Goal: Task Accomplishment & Management: Complete application form

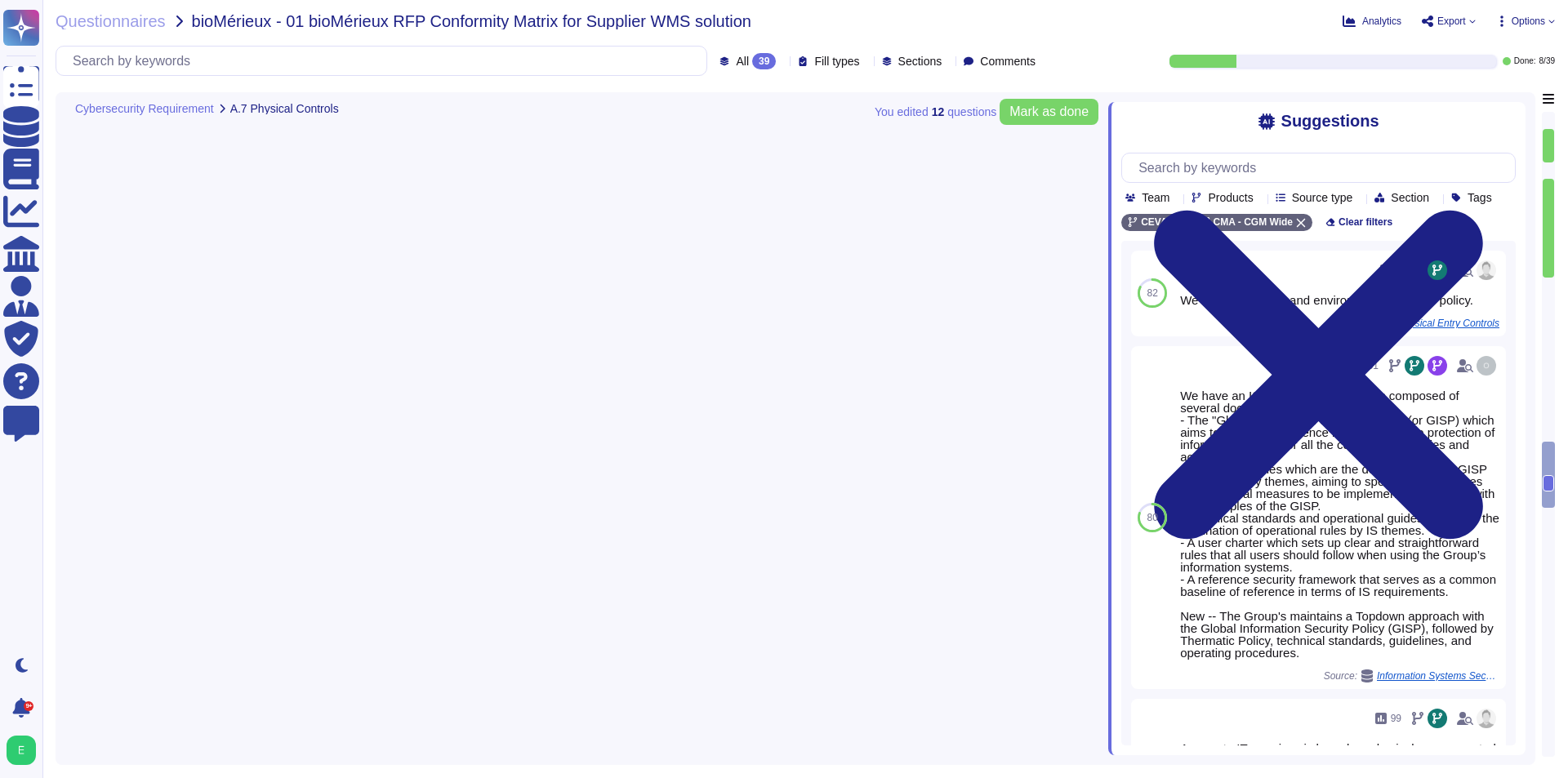
scroll to position [3629, 0]
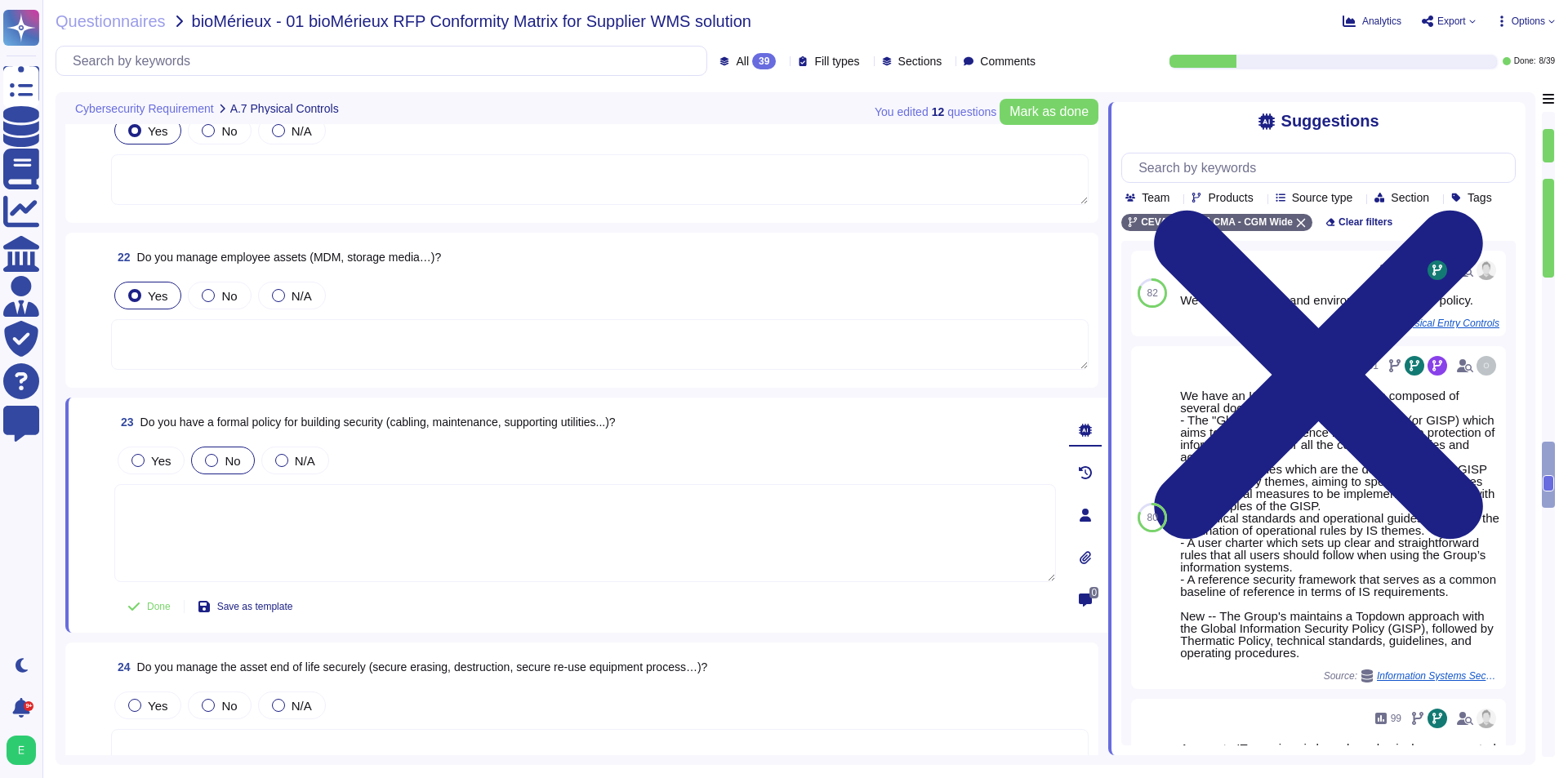
click at [228, 454] on span "No" at bounding box center [232, 461] width 15 height 14
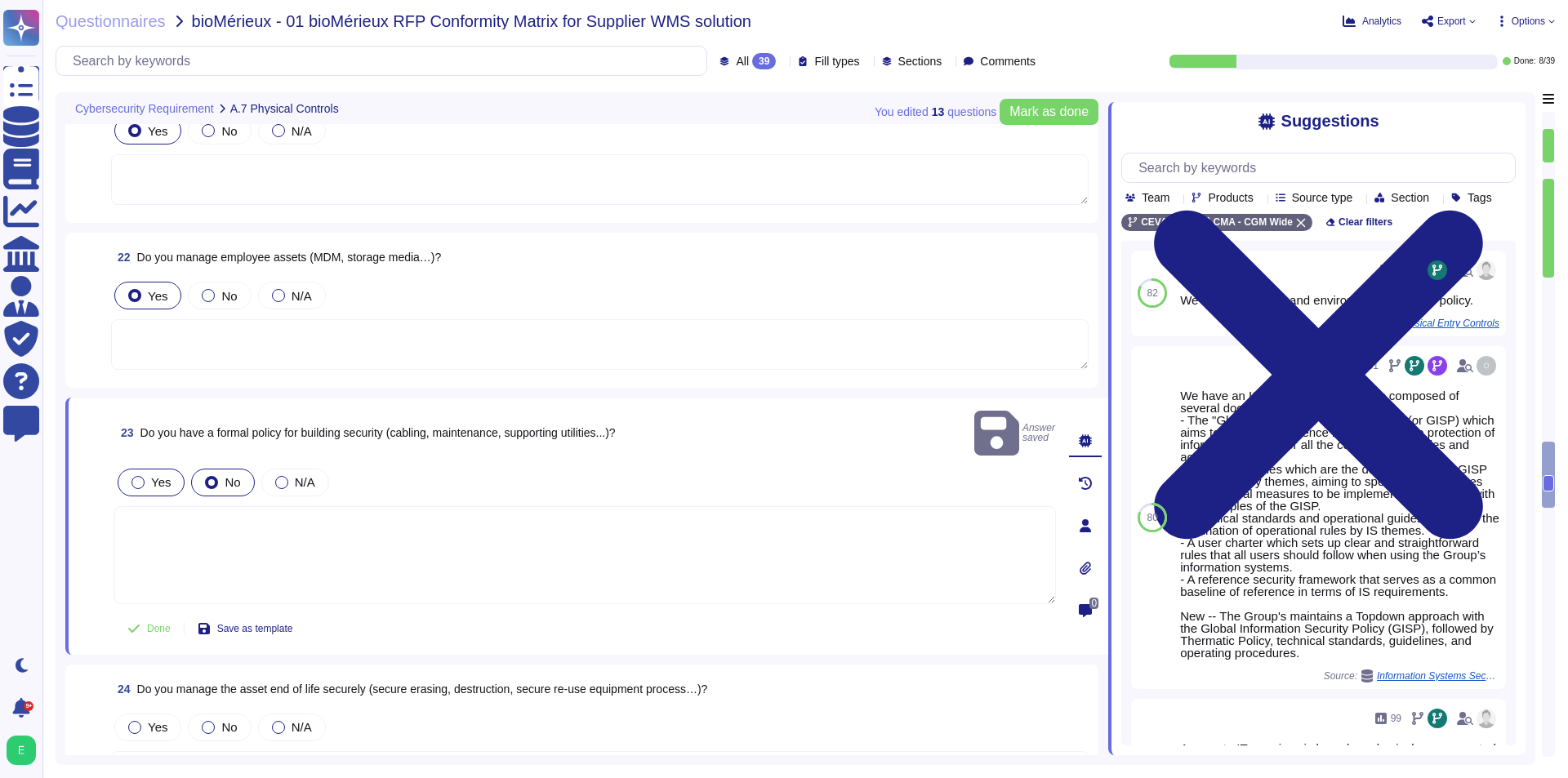
click at [168, 475] on span "Yes" at bounding box center [160, 482] width 20 height 14
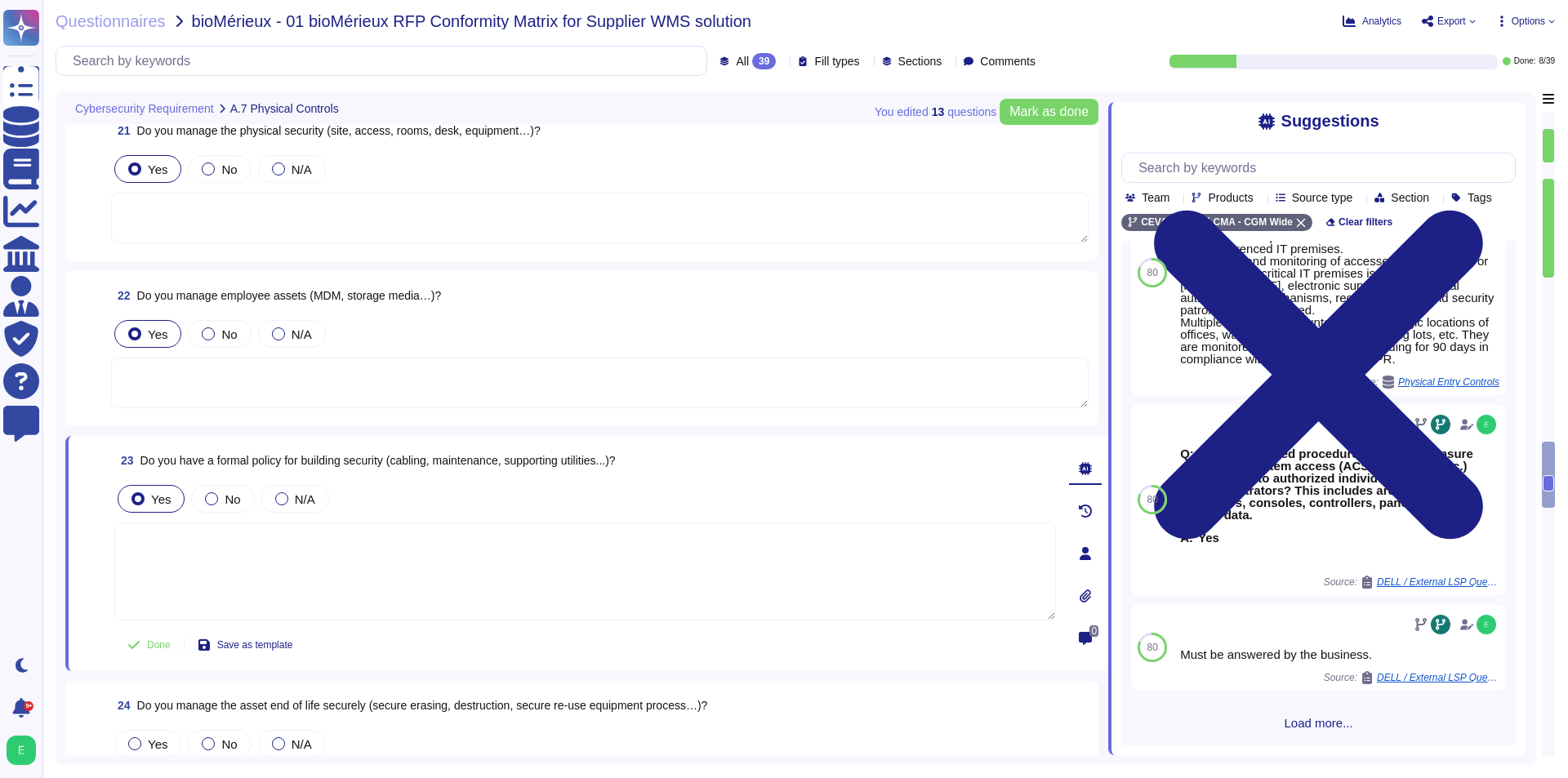
scroll to position [3670, 0]
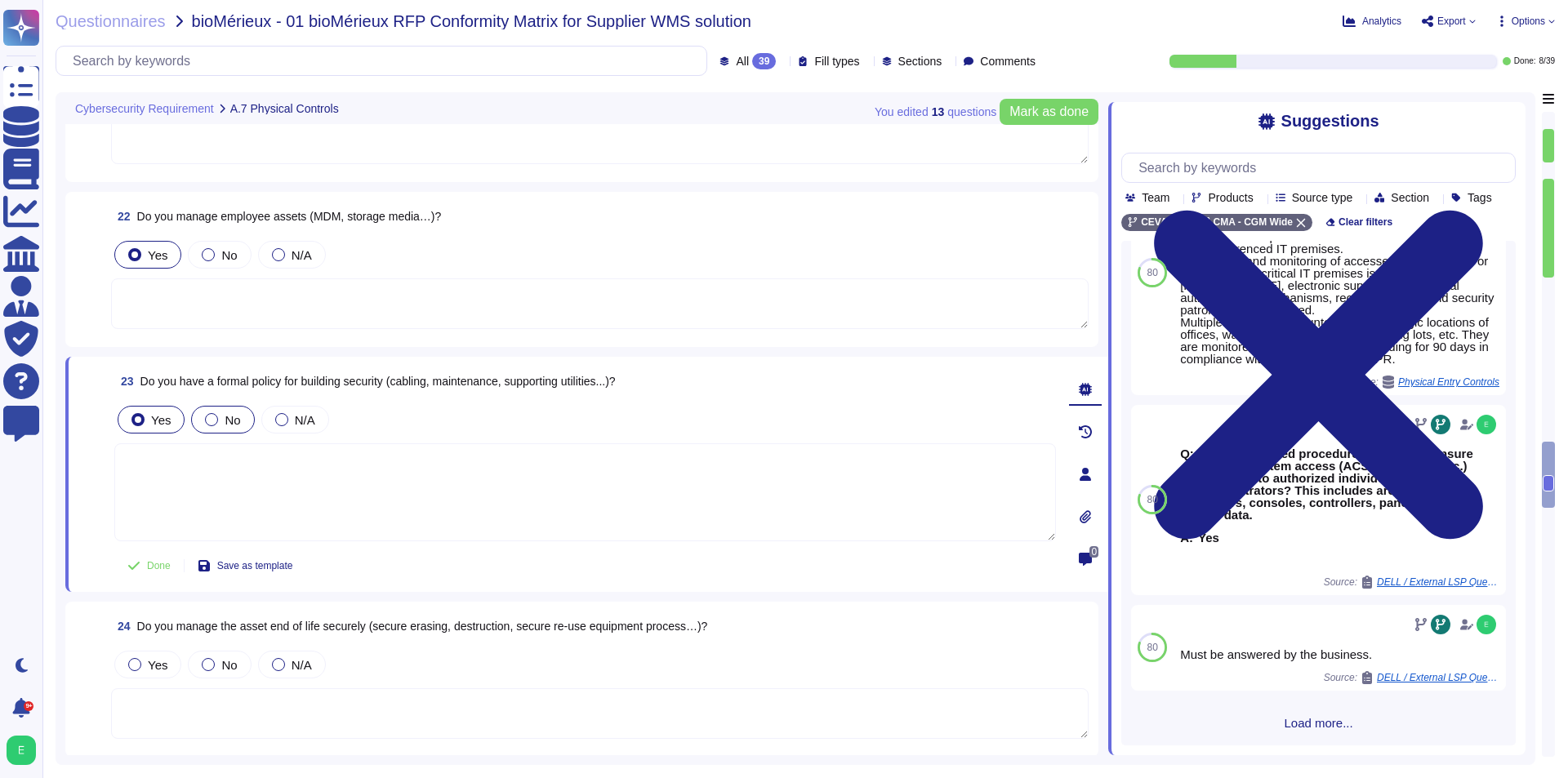
click at [219, 428] on div "No" at bounding box center [222, 420] width 63 height 28
click at [153, 416] on span "Yes" at bounding box center [160, 420] width 20 height 14
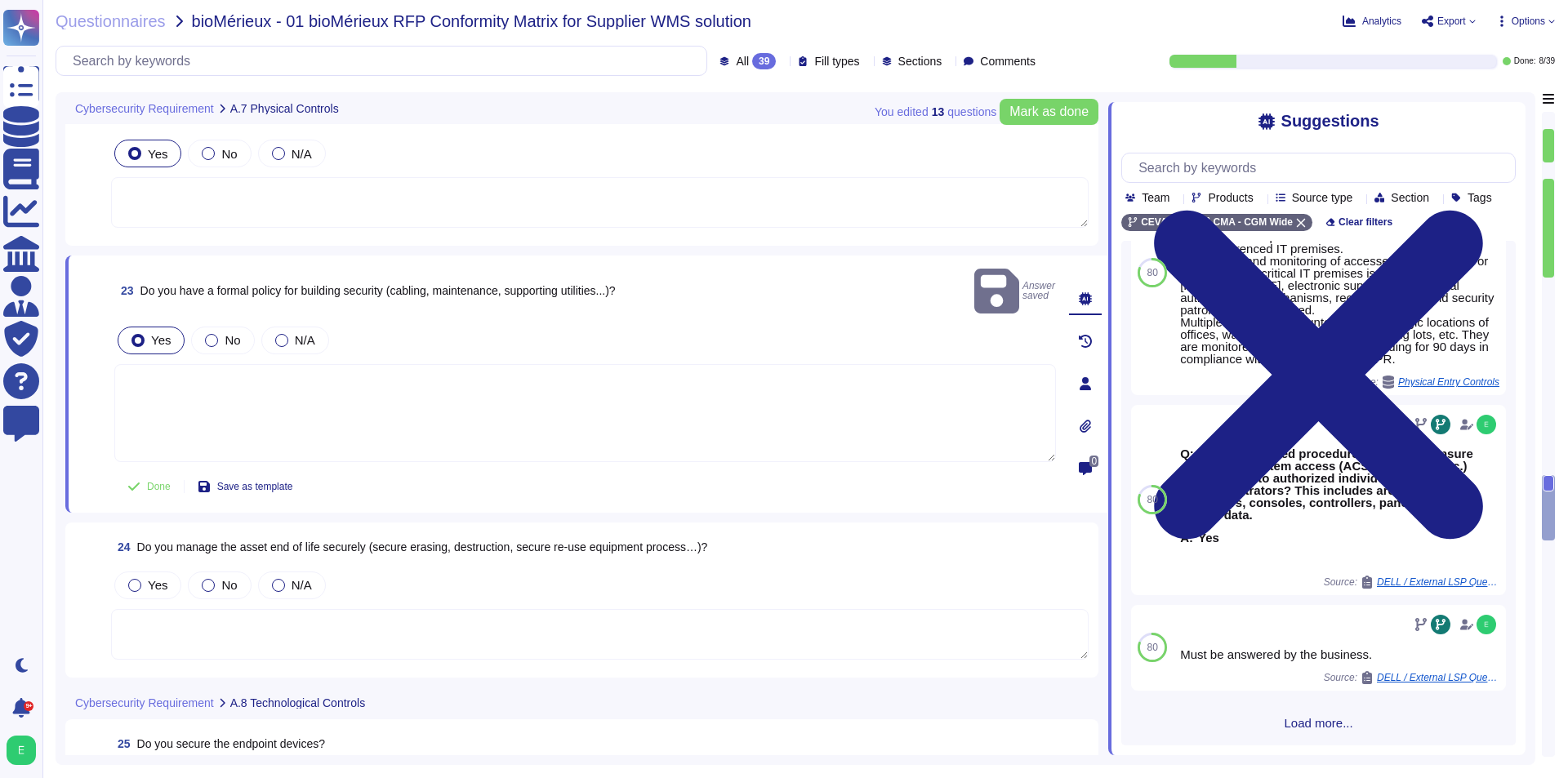
scroll to position [3996, 0]
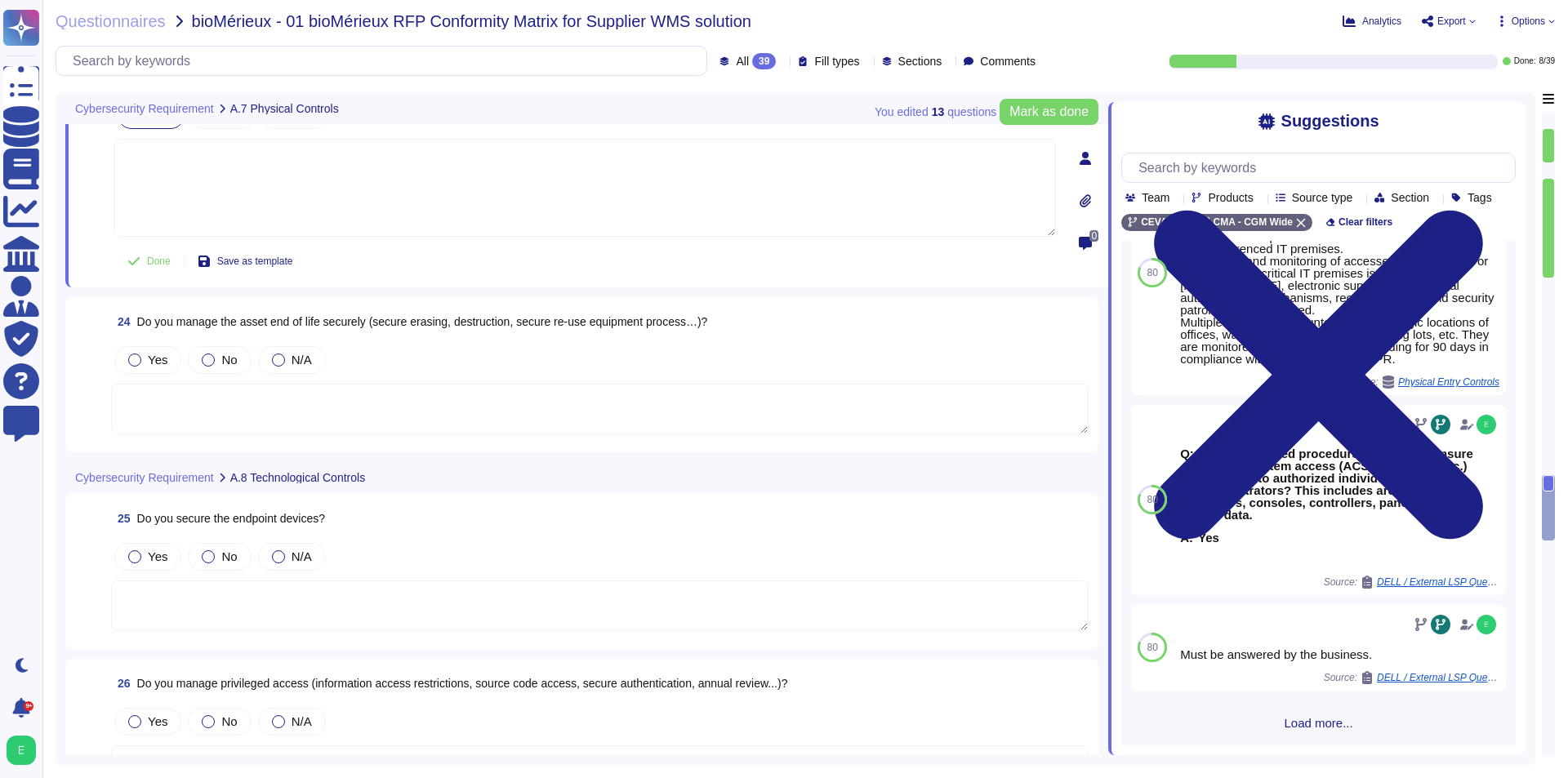
click at [385, 409] on textarea at bounding box center [599, 409] width 977 height 50
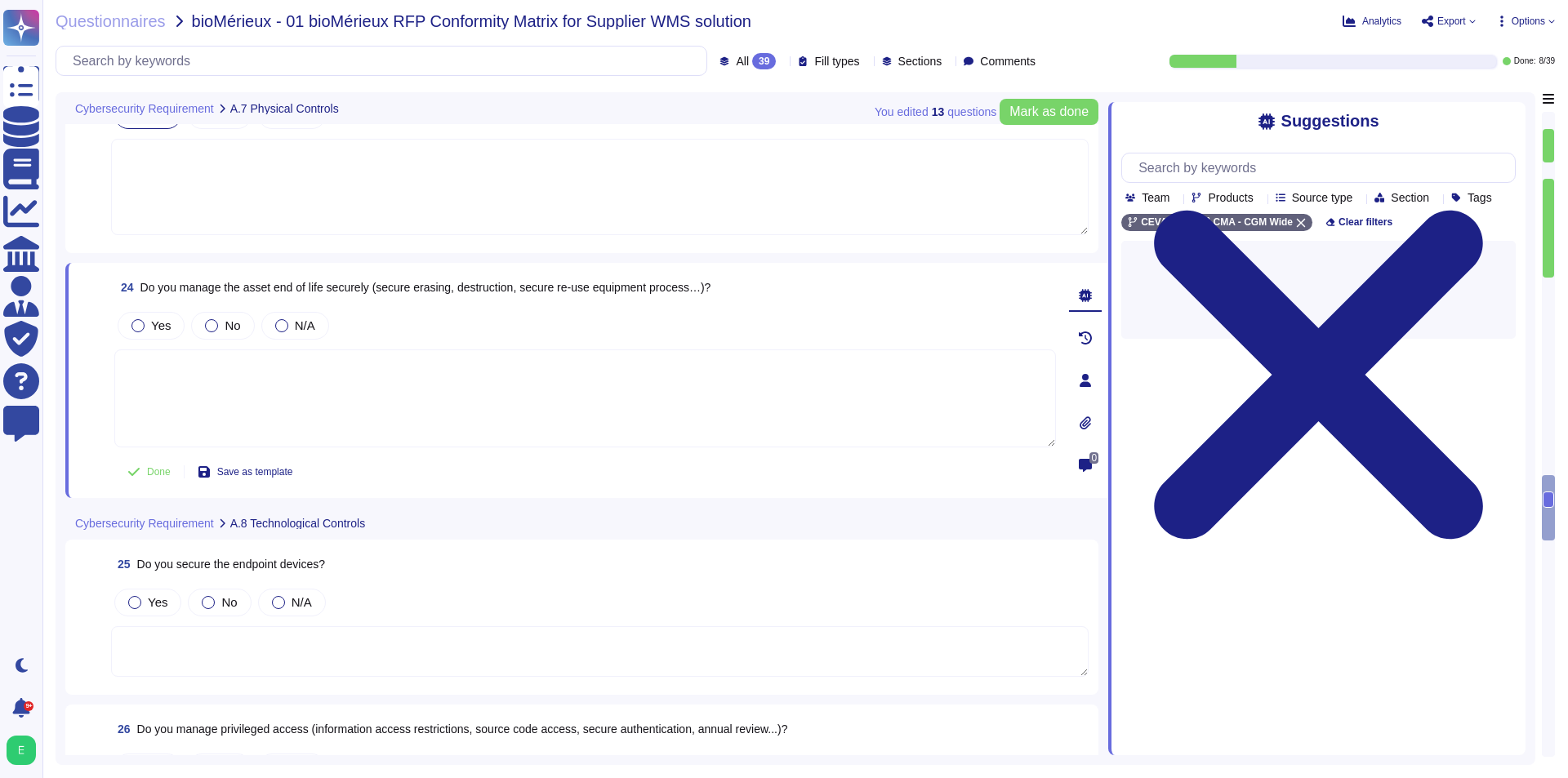
scroll to position [0, 0]
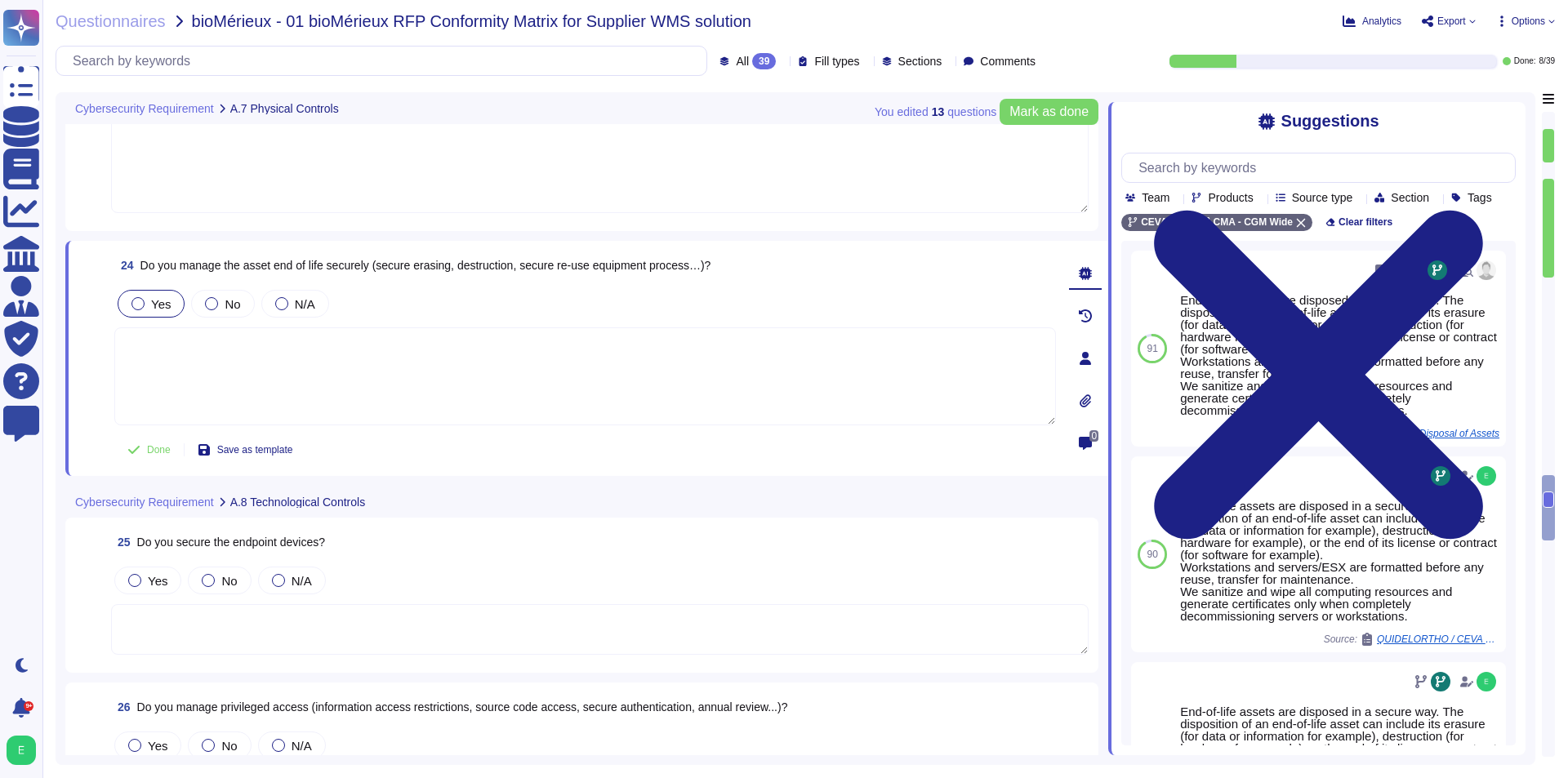
click at [152, 306] on span "Yes" at bounding box center [160, 304] width 20 height 14
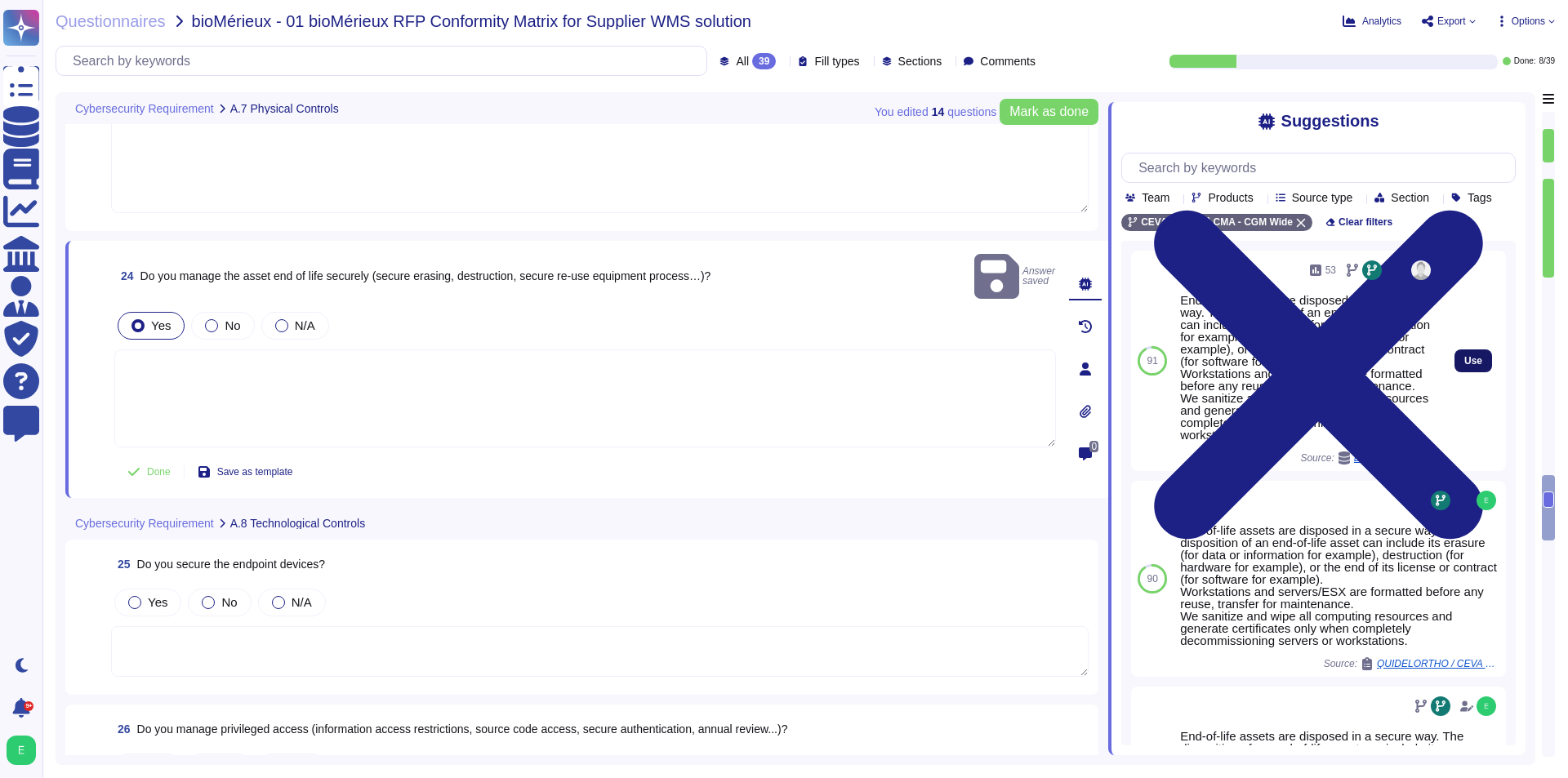
click at [1454, 372] on button "Use" at bounding box center [1473, 361] width 37 height 23
type textarea "End-of-life assets are disposed in a secure way. The disposition of an end-of-l…"
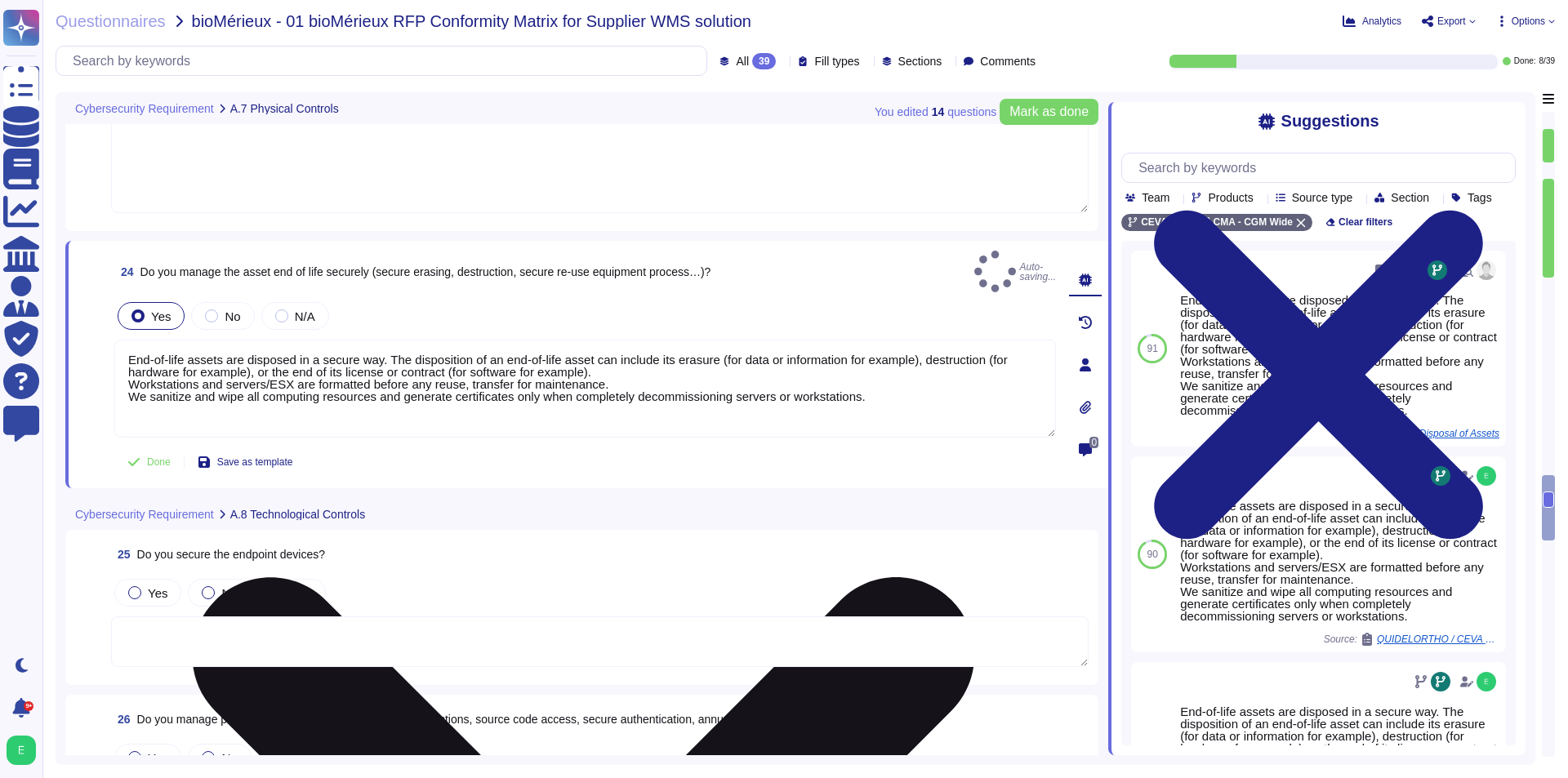
scroll to position [4159, 0]
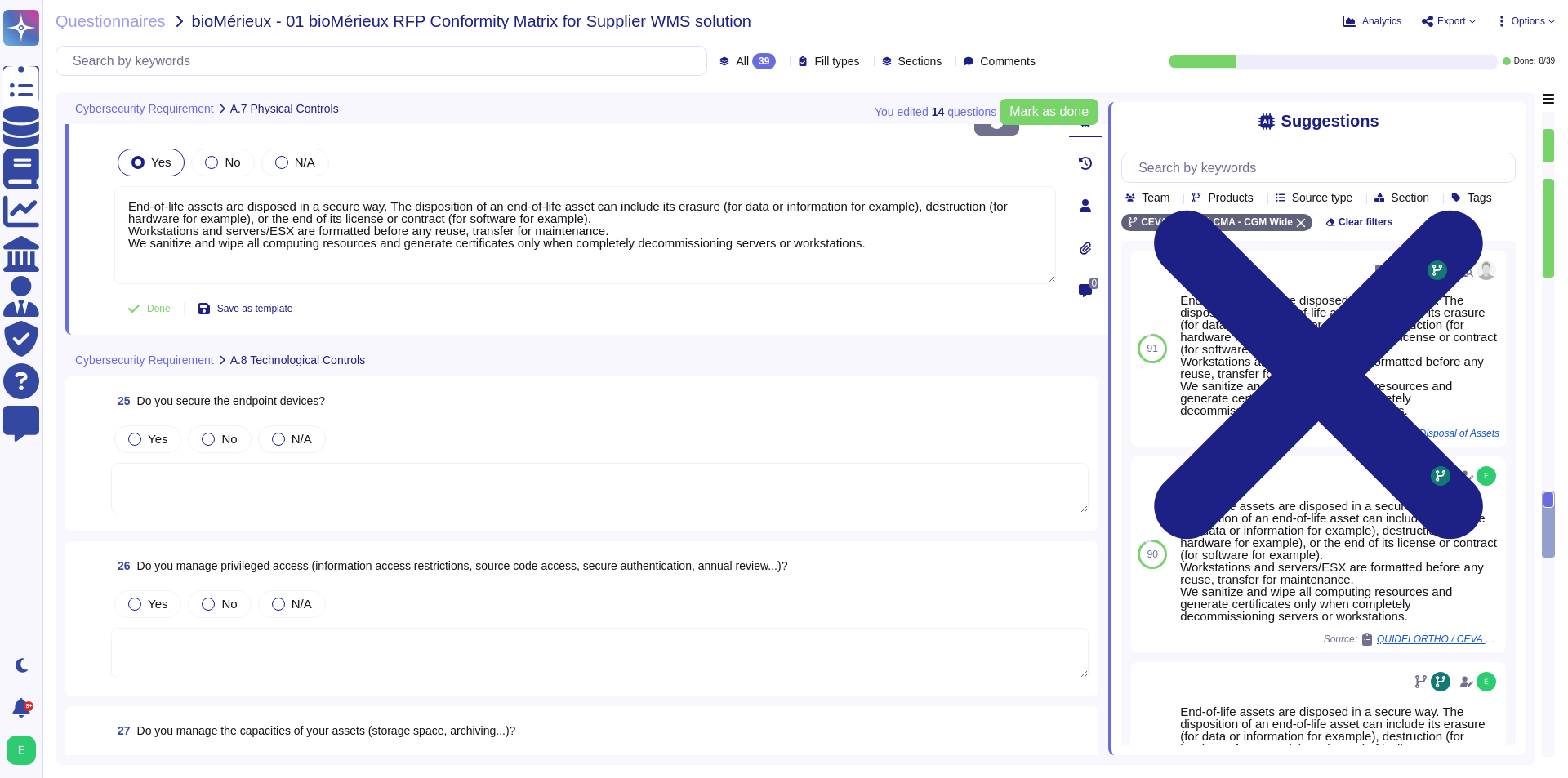
click at [471, 471] on textarea at bounding box center [599, 488] width 977 height 50
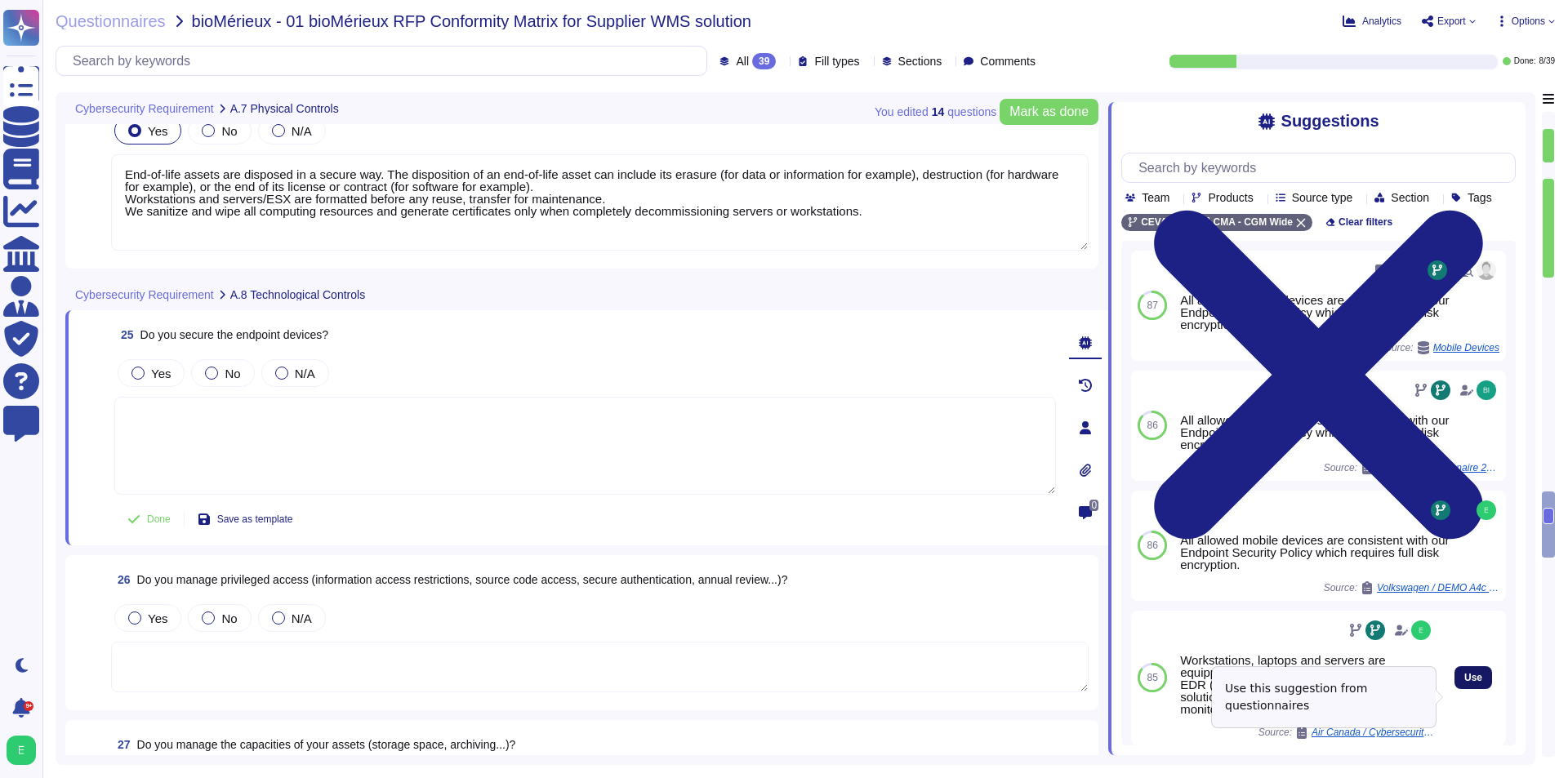
click at [1464, 683] on span "Use" at bounding box center [1473, 678] width 18 height 10
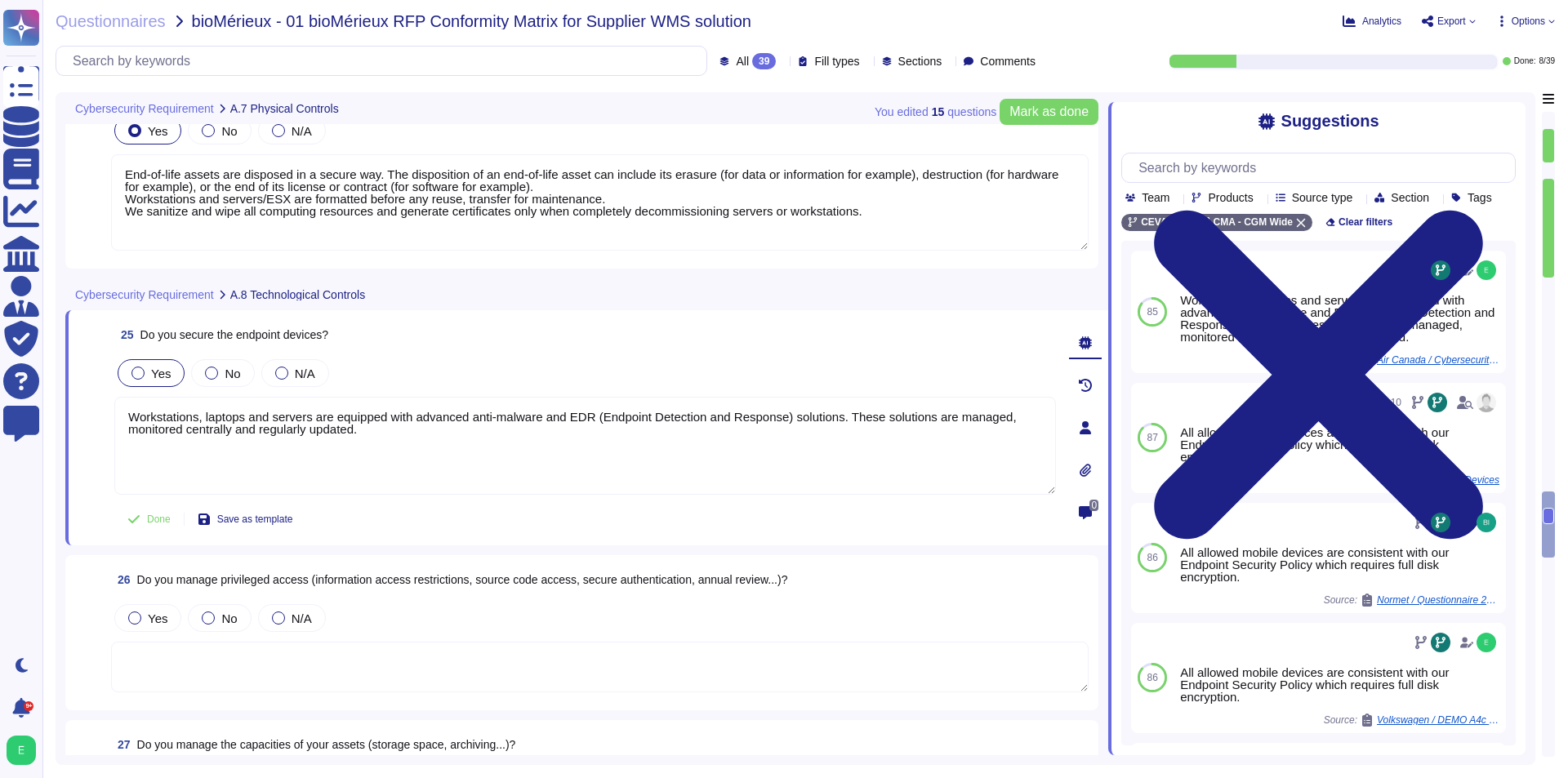
click at [152, 369] on span "Yes" at bounding box center [160, 374] width 20 height 14
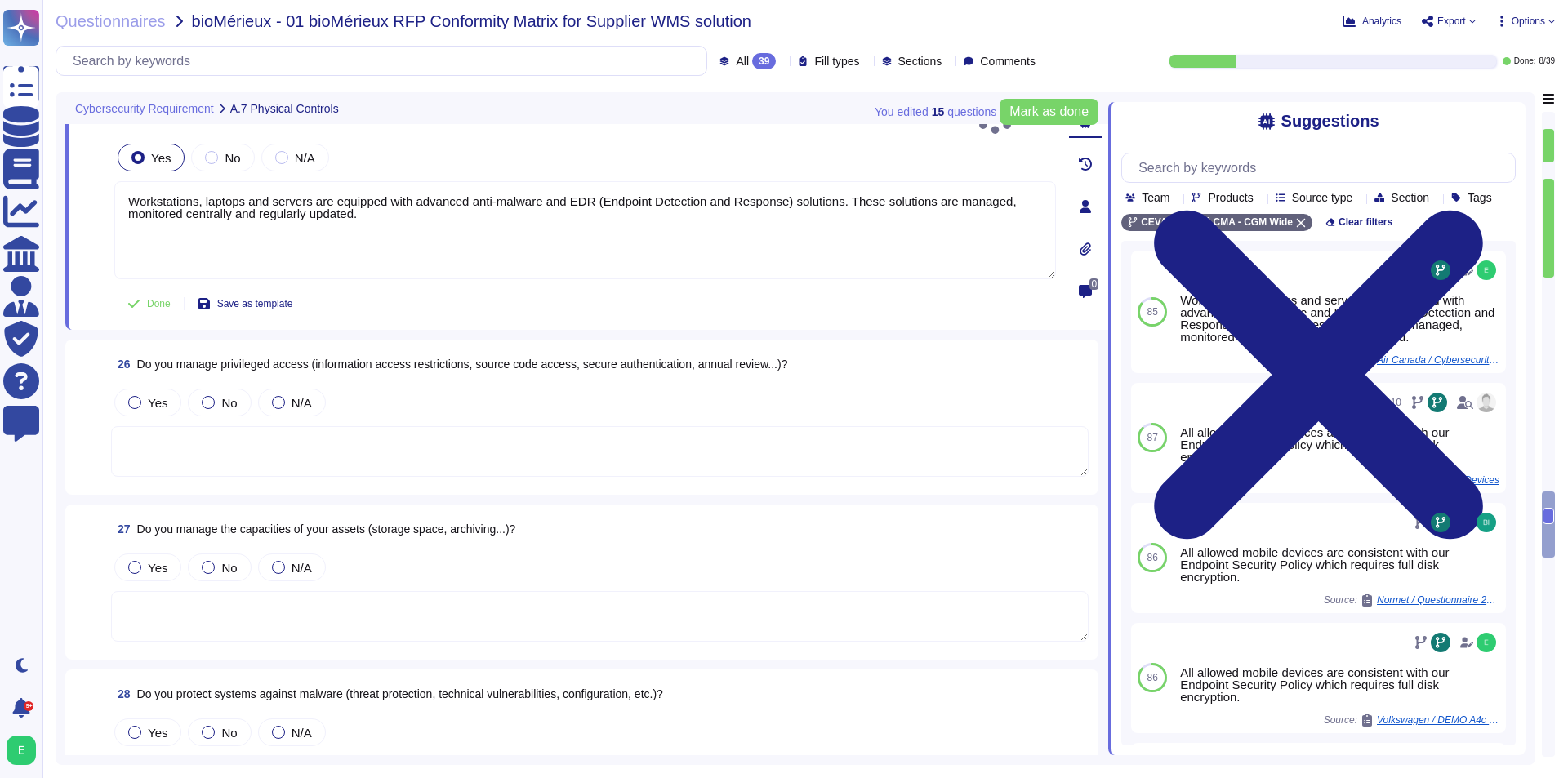
scroll to position [4404, 0]
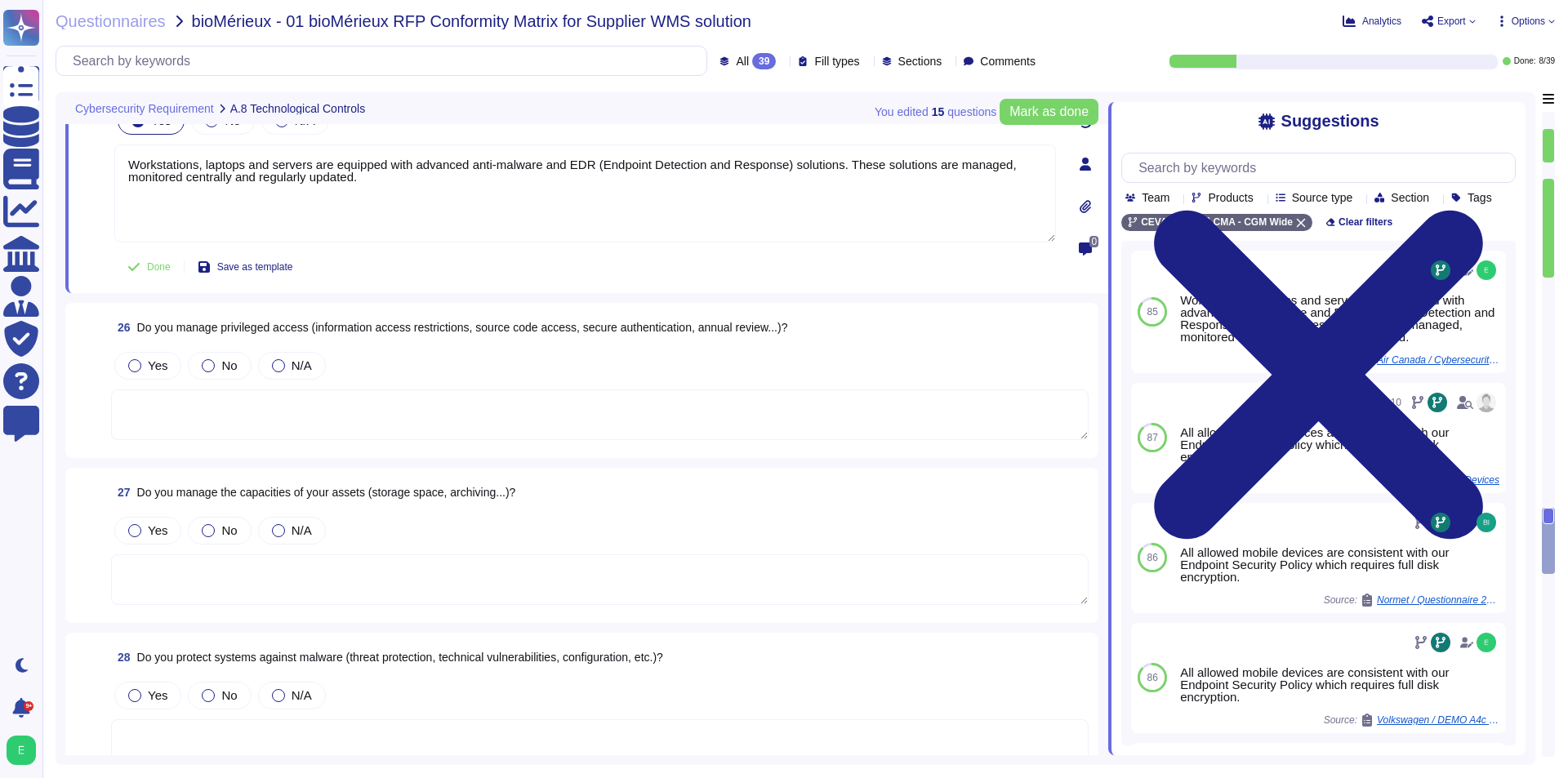
click at [398, 402] on textarea at bounding box center [599, 415] width 977 height 50
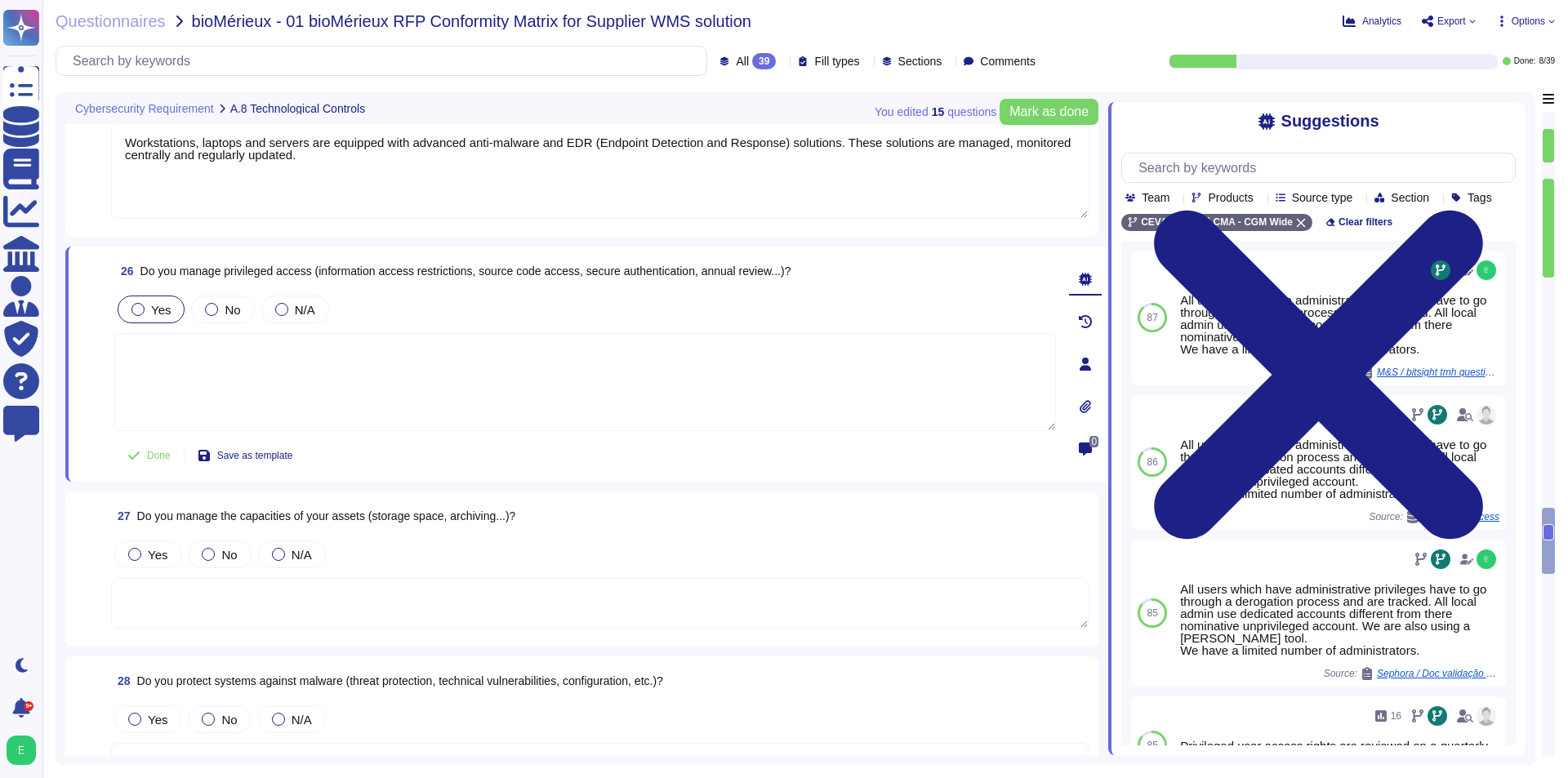
click at [148, 311] on label "Yes" at bounding box center [151, 309] width 39 height 13
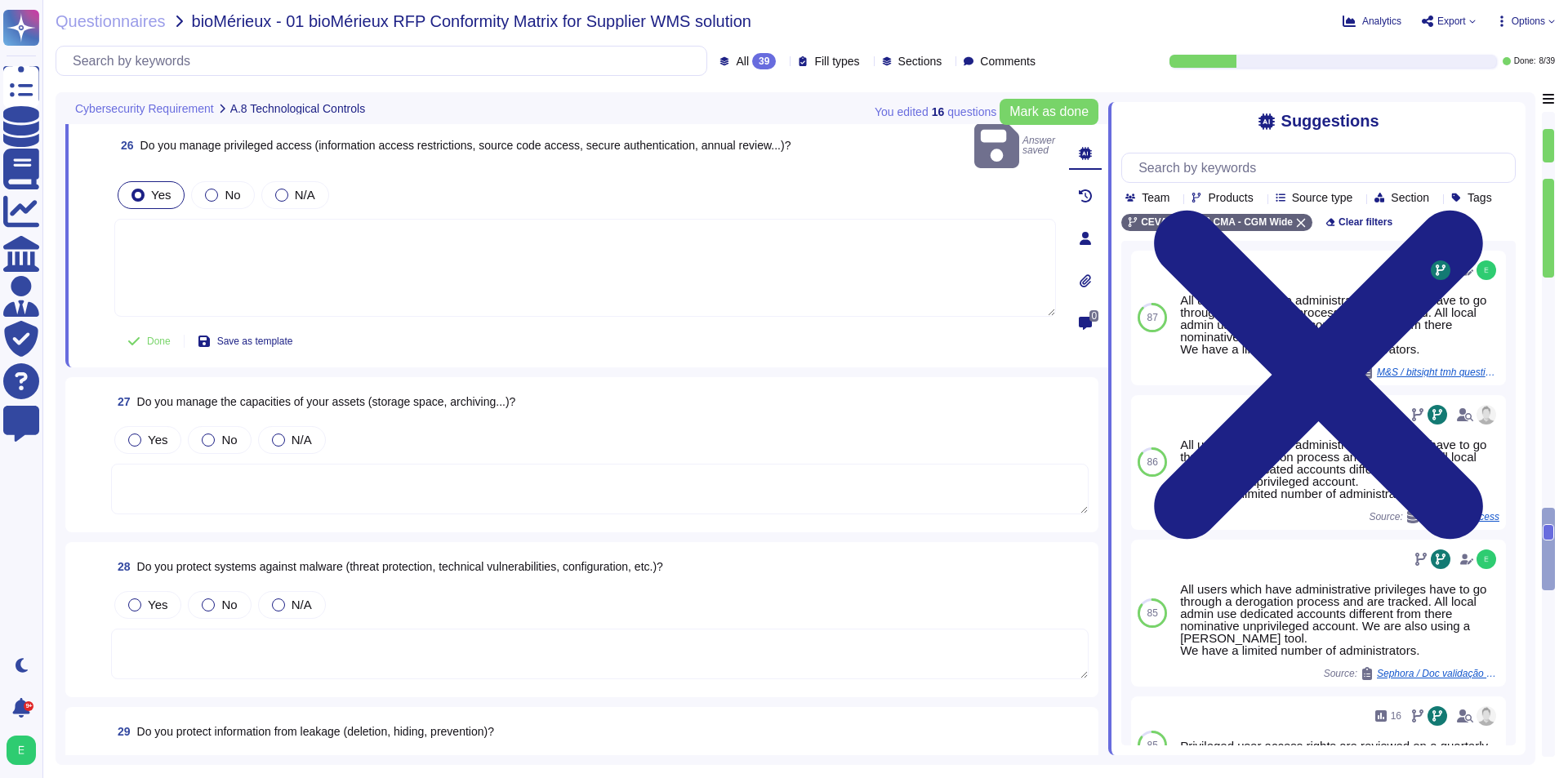
scroll to position [4568, 0]
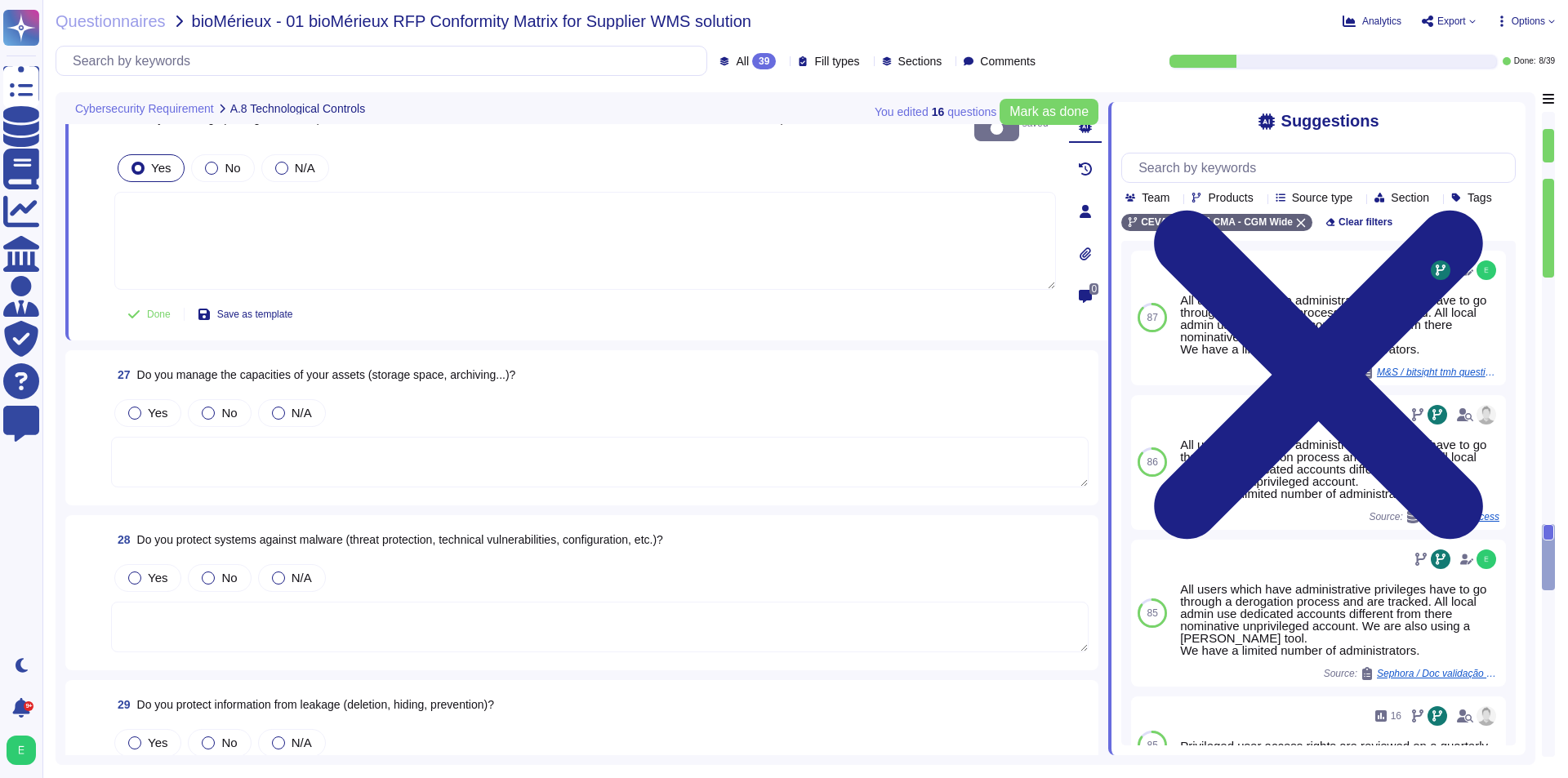
click at [301, 437] on textarea at bounding box center [599, 461] width 977 height 50
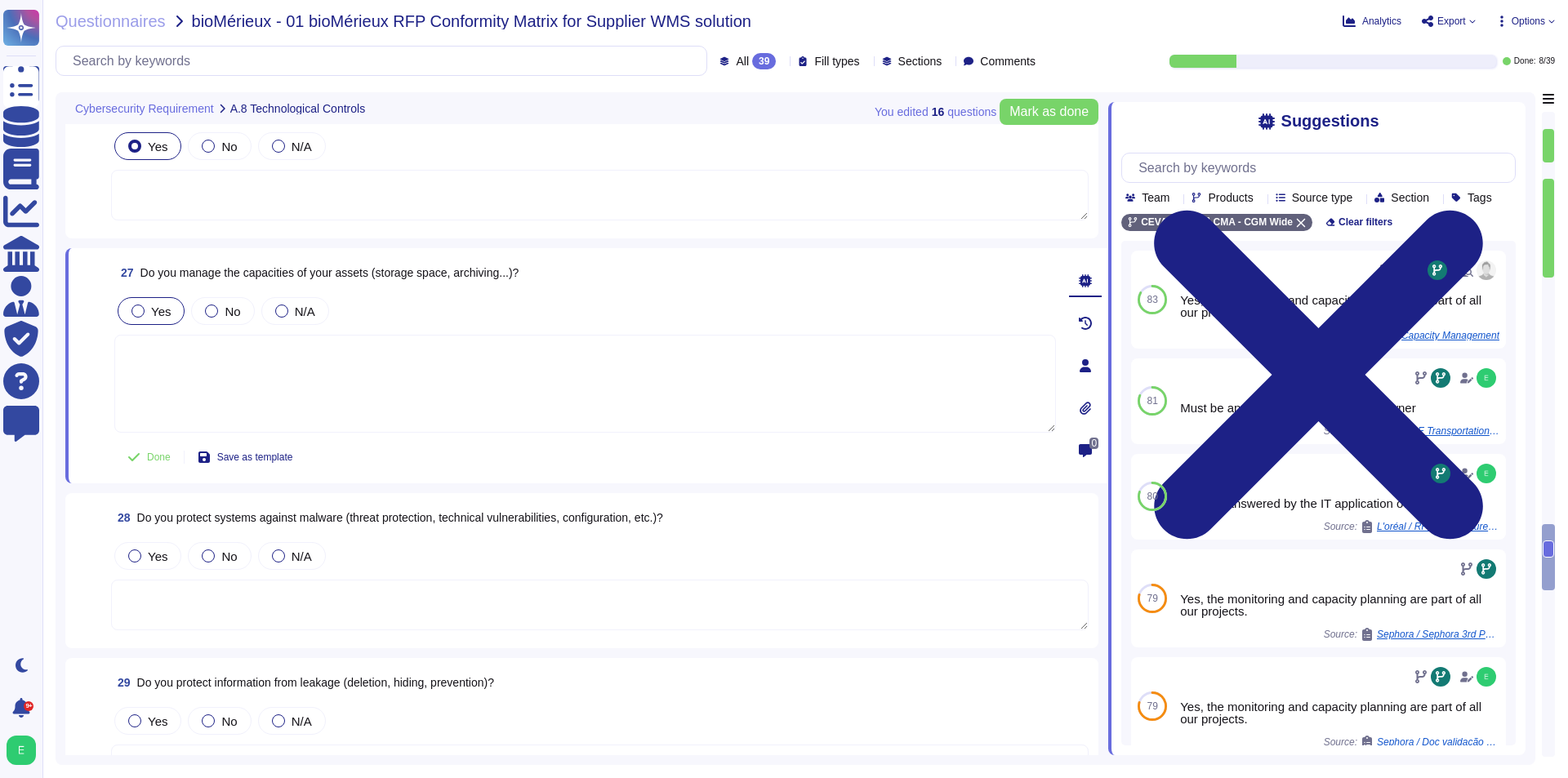
click at [143, 311] on div at bounding box center [137, 311] width 13 height 13
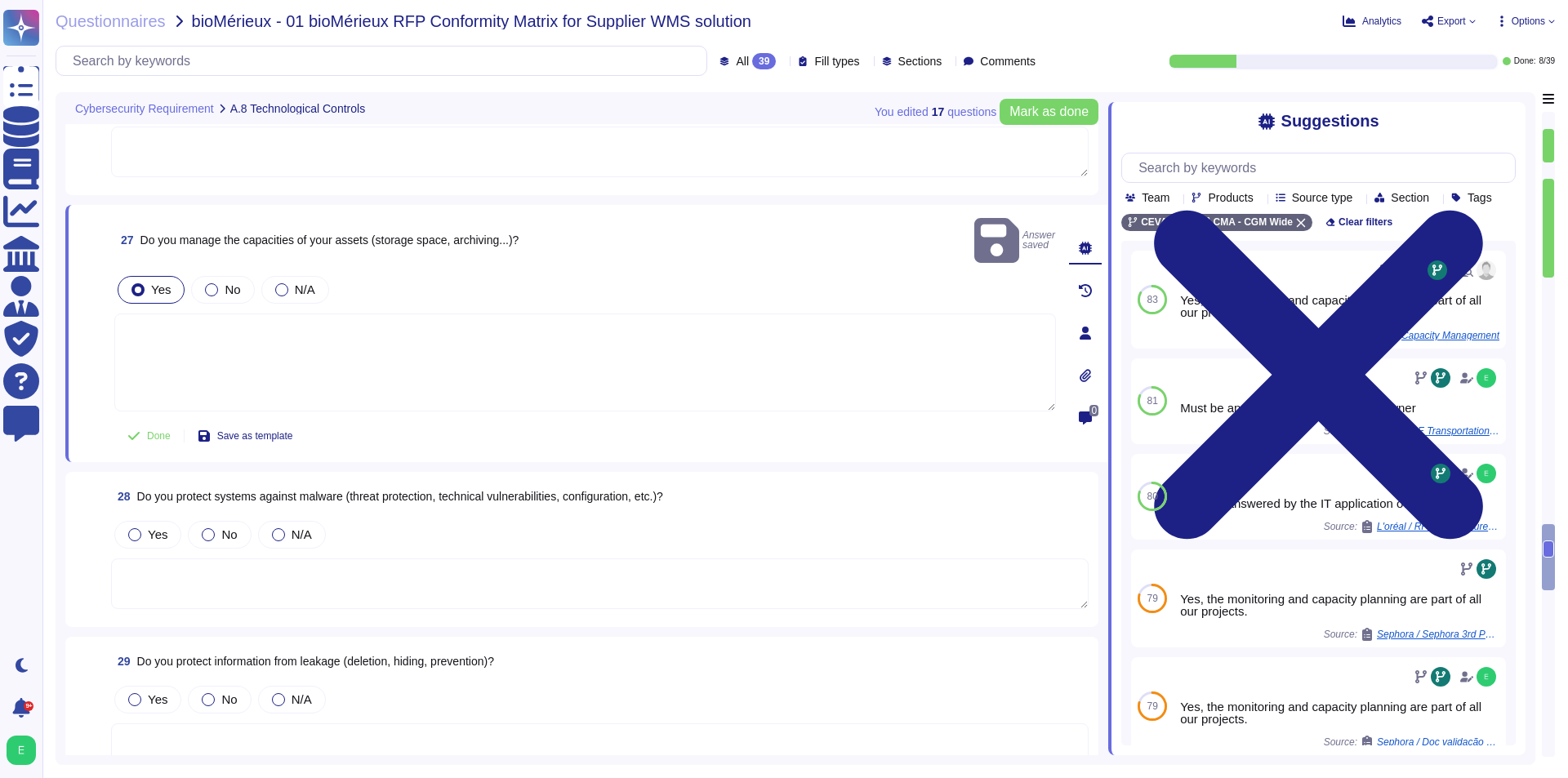
scroll to position [4649, 0]
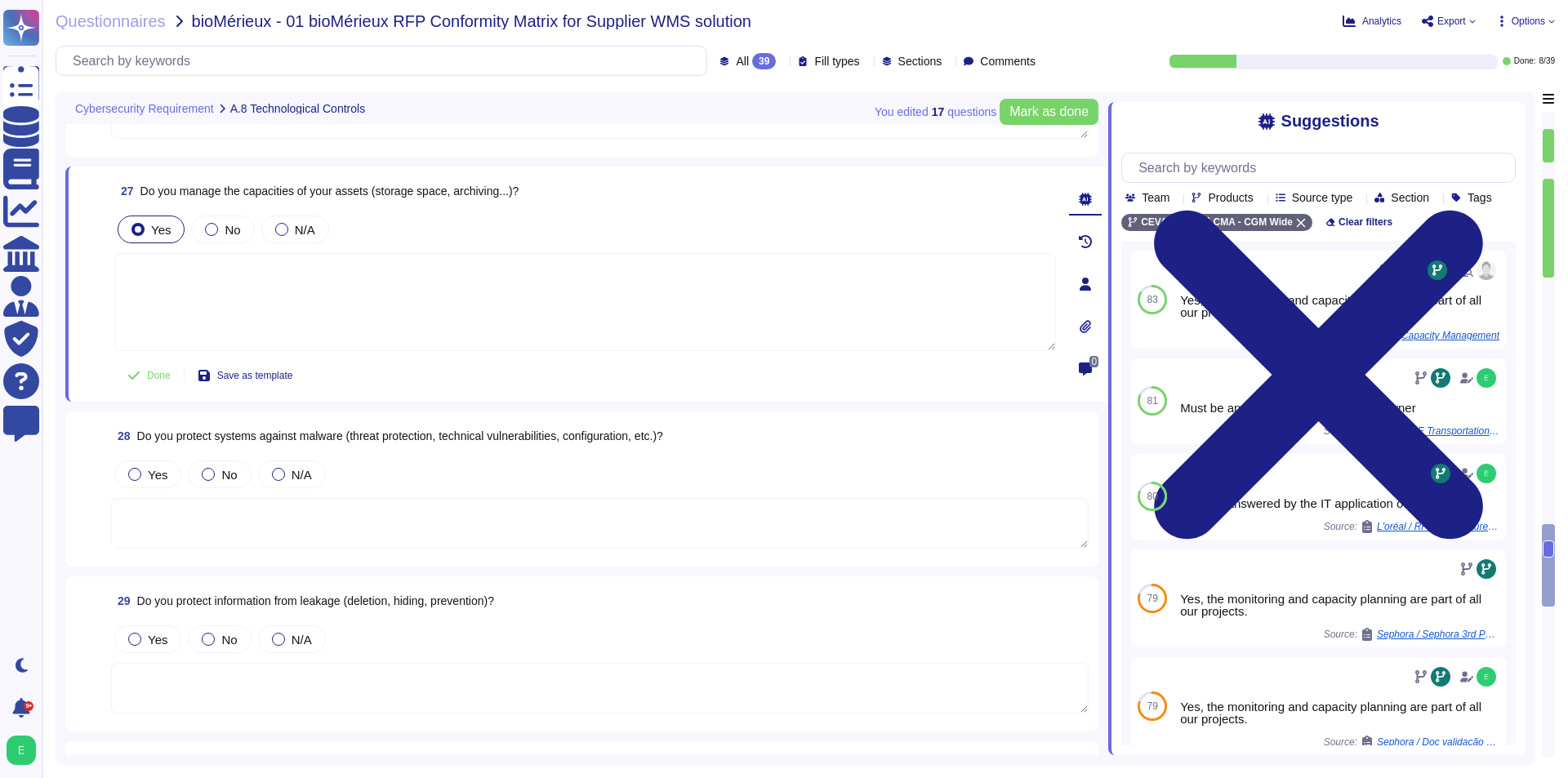
click at [524, 510] on textarea at bounding box center [599, 523] width 977 height 50
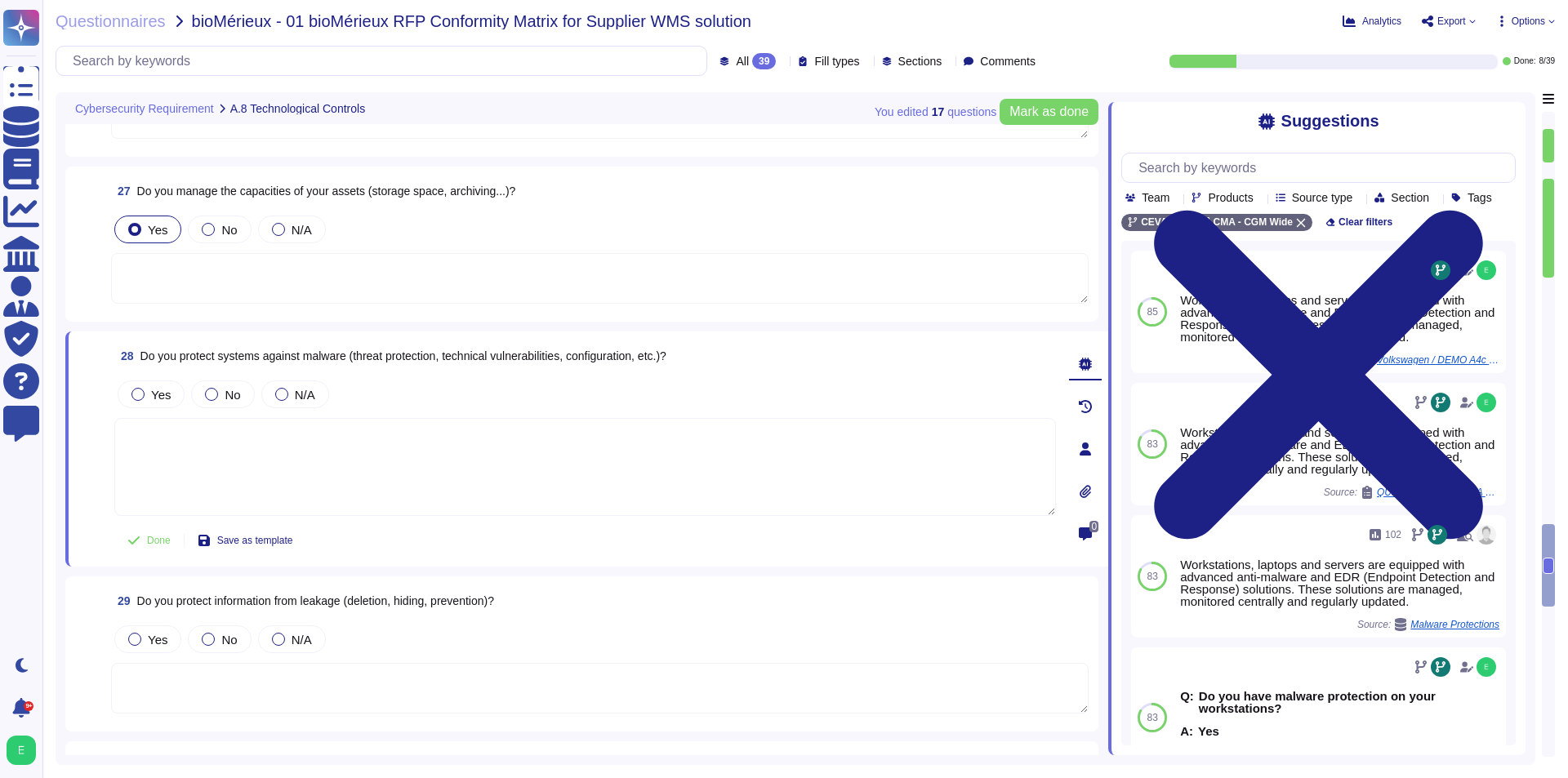
click at [560, 289] on textarea at bounding box center [599, 277] width 977 height 50
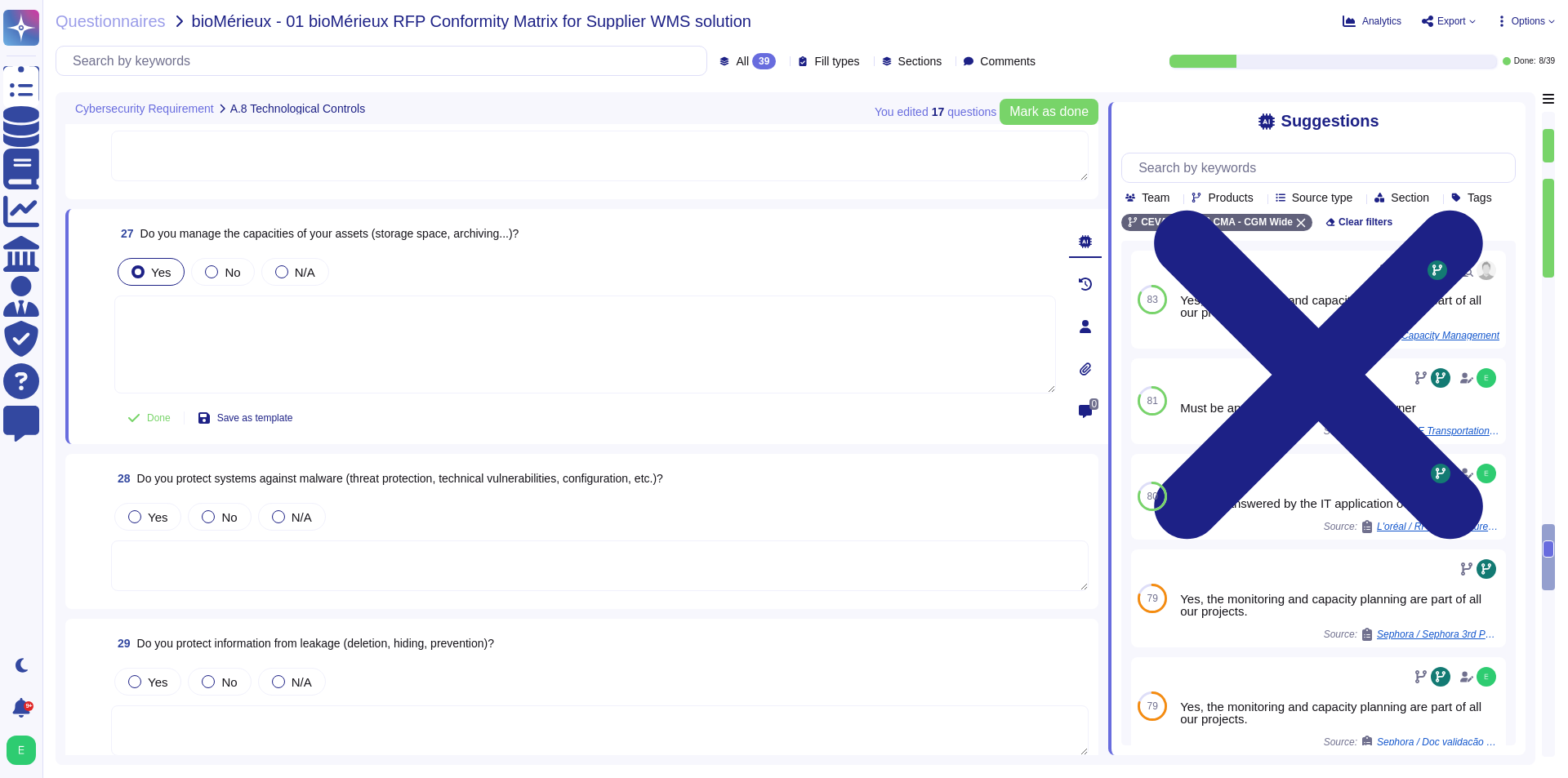
scroll to position [4568, 0]
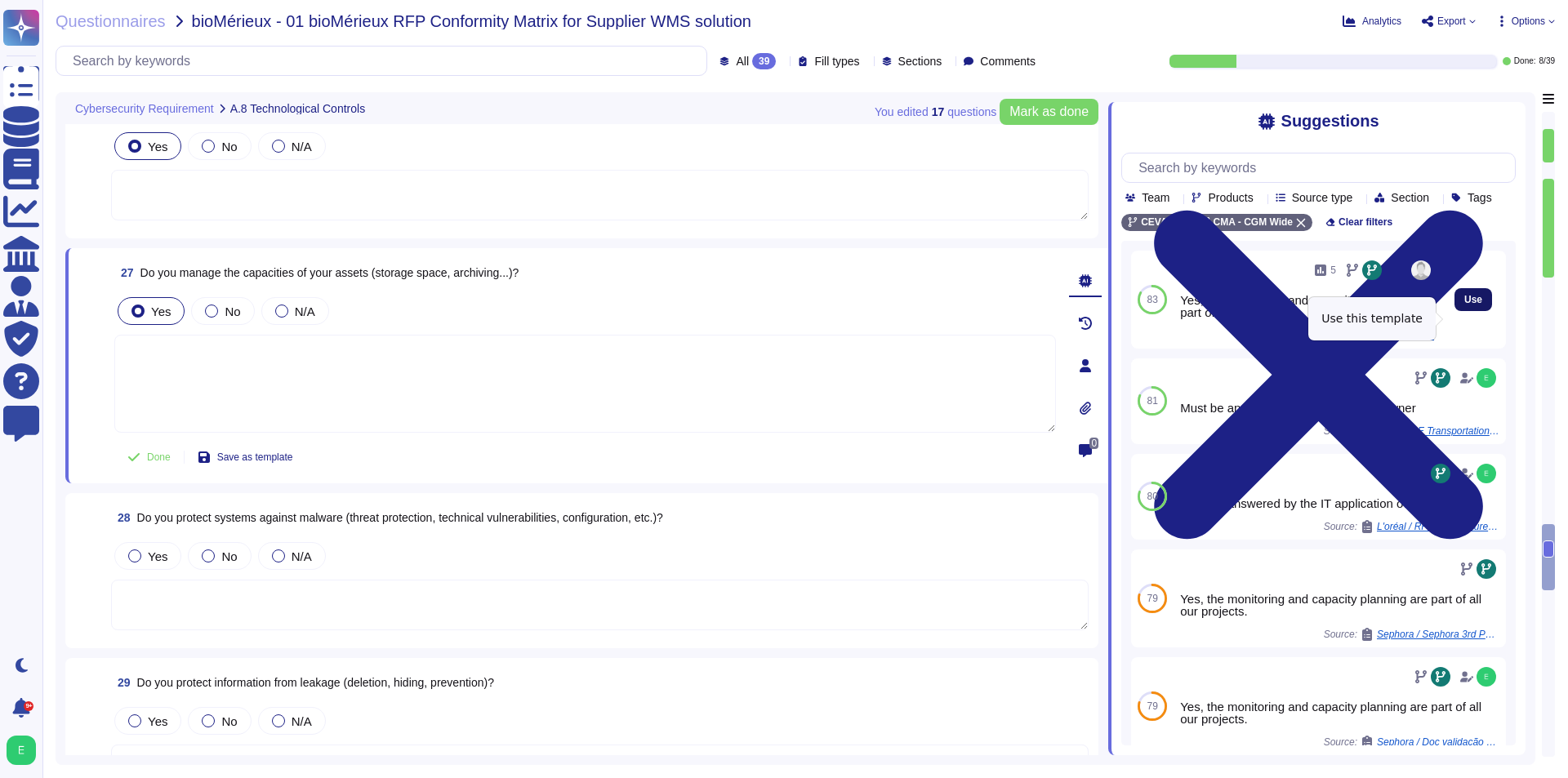
click at [1454, 311] on button "Use" at bounding box center [1473, 300] width 37 height 23
type textarea "Yes, the monitoring and capacity planning are part of all our projects."
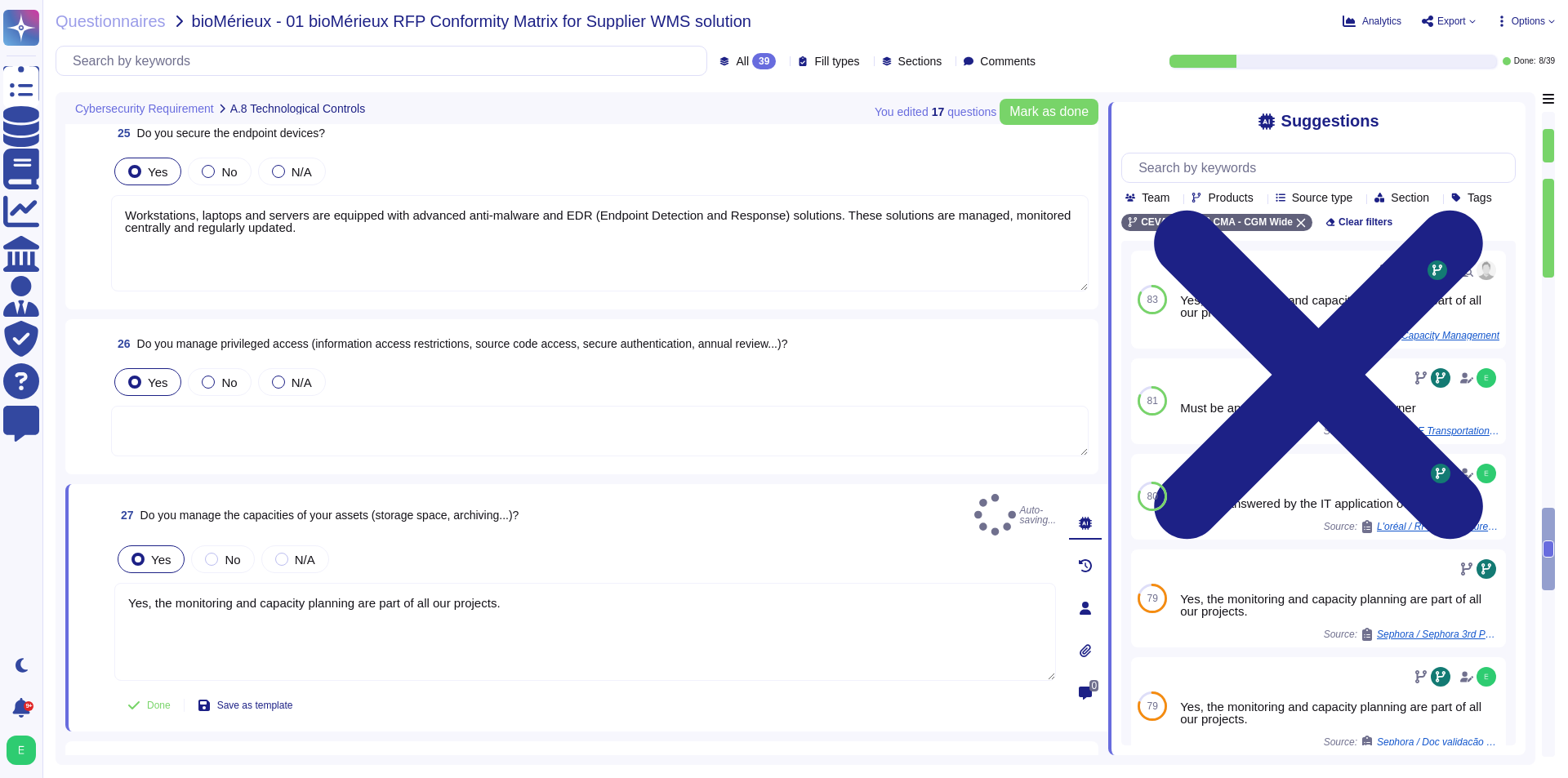
scroll to position [4322, 0]
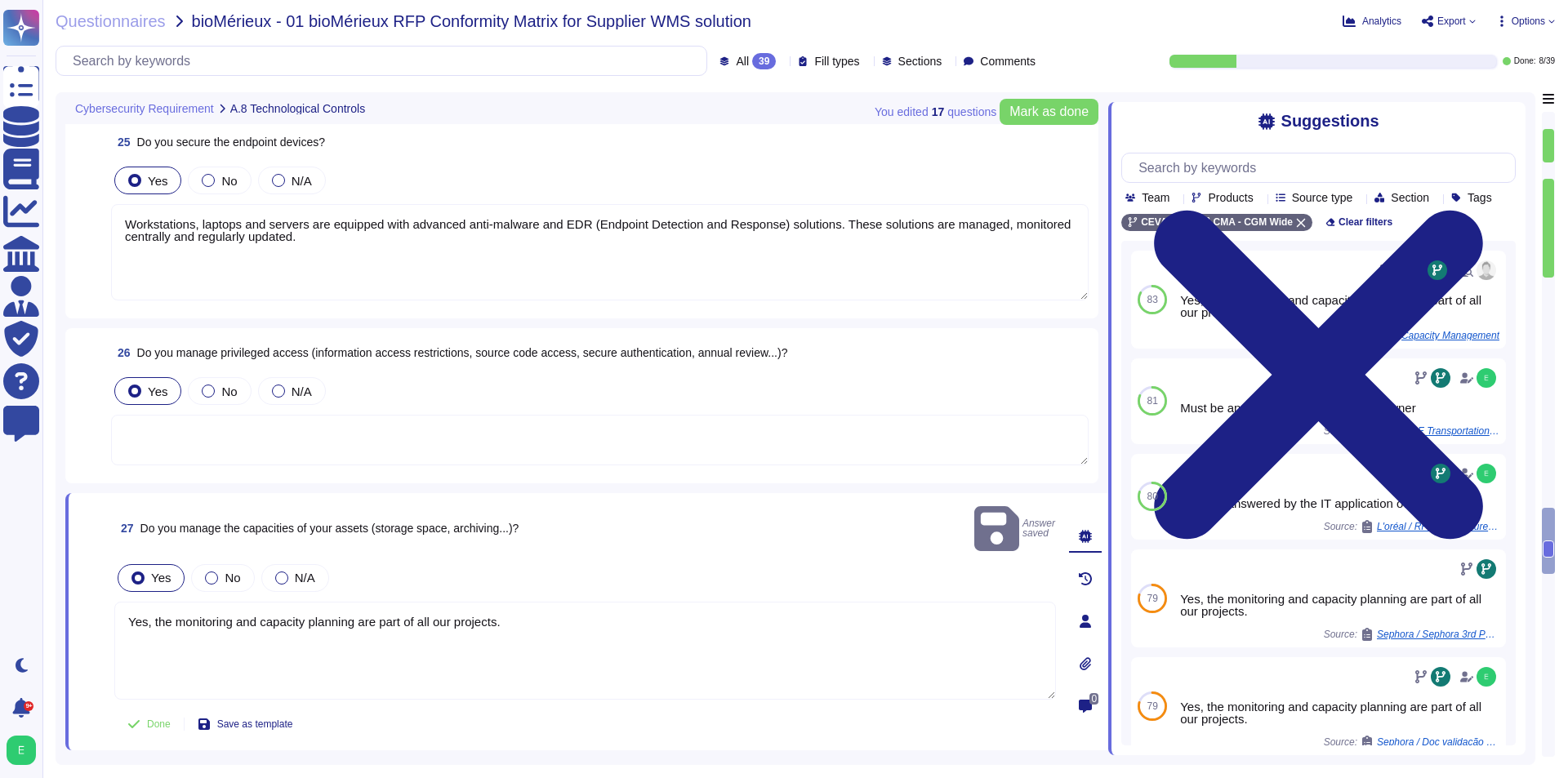
click at [374, 429] on textarea at bounding box center [599, 439] width 977 height 50
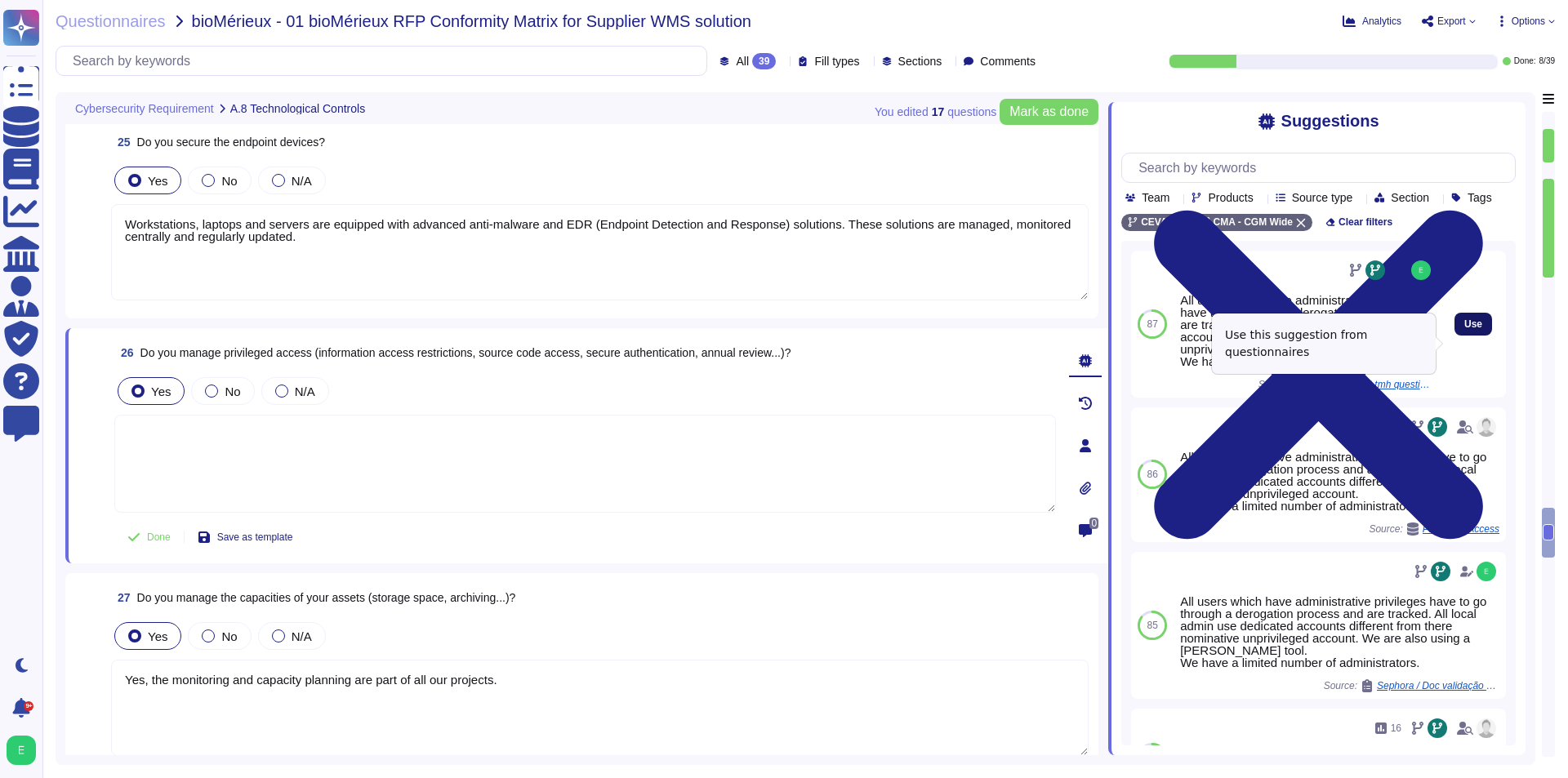
click at [1465, 335] on button "Use" at bounding box center [1473, 323] width 37 height 23
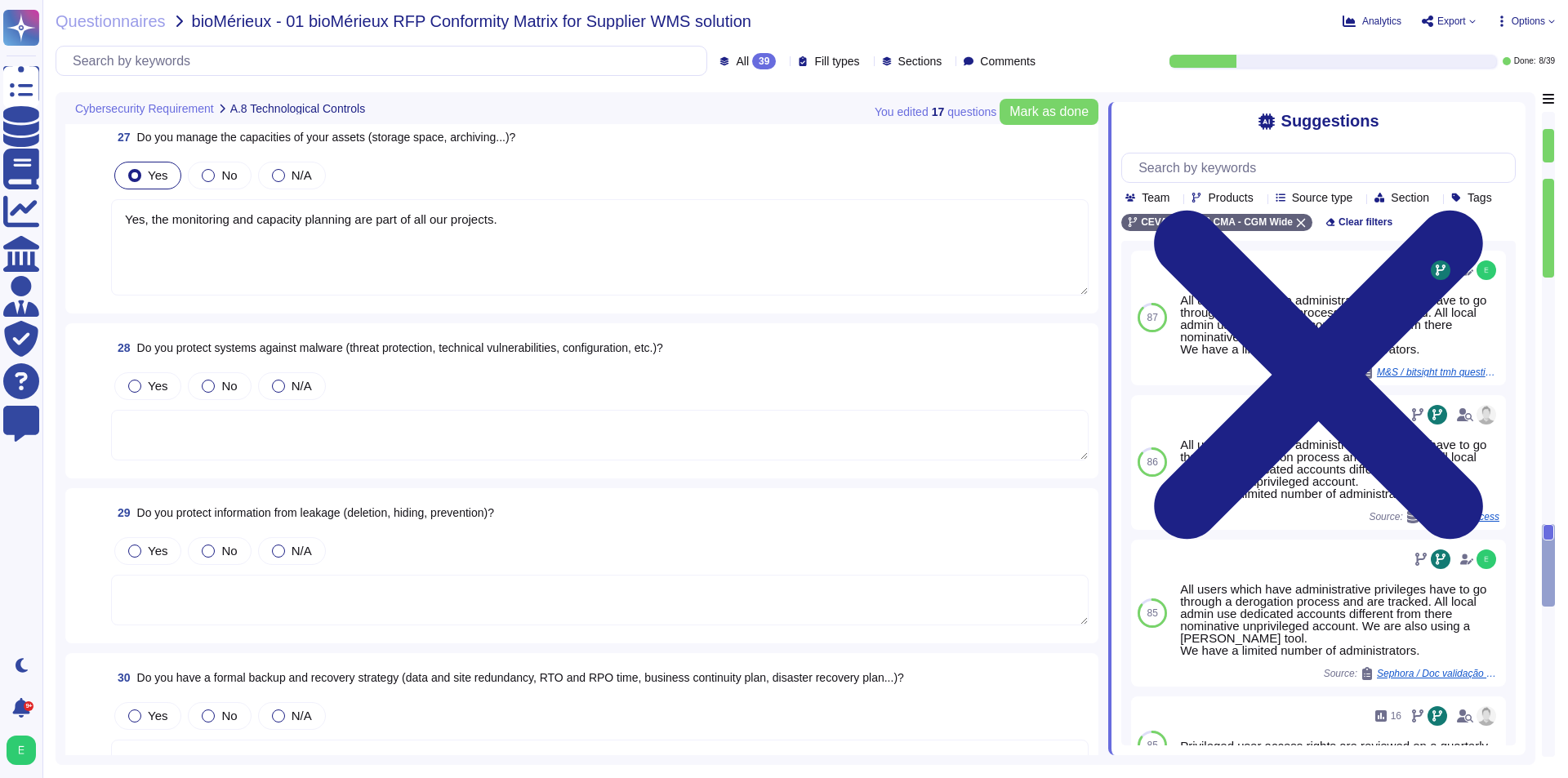
scroll to position [4813, 0]
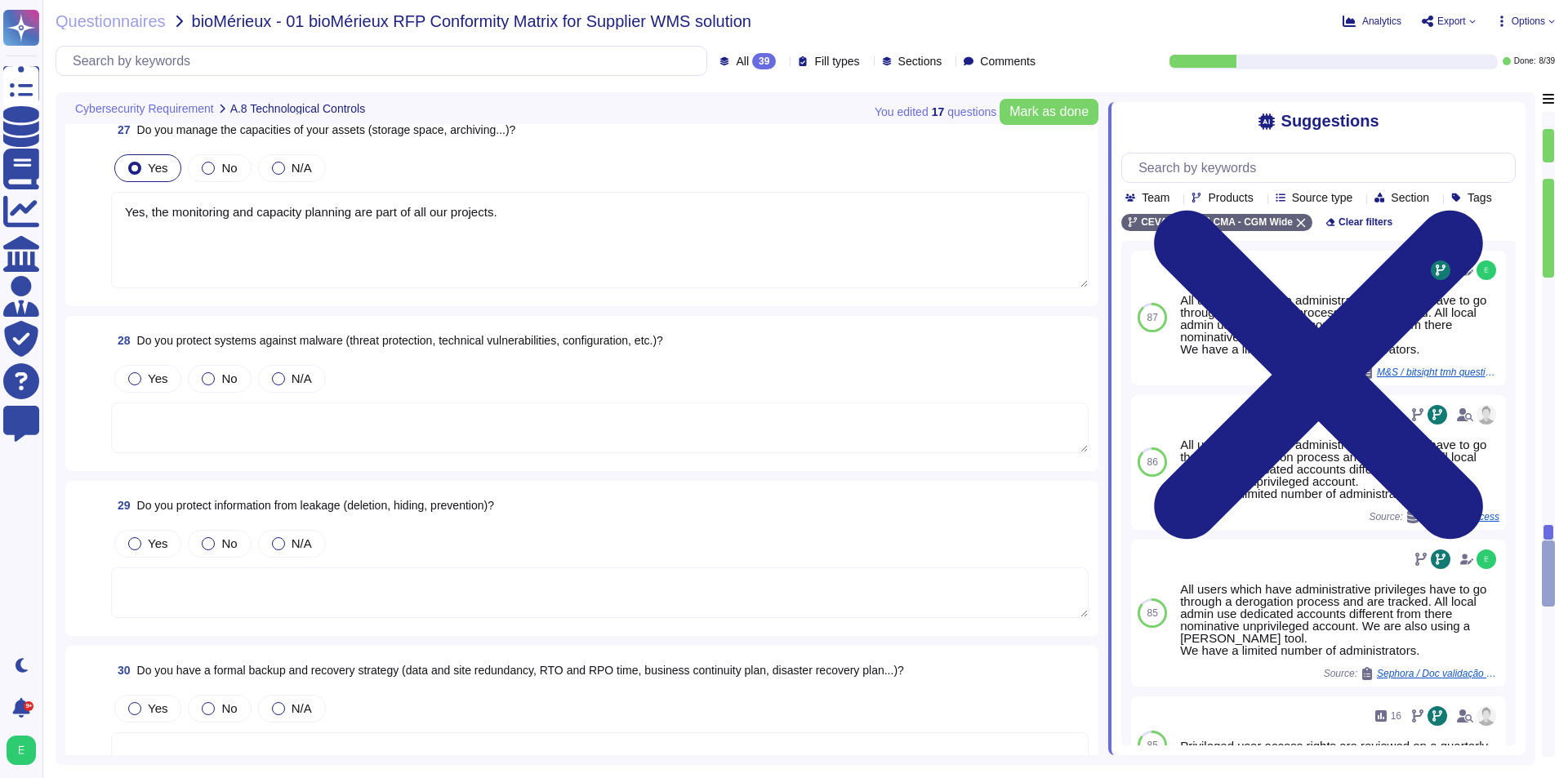
click at [467, 403] on textarea at bounding box center [599, 427] width 977 height 50
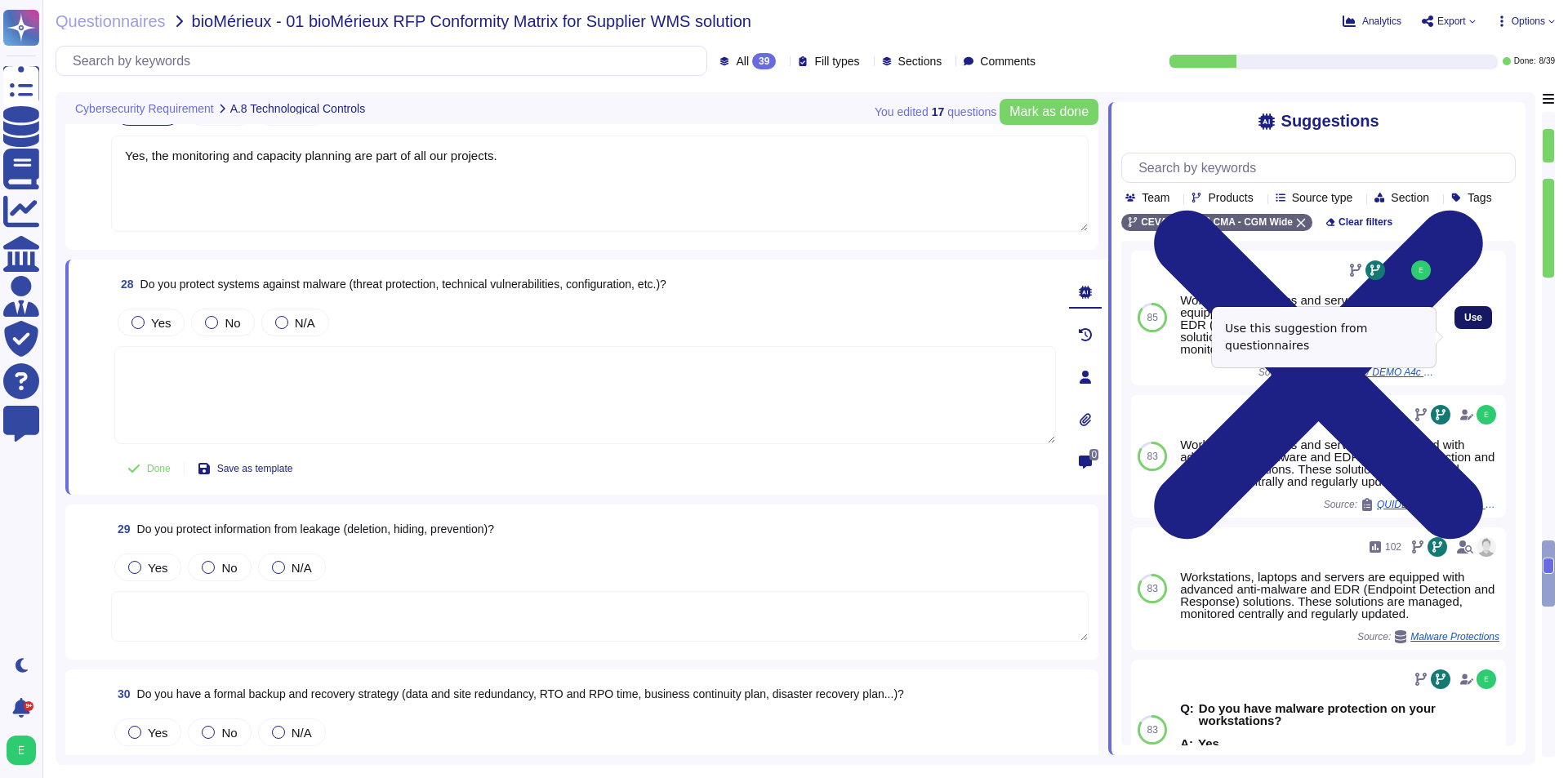
click at [1464, 323] on span "Use" at bounding box center [1473, 317] width 18 height 10
type textarea "Workstations, laptops and servers are equipped with advanced anti-malware and E…"
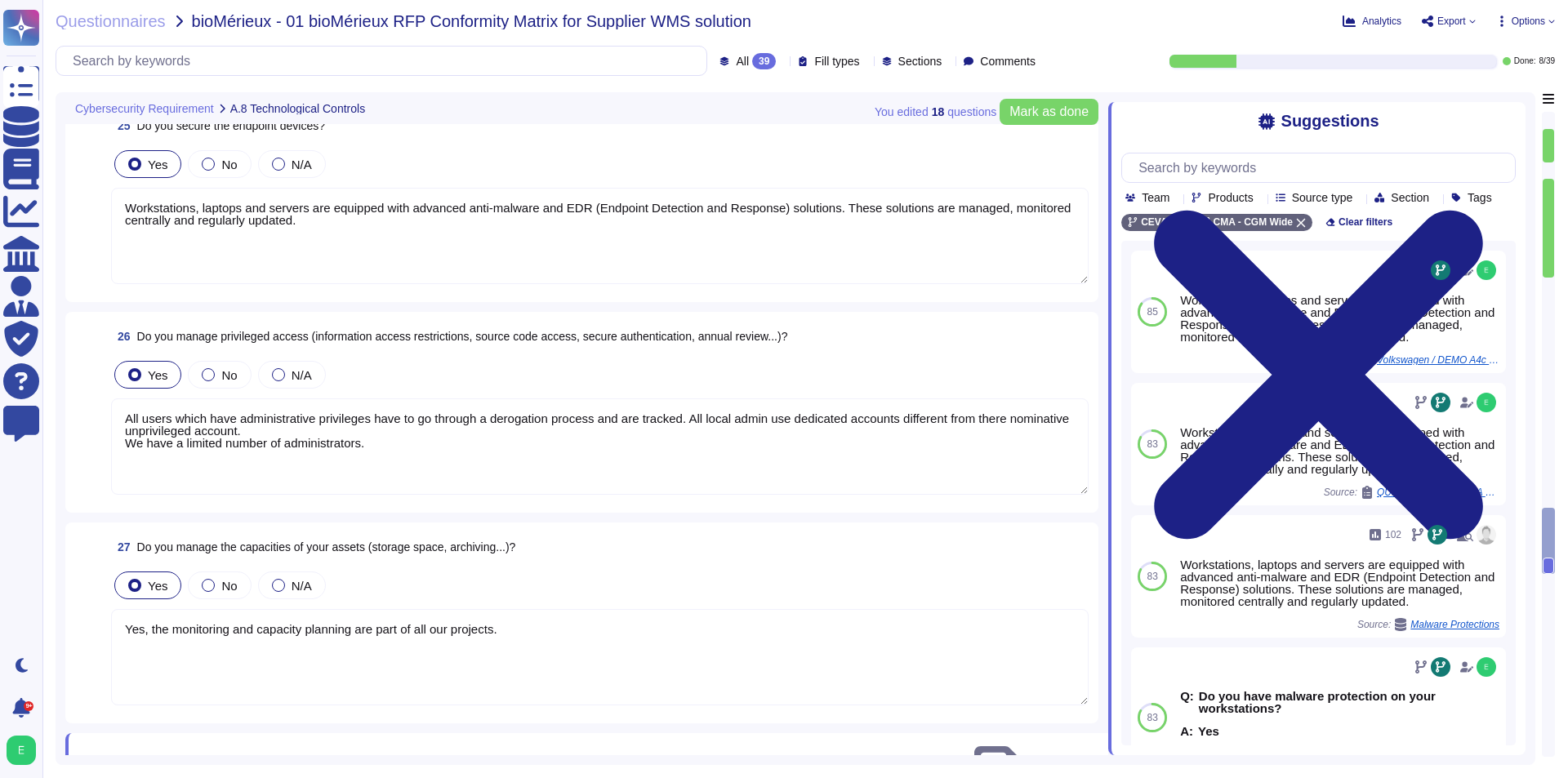
scroll to position [4322, 0]
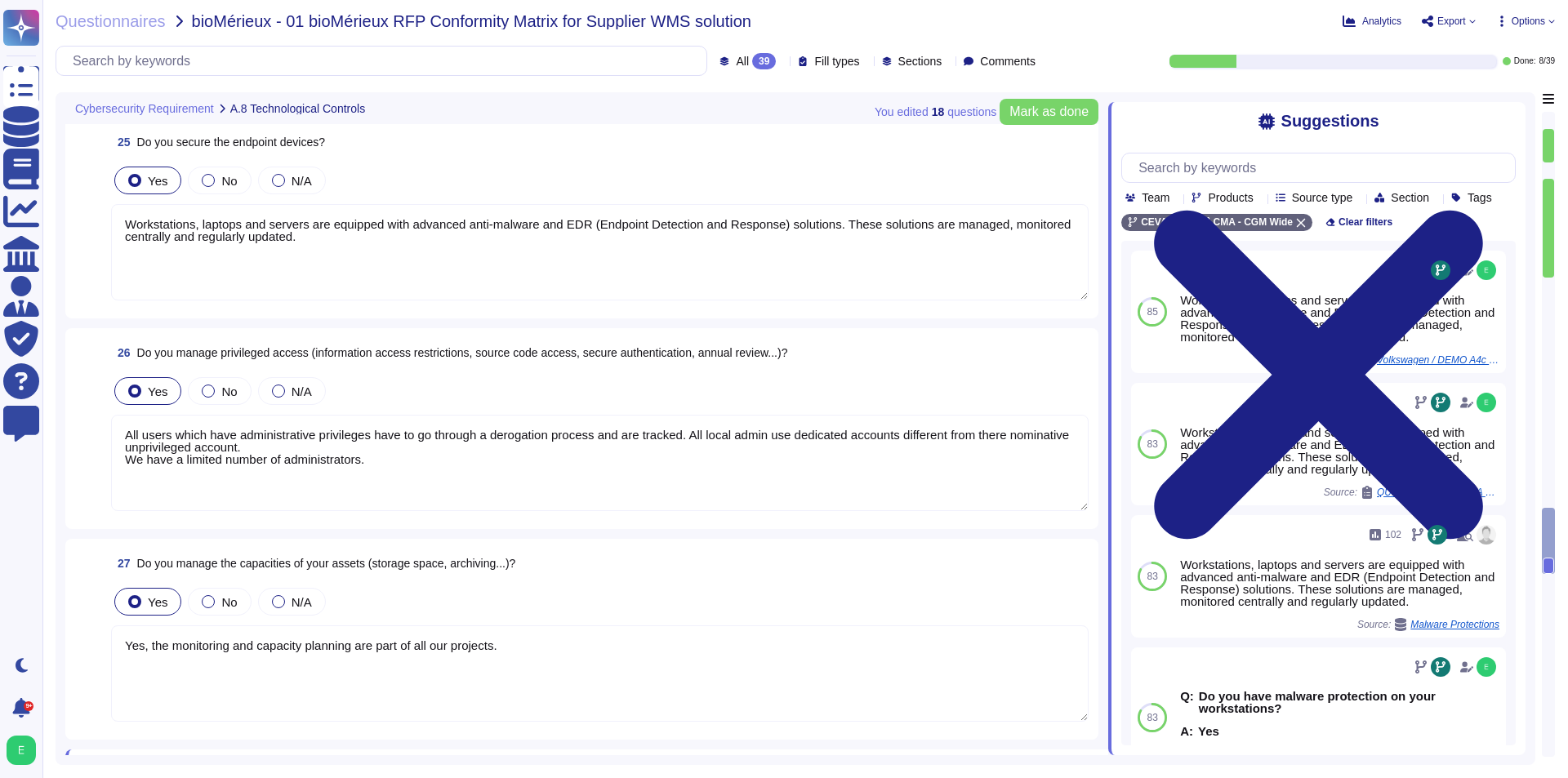
click at [333, 264] on textarea "Workstations, laptops and servers are equipped with advanced anti-malware and E…" at bounding box center [599, 252] width 977 height 96
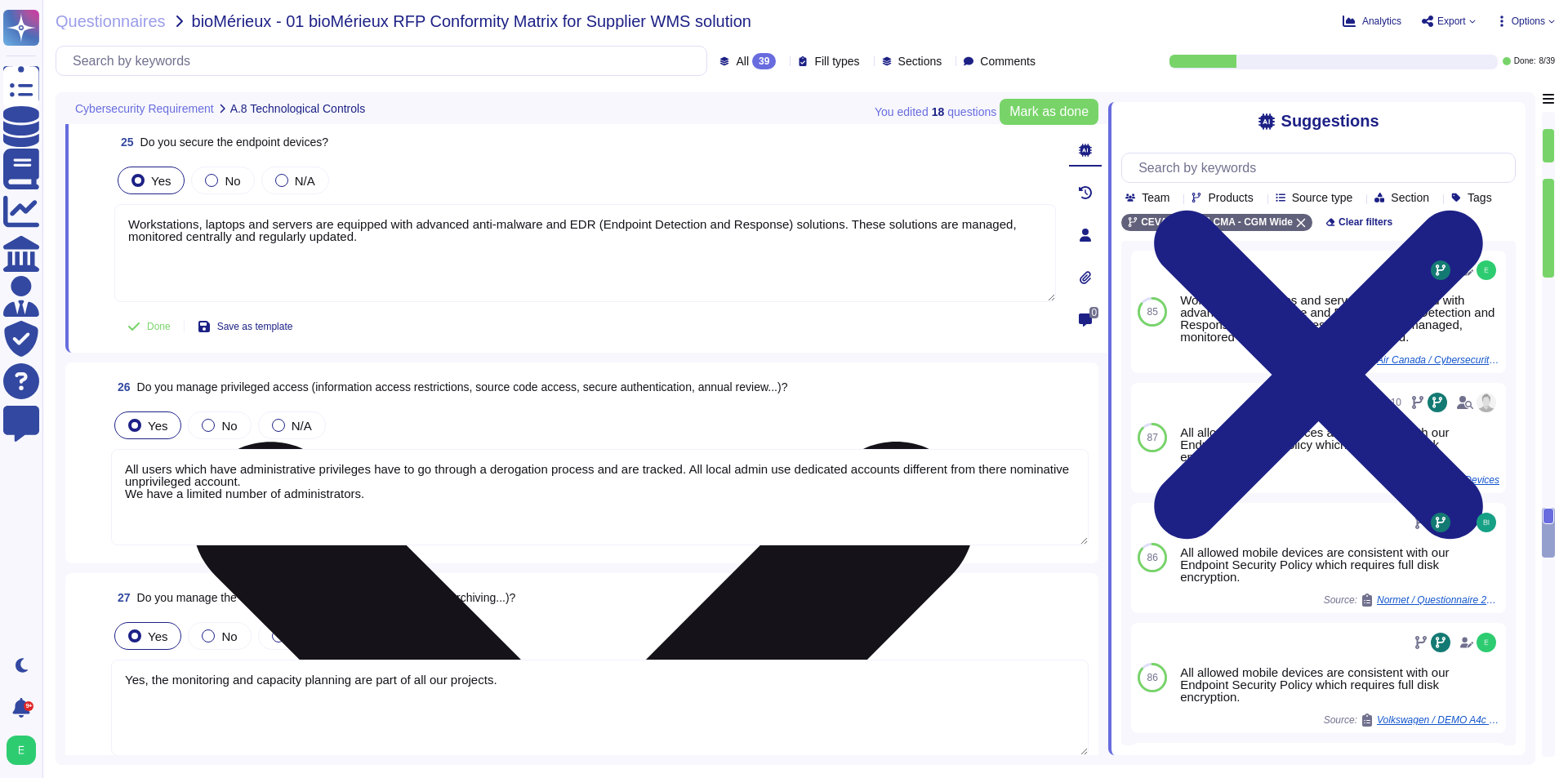
click at [333, 264] on textarea "Workstations, laptops and servers are equipped with advanced anti-malware and E…" at bounding box center [585, 253] width 941 height 98
type textarea "Workstations, laptops and servers are equipped with advanced anti-malware and E…"
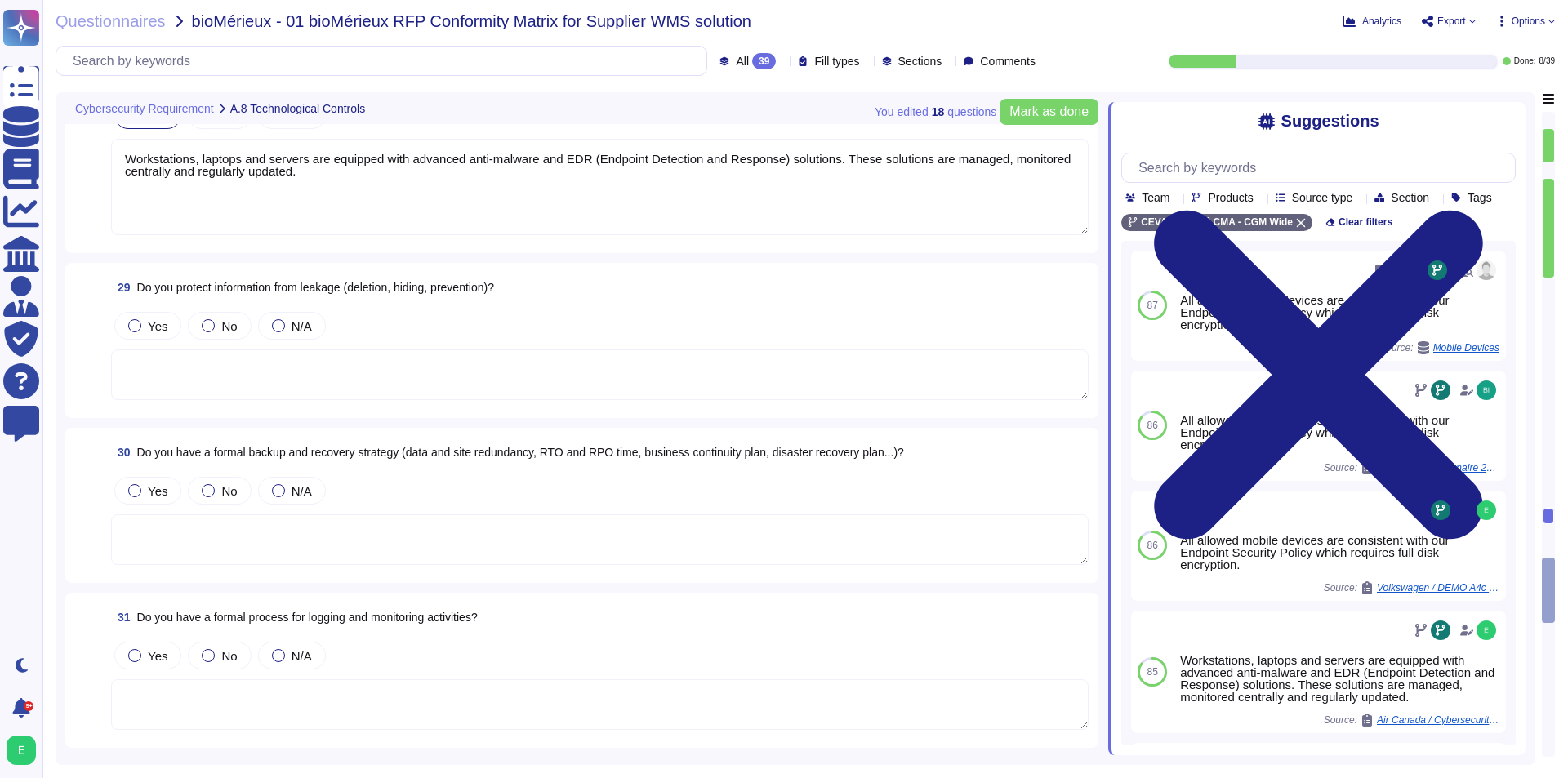
scroll to position [5057, 0]
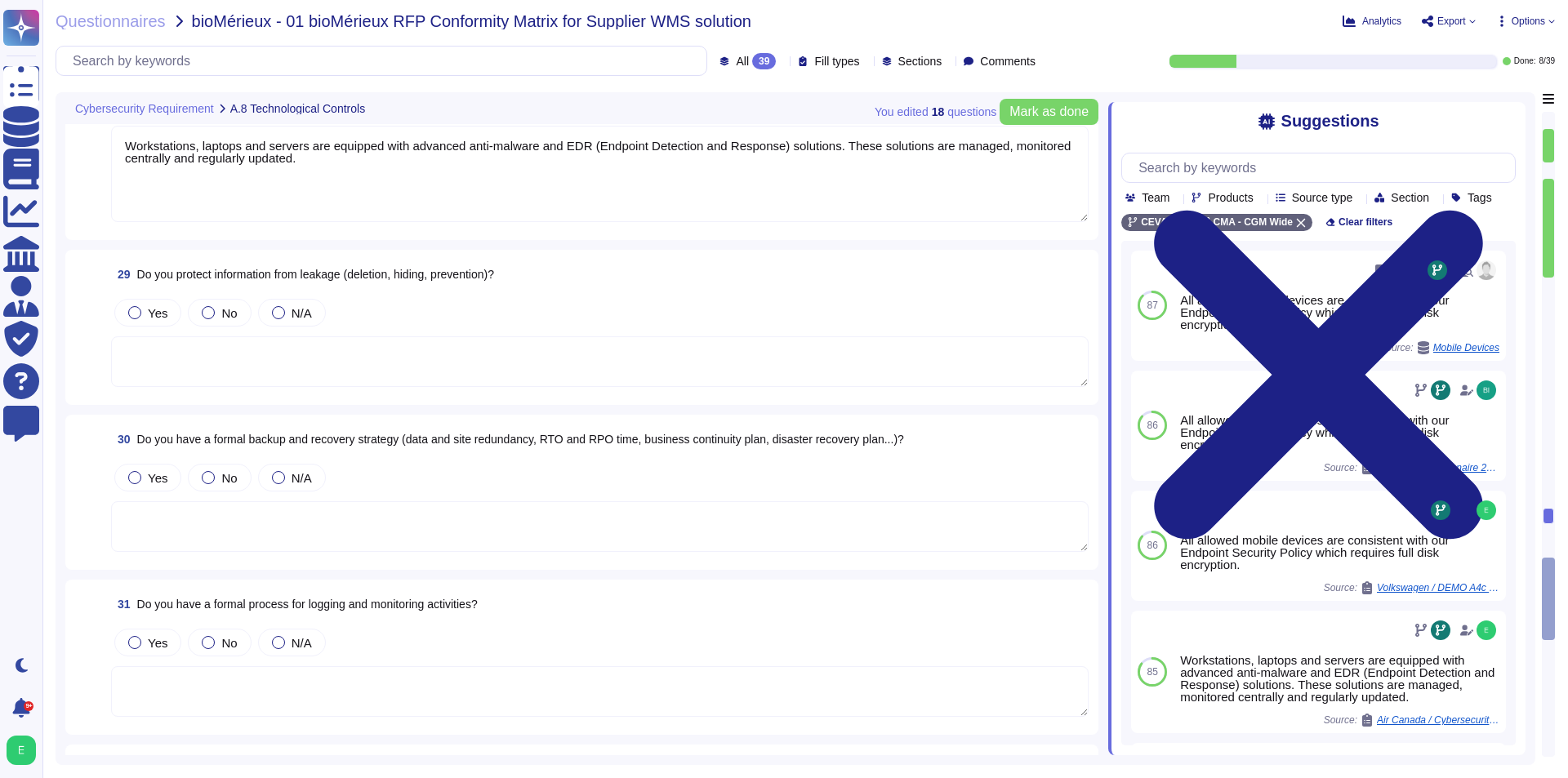
click at [359, 354] on textarea at bounding box center [599, 361] width 977 height 50
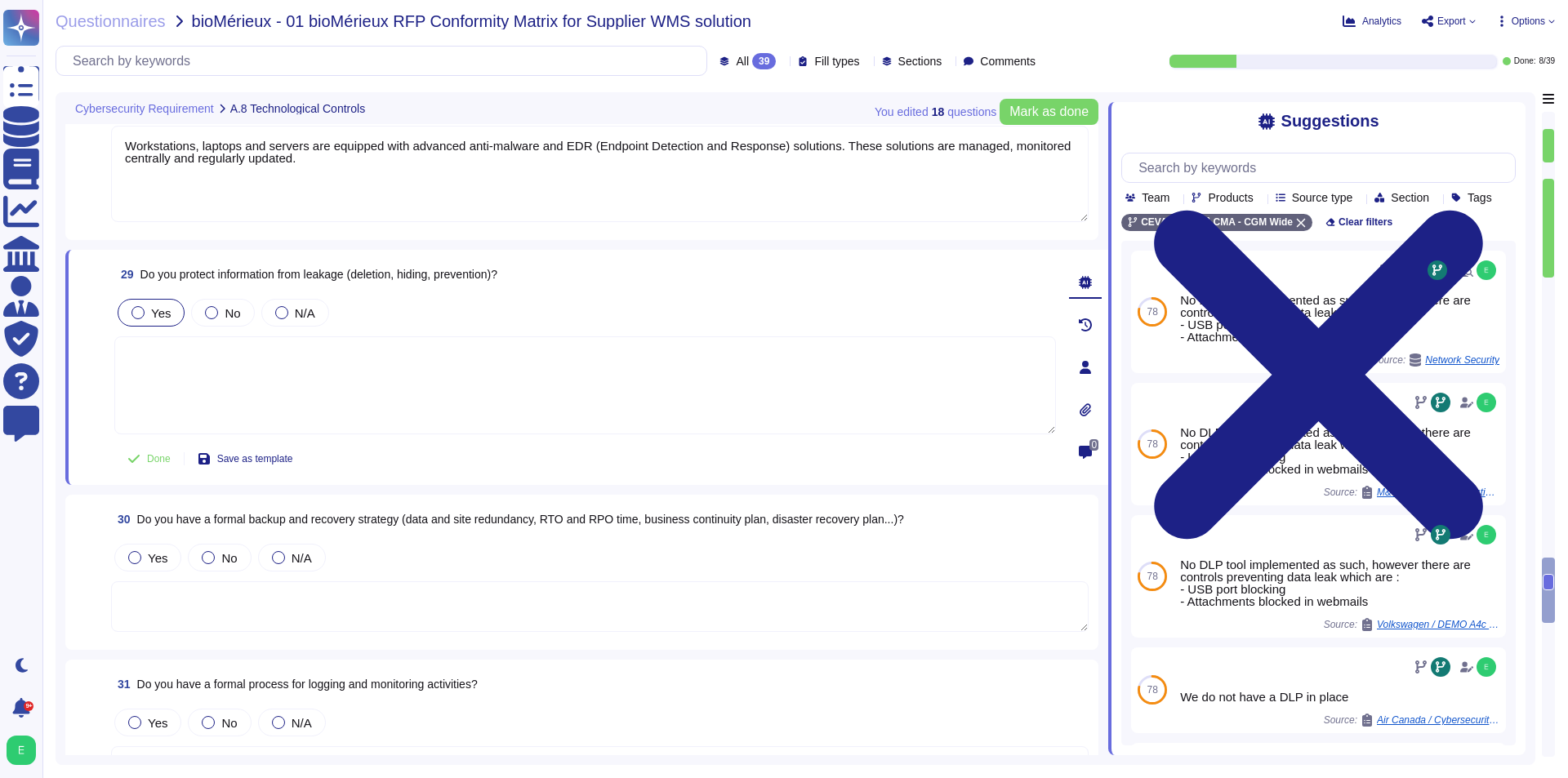
click at [167, 311] on span "Yes" at bounding box center [160, 313] width 20 height 14
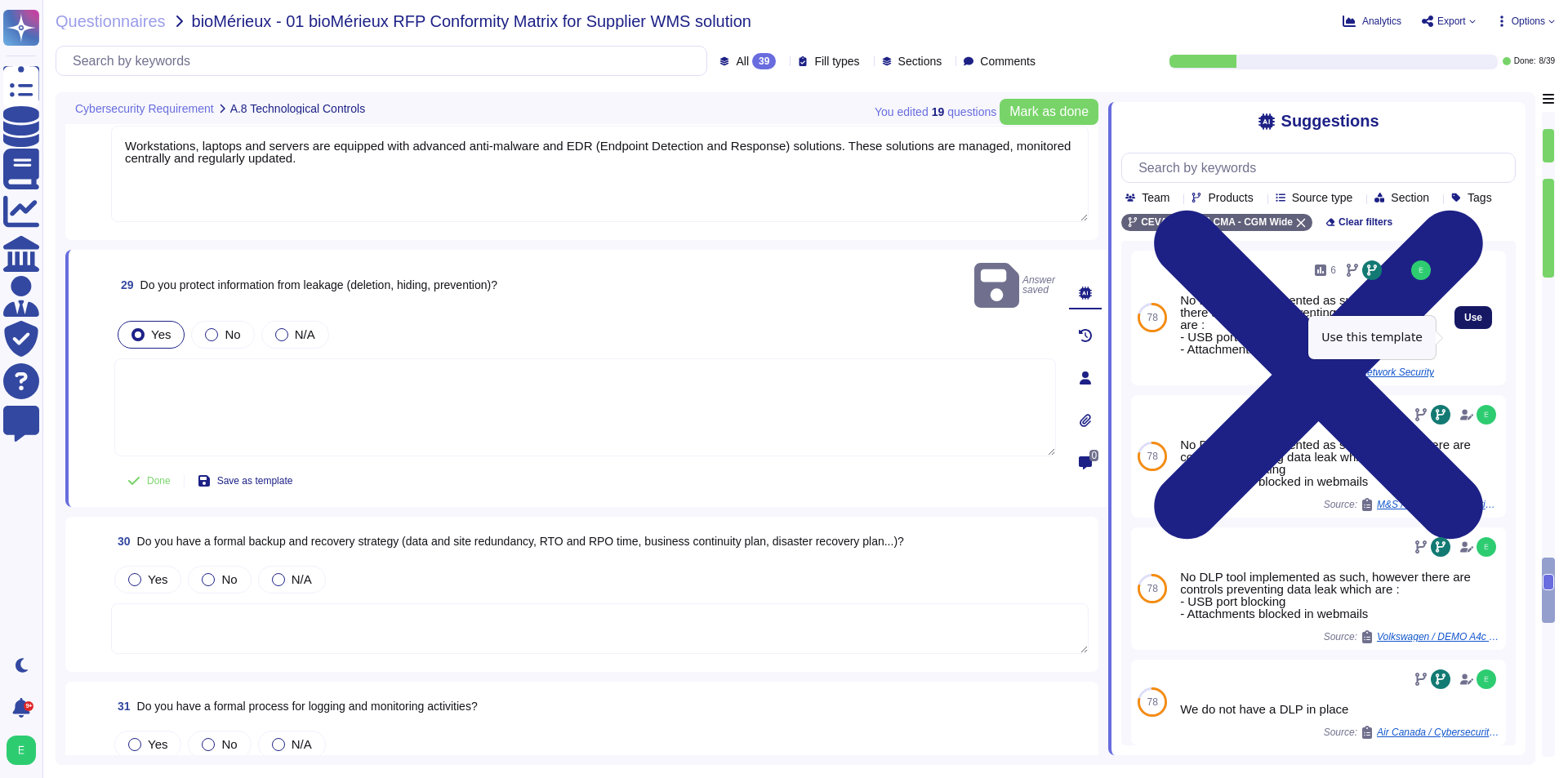
click at [1464, 323] on span "Use" at bounding box center [1473, 317] width 18 height 10
type textarea "No DLP tool implemented as such, however there are controls preventing data lea…"
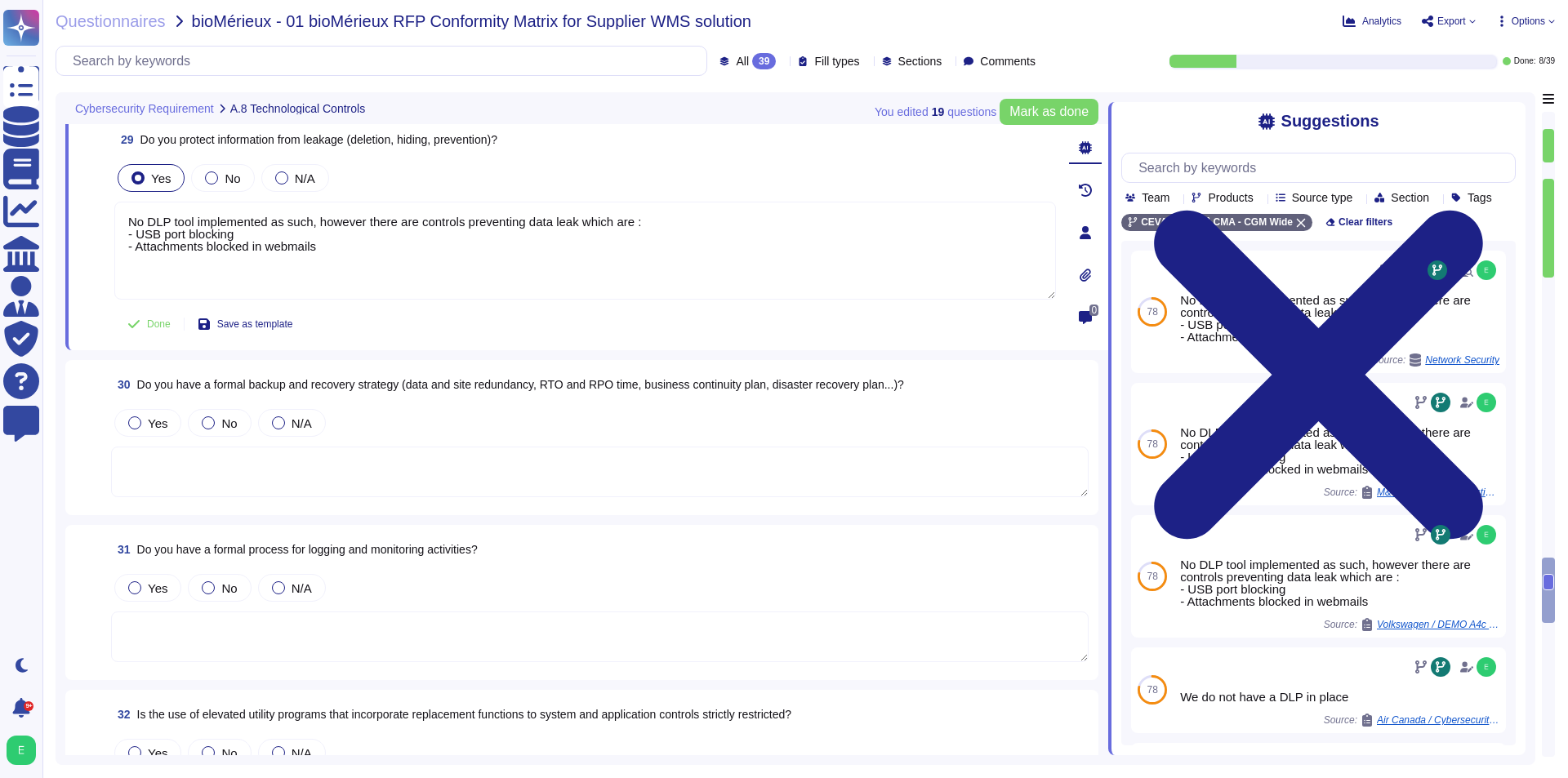
scroll to position [5220, 0]
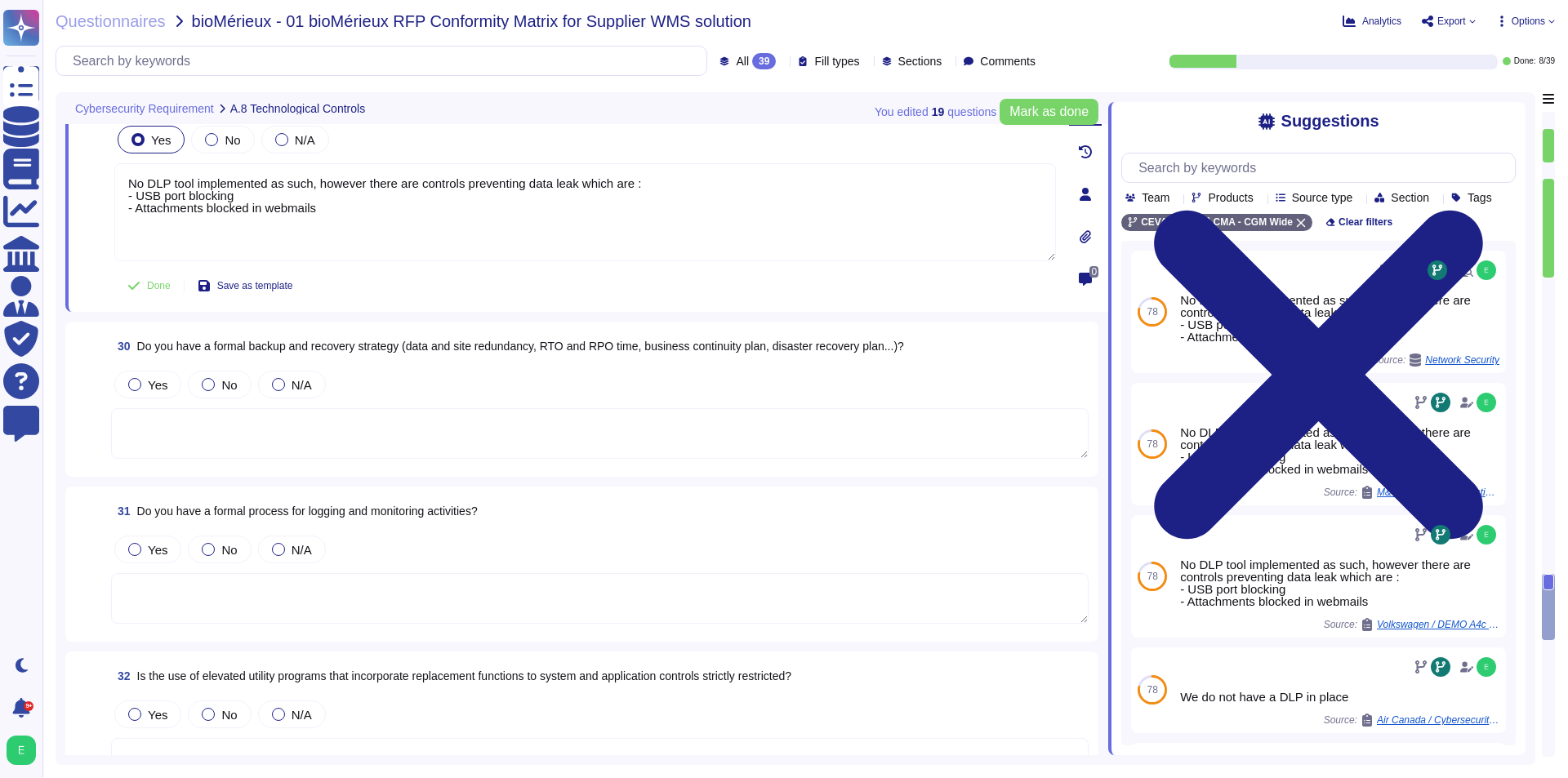
click at [491, 427] on textarea at bounding box center [599, 433] width 977 height 50
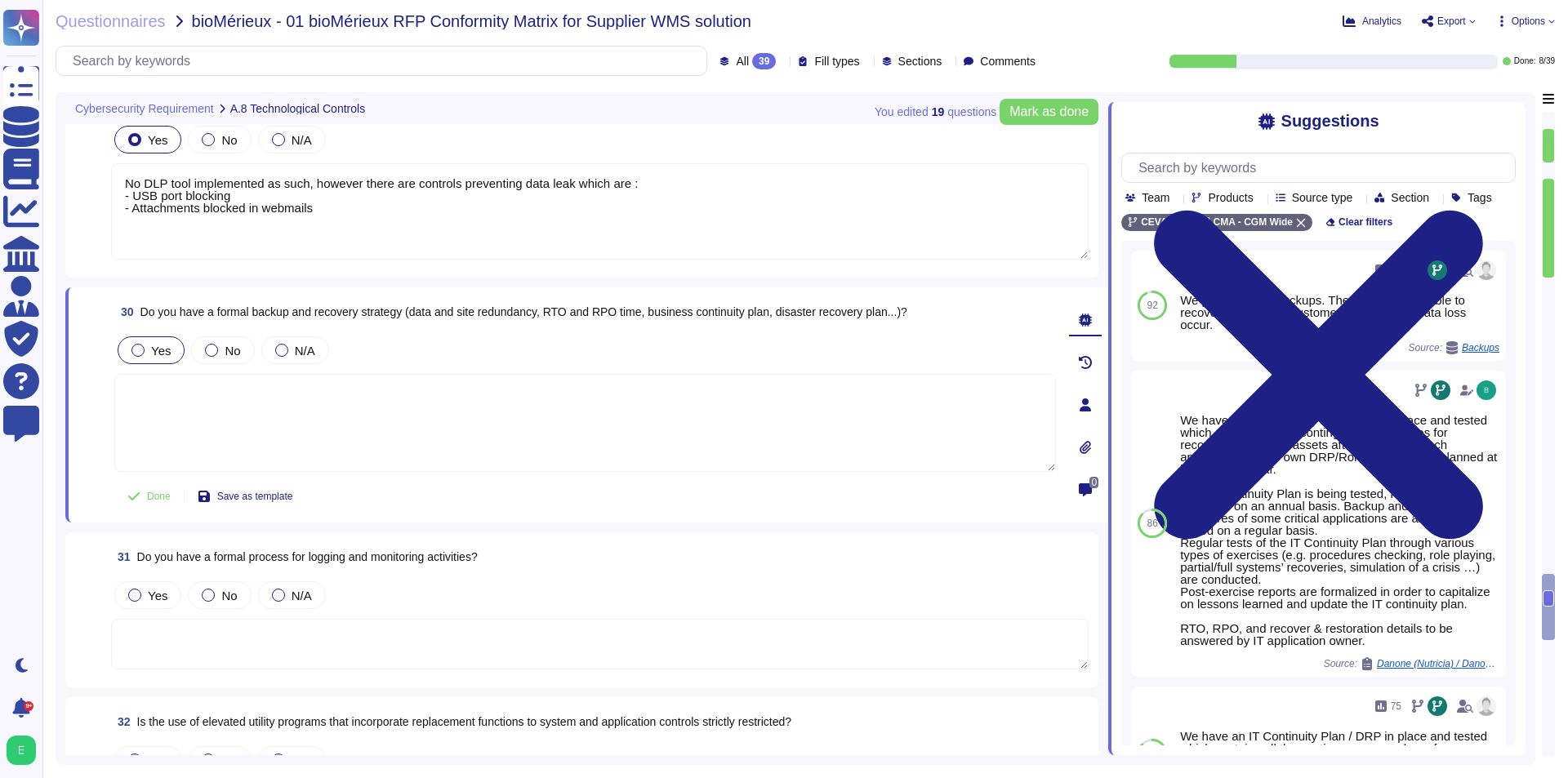
click at [154, 361] on div "Yes" at bounding box center [151, 350] width 67 height 28
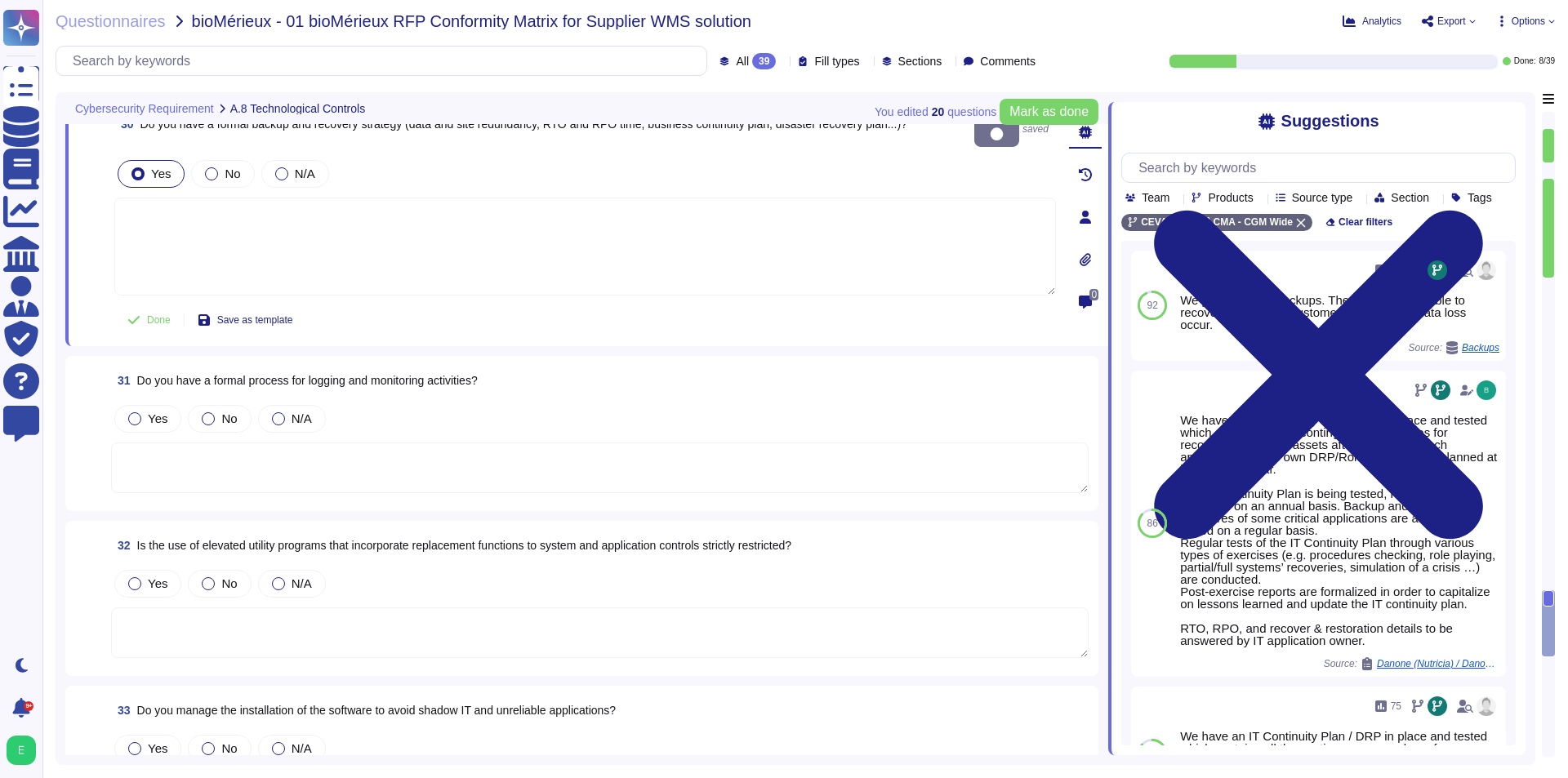
scroll to position [5466, 0]
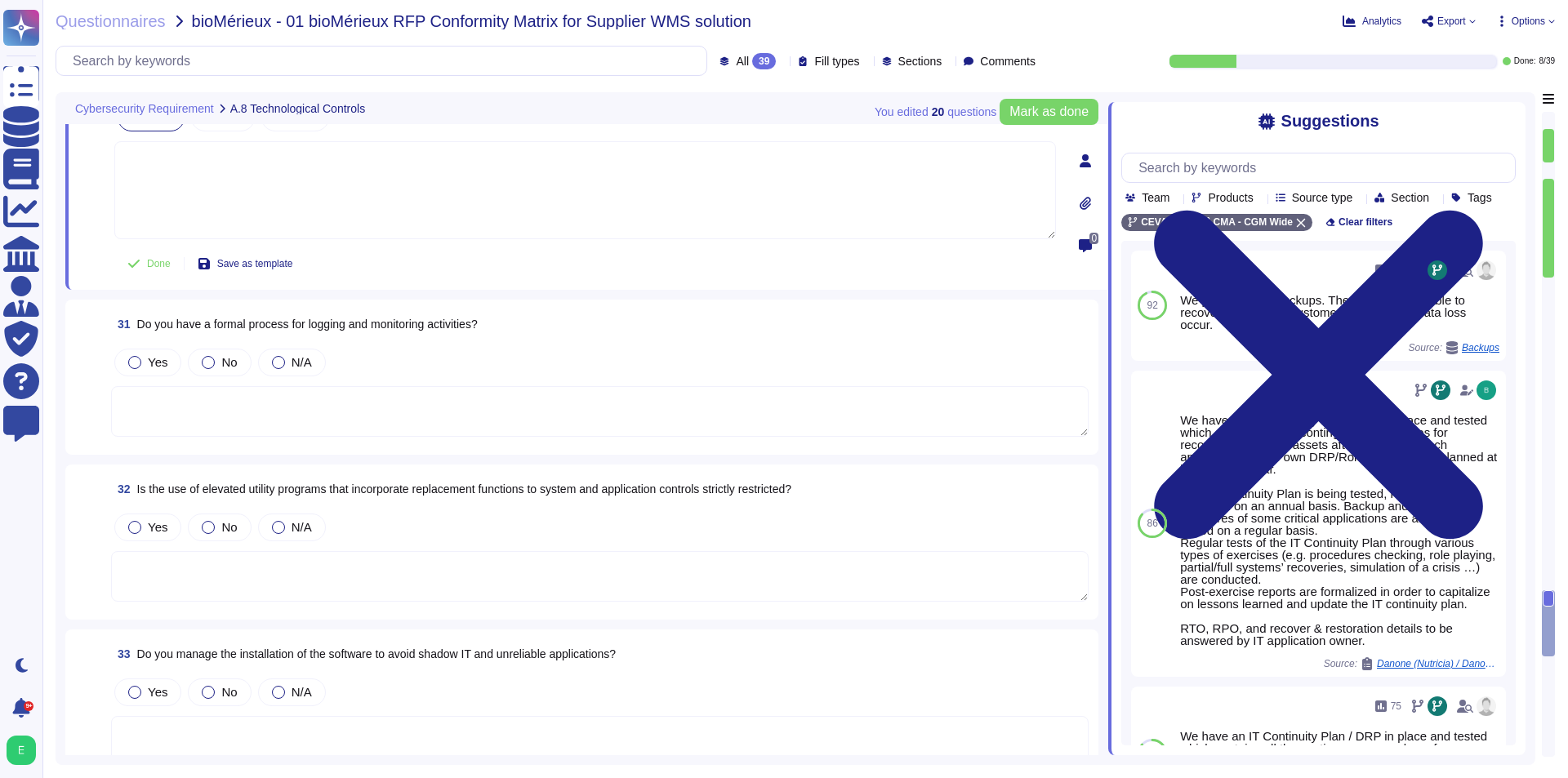
click at [410, 393] on textarea at bounding box center [599, 411] width 977 height 50
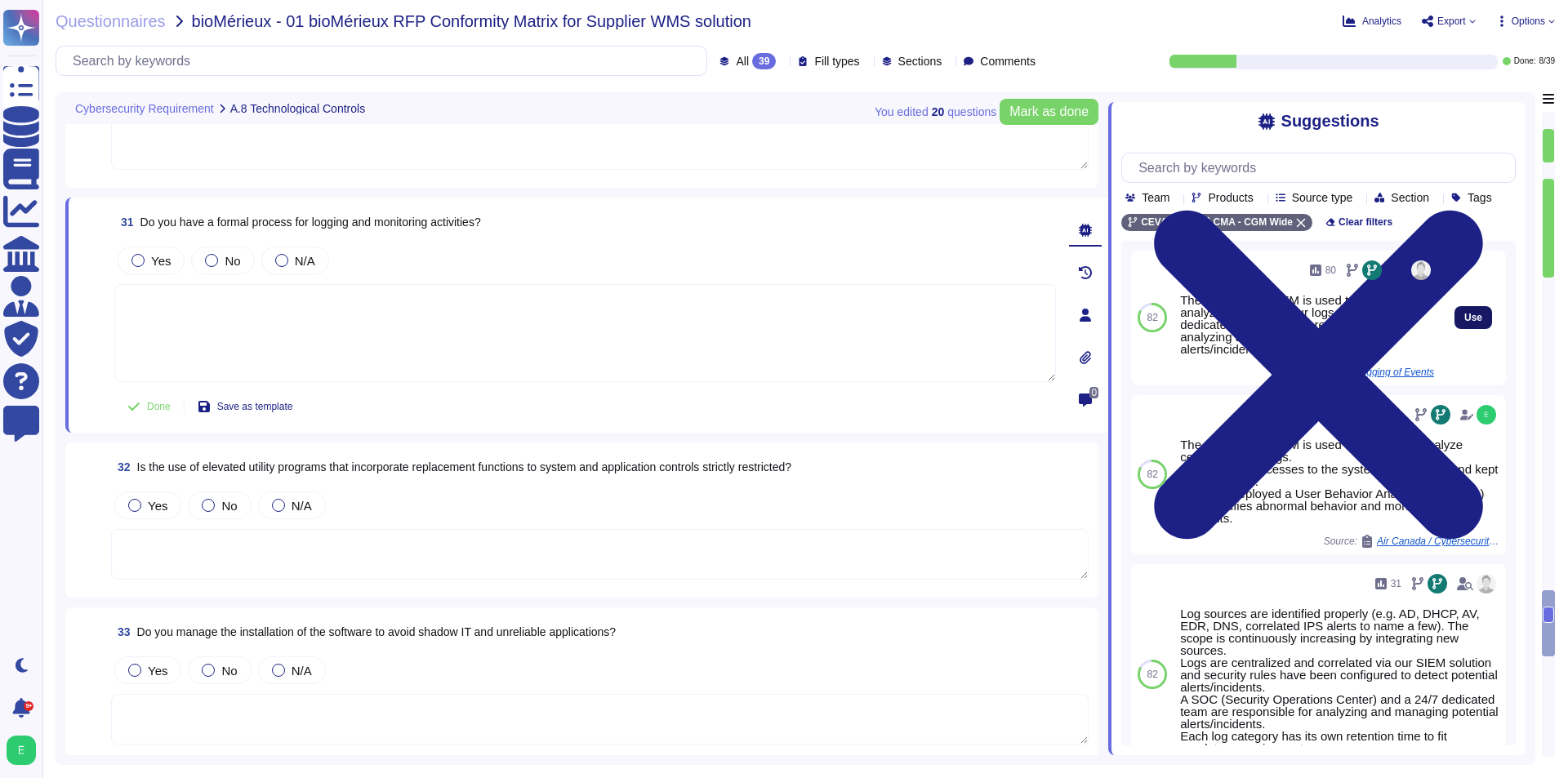
click at [1464, 323] on span "Use" at bounding box center [1473, 317] width 18 height 10
type textarea "The group SOC/SIEM is used to collect and analyze centrally all our logs. It is…"
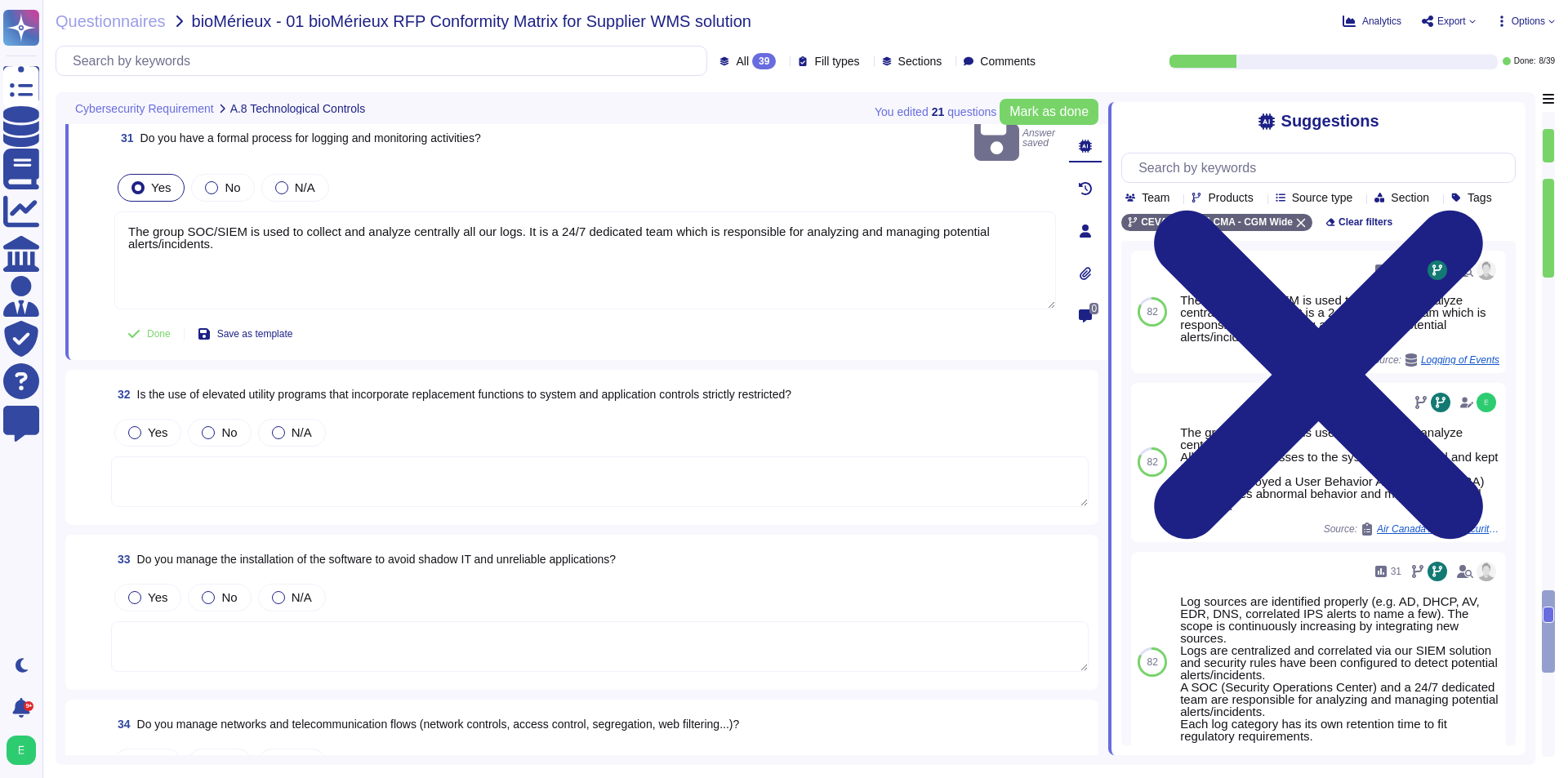
scroll to position [5629, 0]
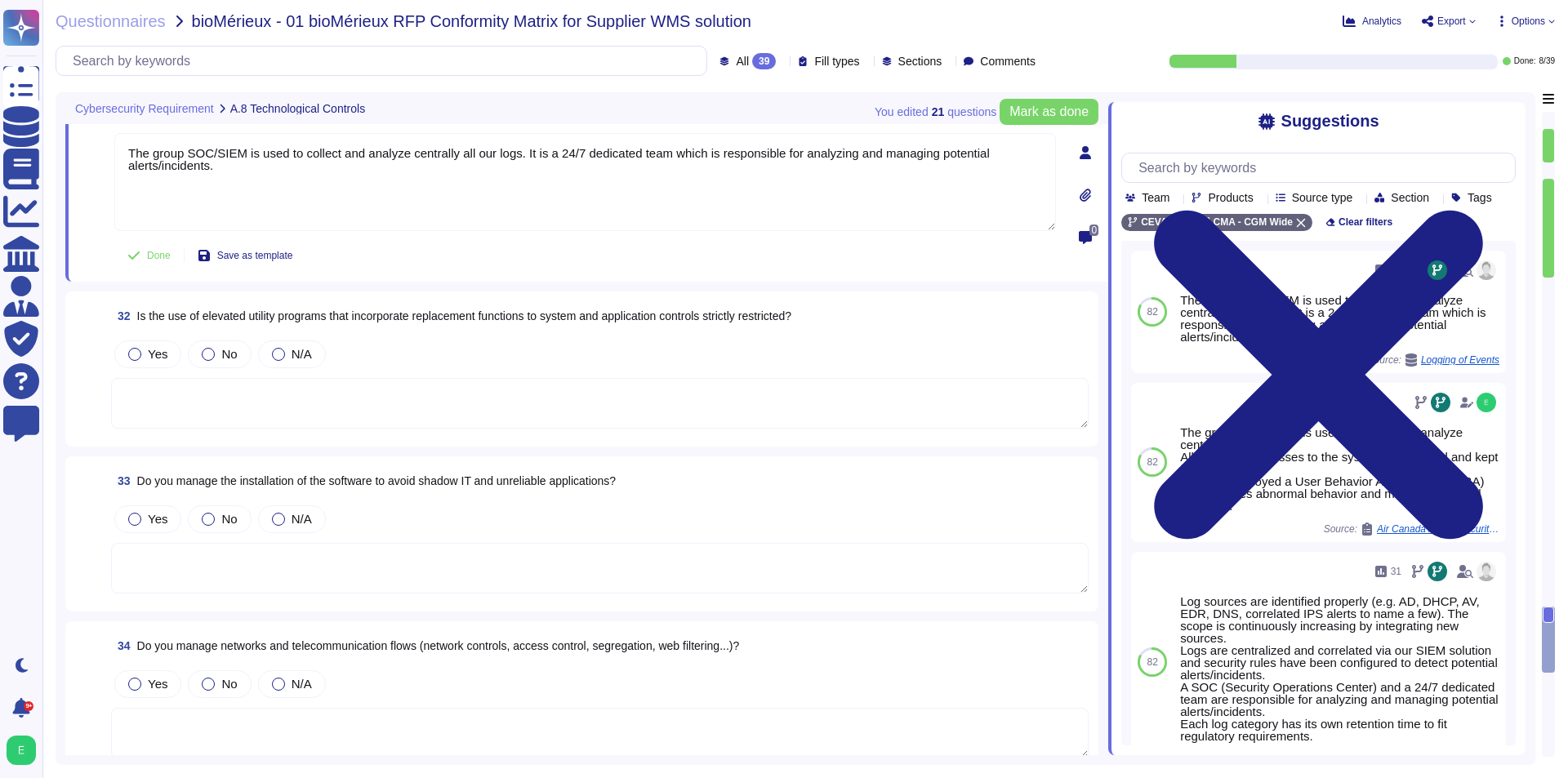
click at [450, 378] on textarea at bounding box center [599, 403] width 977 height 50
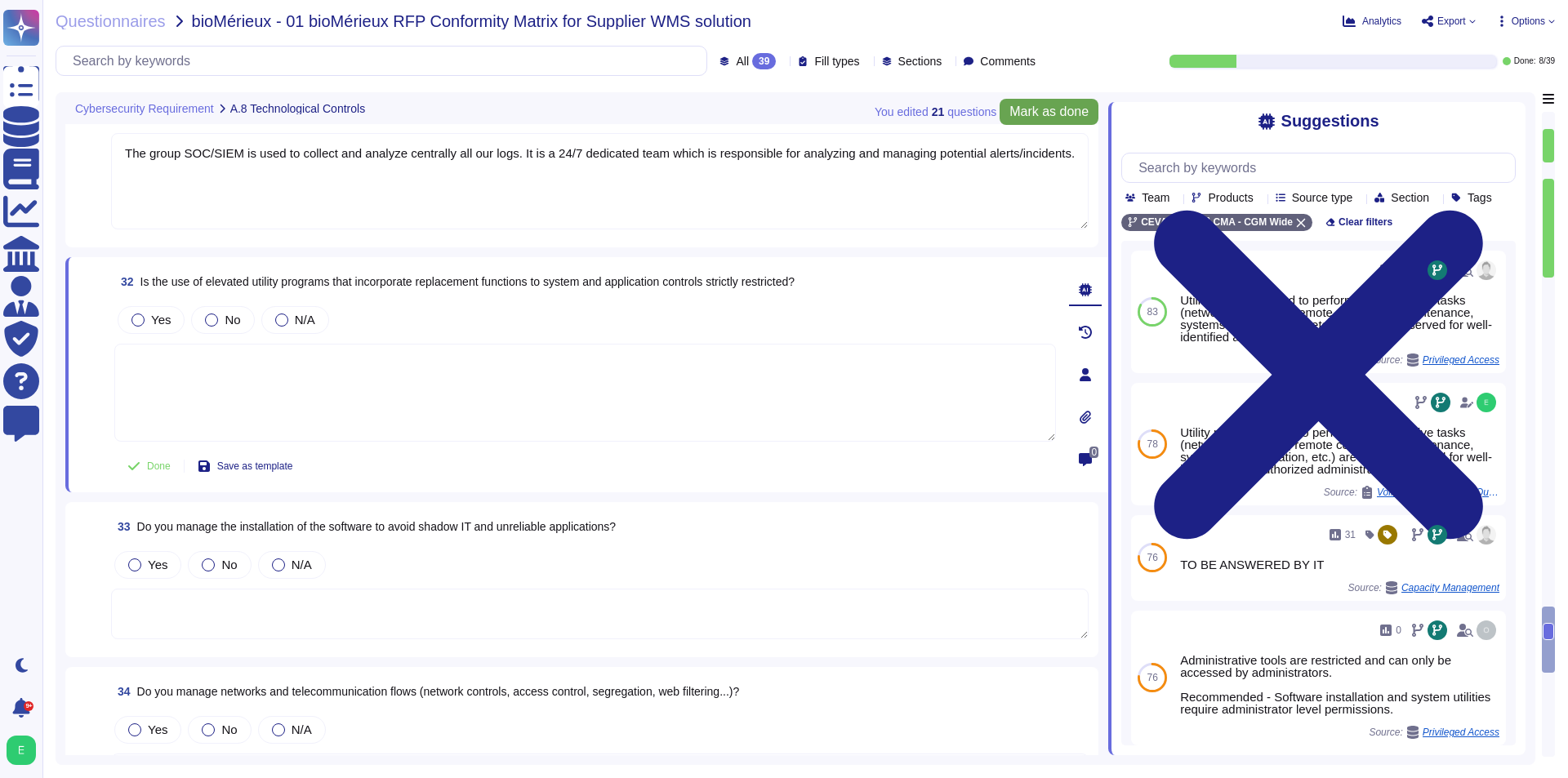
click at [1055, 113] on span "Mark as done" at bounding box center [1049, 112] width 79 height 13
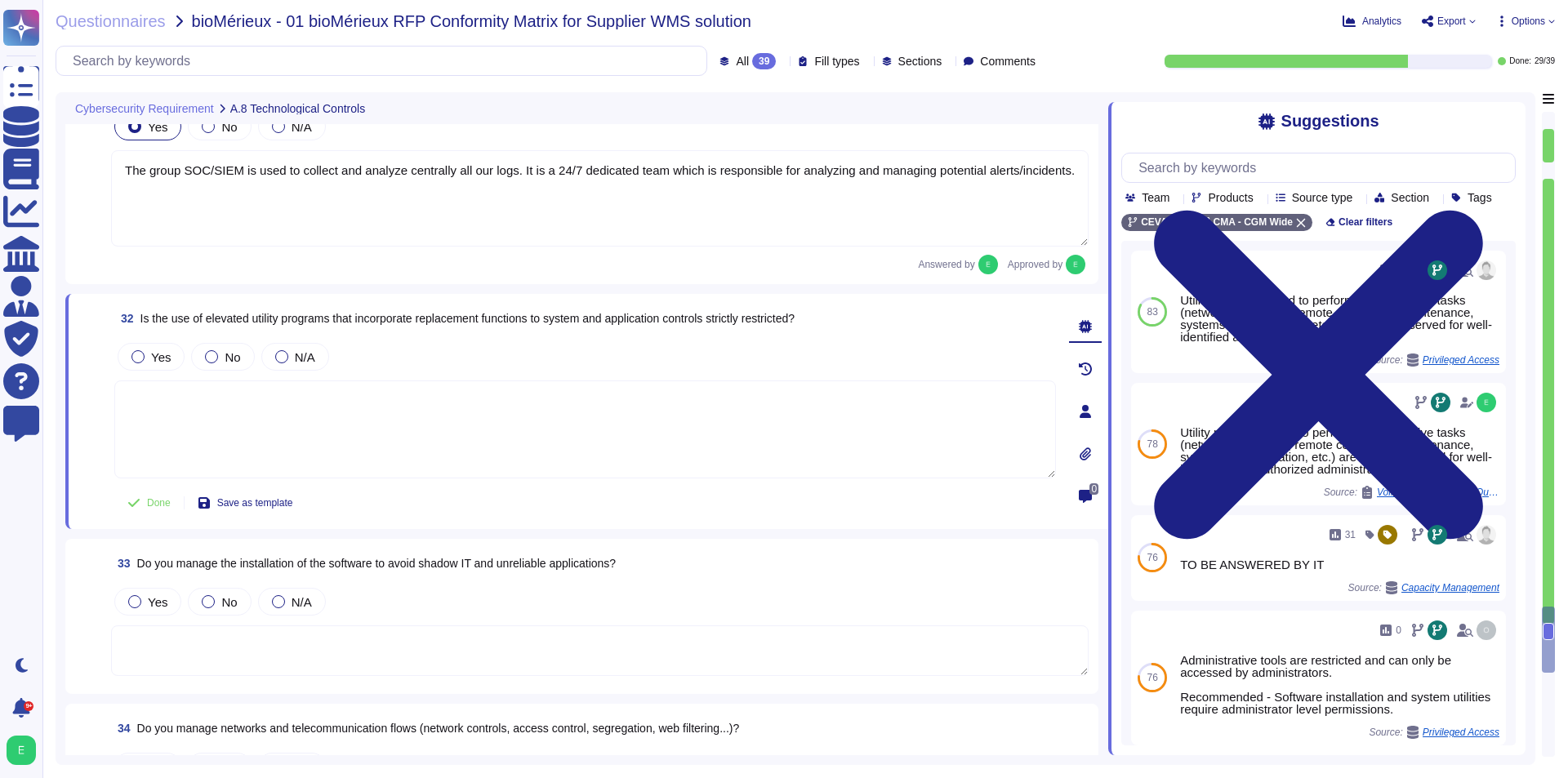
click at [347, 434] on textarea at bounding box center [585, 429] width 941 height 98
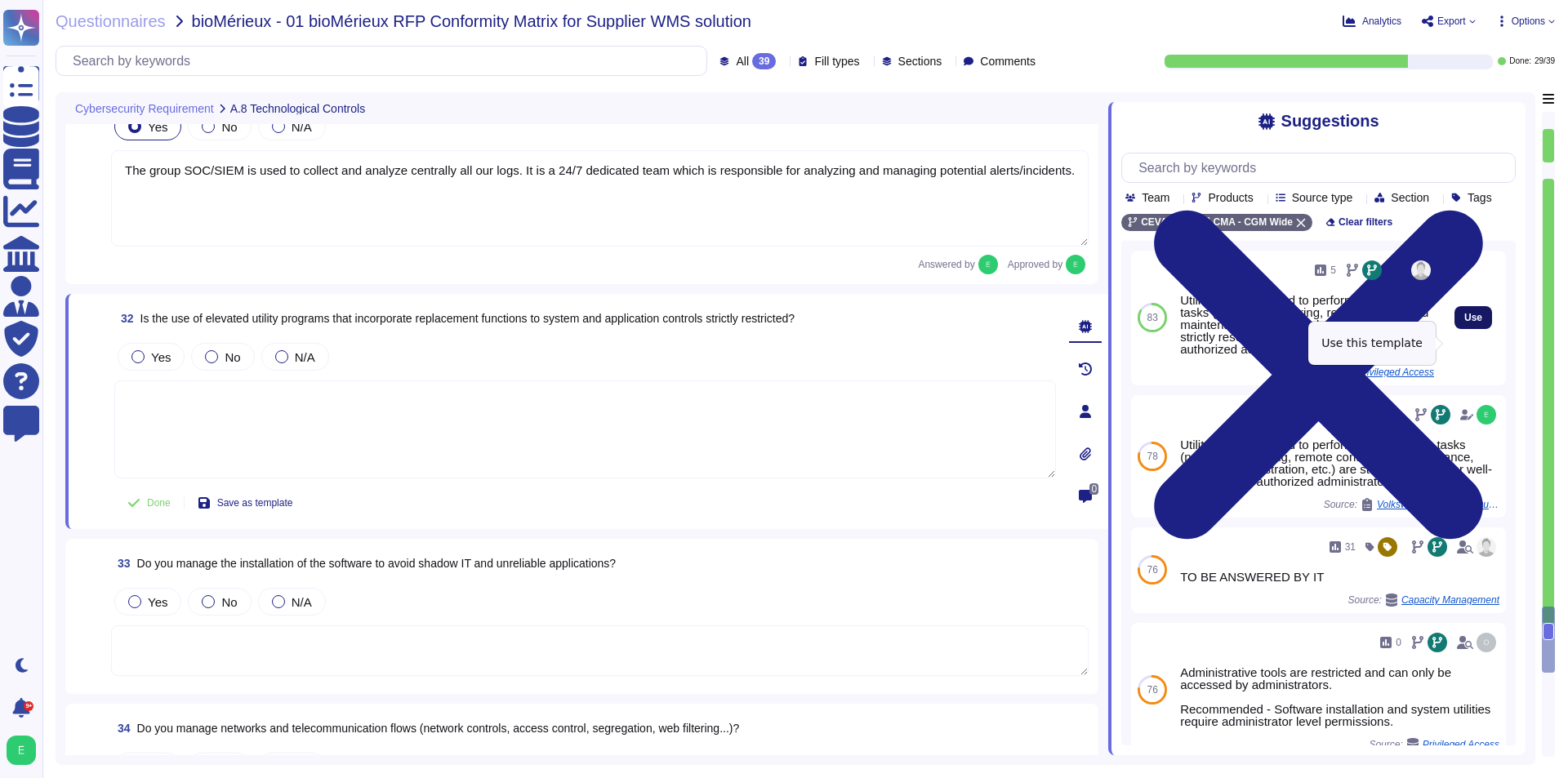
click at [1464, 323] on span "Use" at bounding box center [1473, 317] width 18 height 10
type textarea "Utility programs used to perform administrative tasks (network monitoring, remo…"
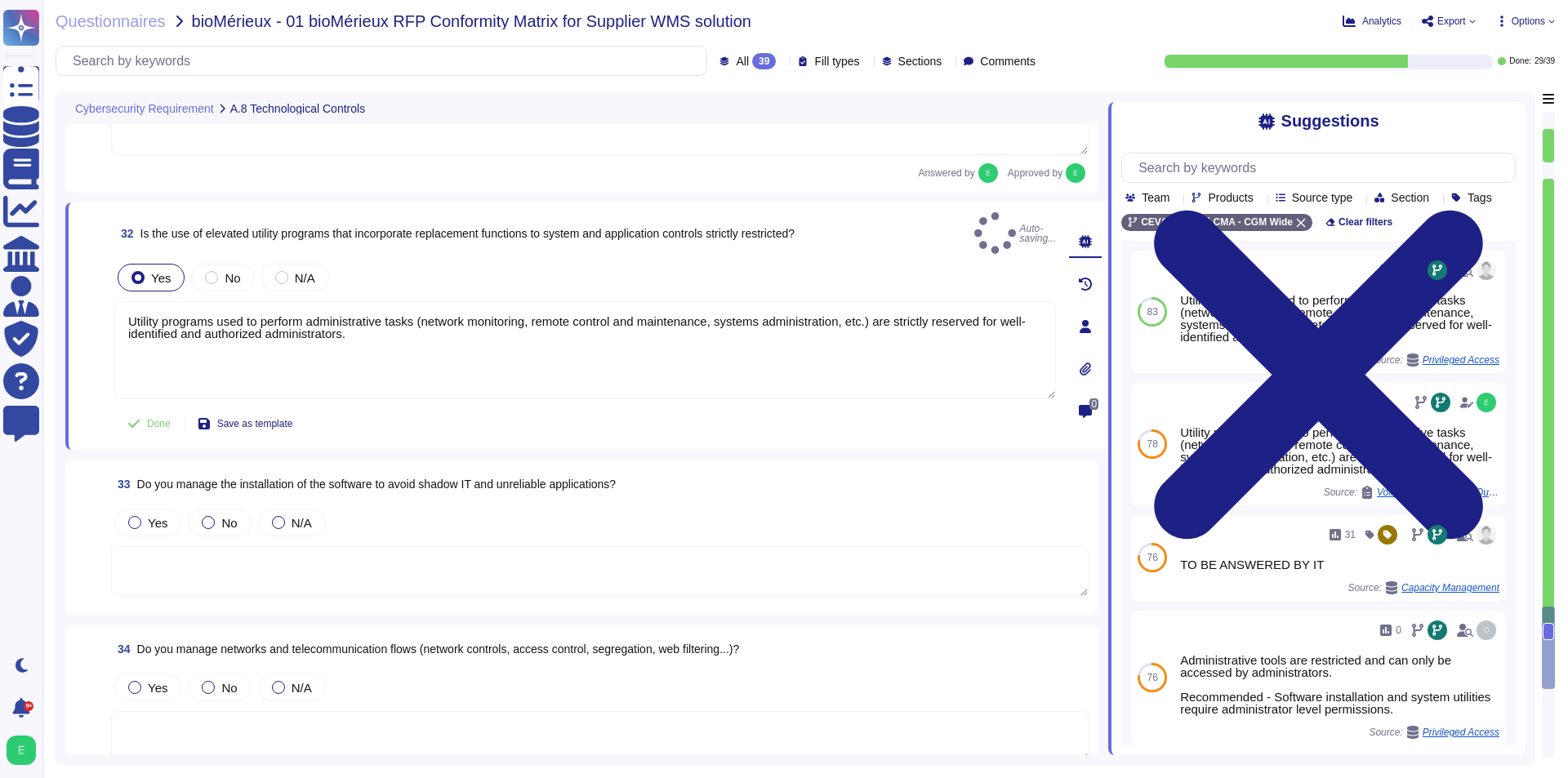
scroll to position [5792, 0]
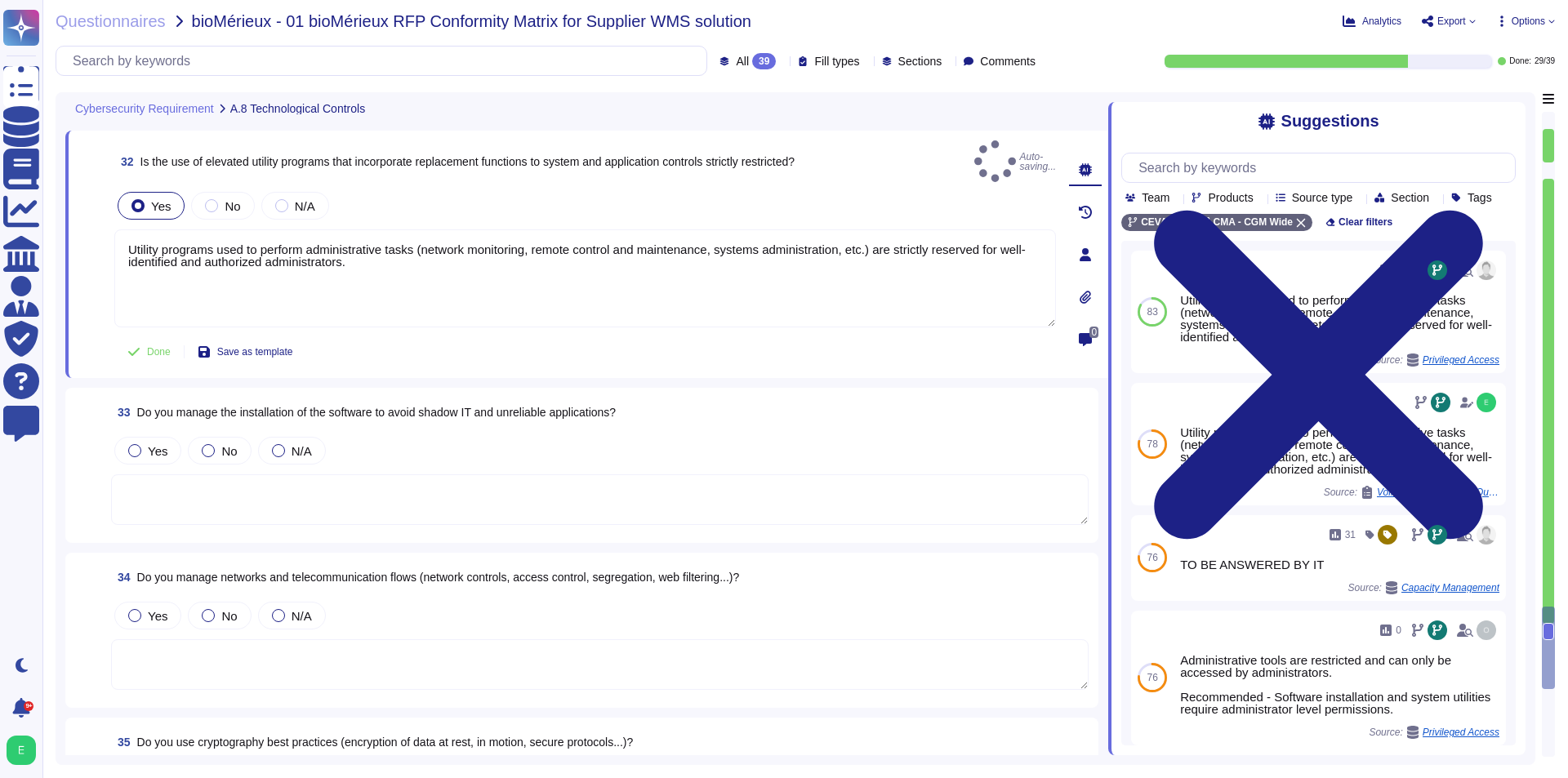
click at [411, 488] on textarea at bounding box center [599, 499] width 977 height 50
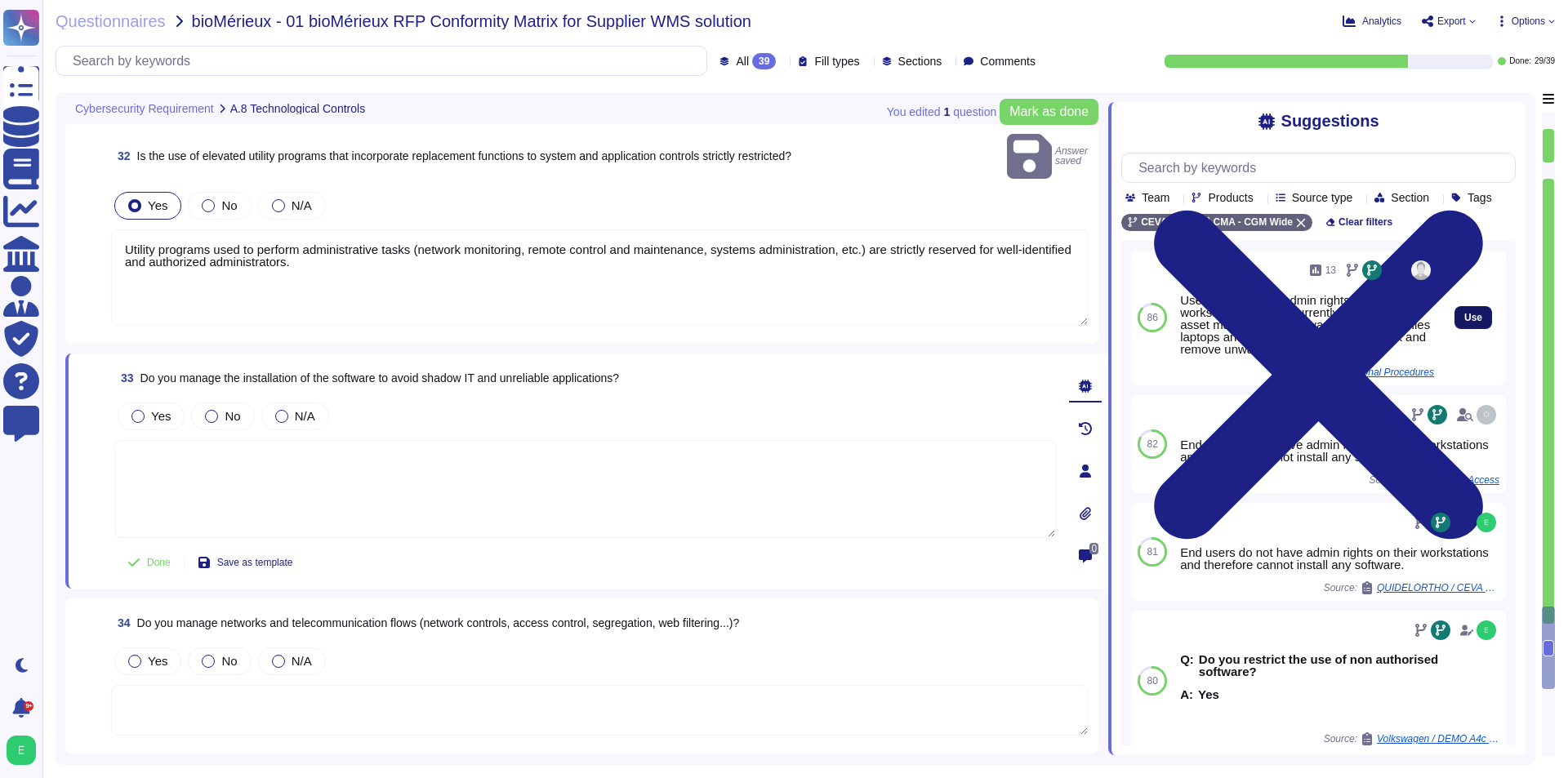
click at [1466, 323] on span "Use" at bounding box center [1473, 317] width 18 height 10
type textarea "Users do not have admin rights of there workstation. We are currently deploying…"
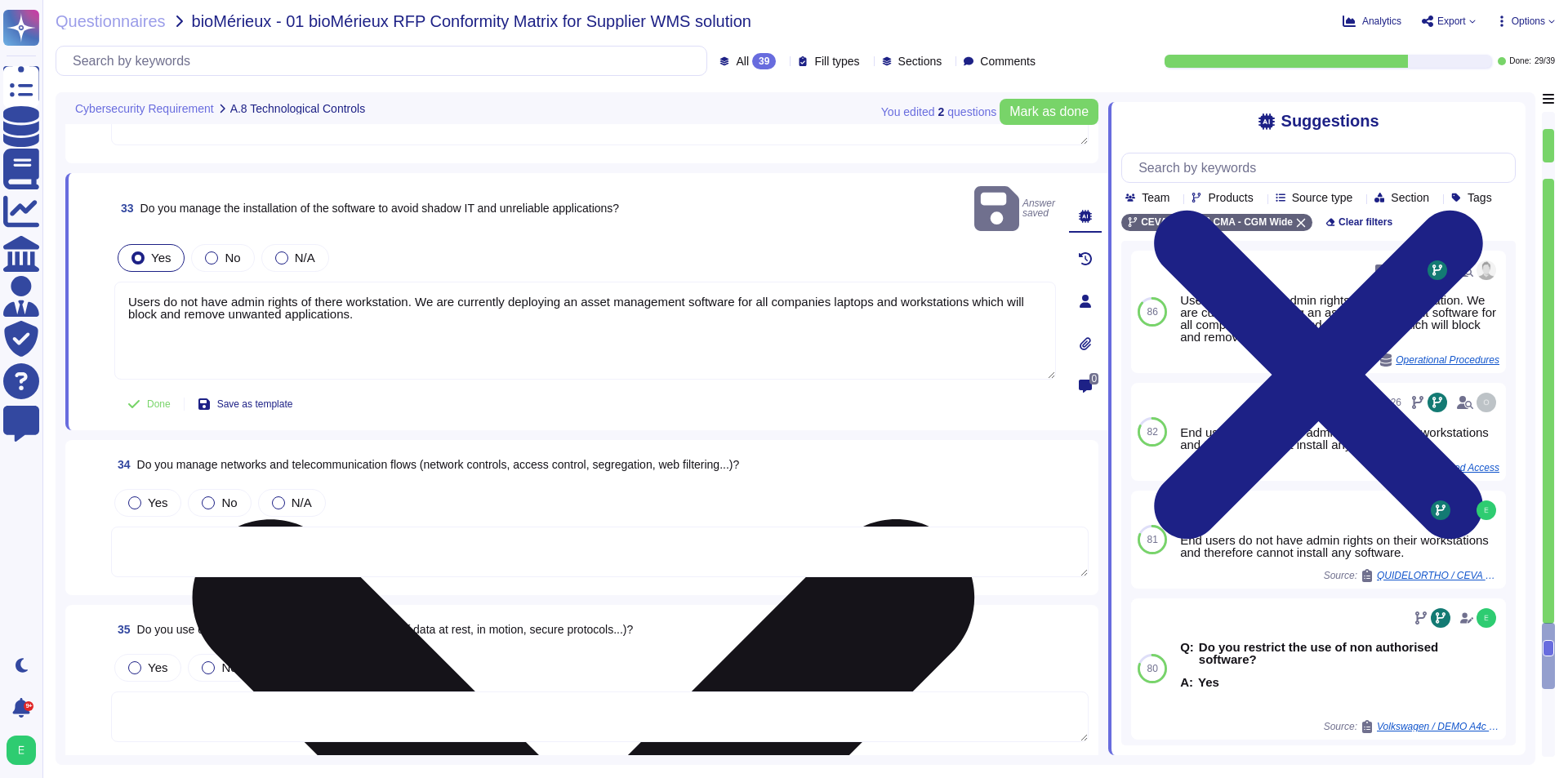
scroll to position [5956, 0]
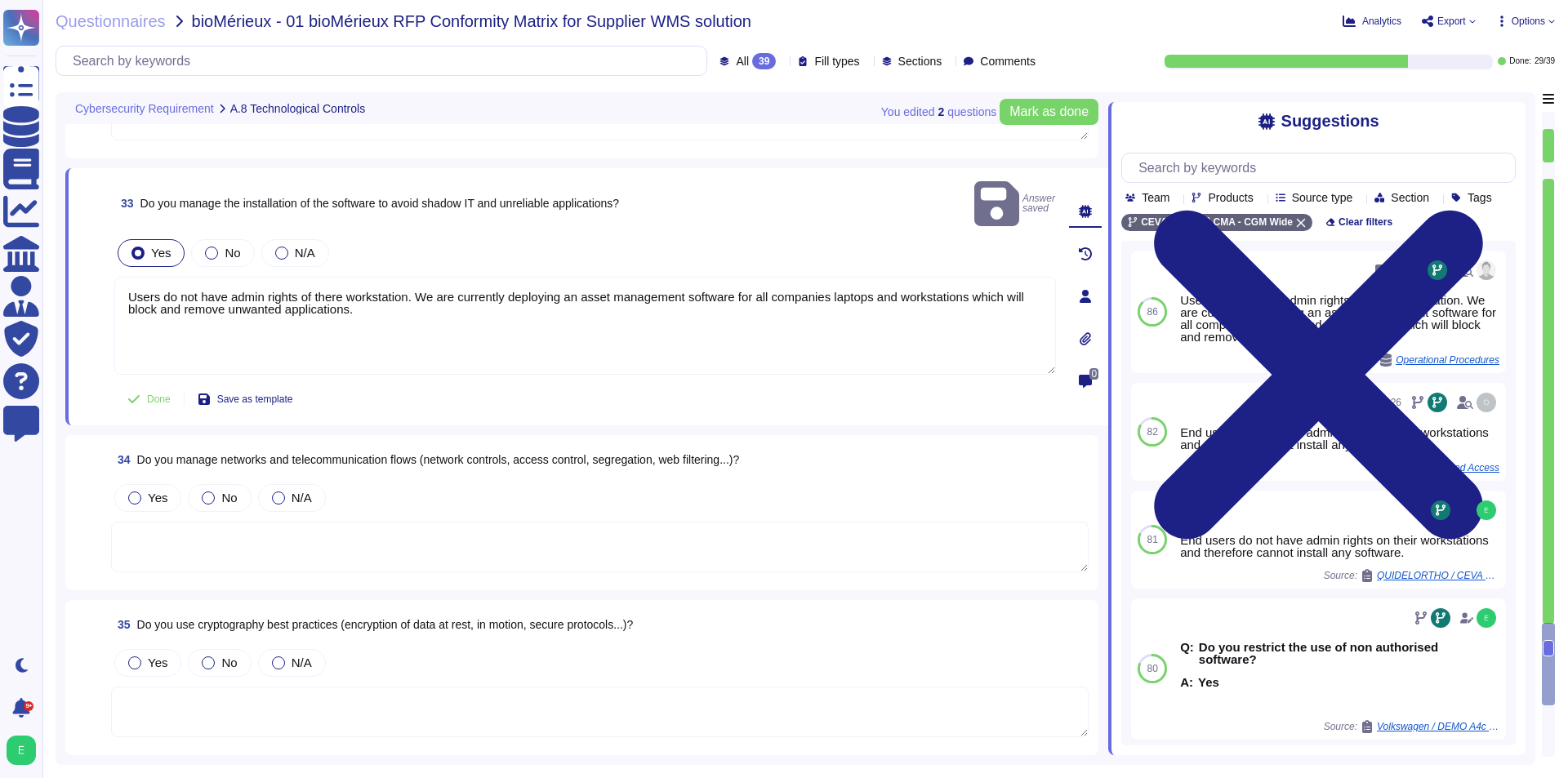
click at [419, 522] on textarea at bounding box center [599, 546] width 977 height 50
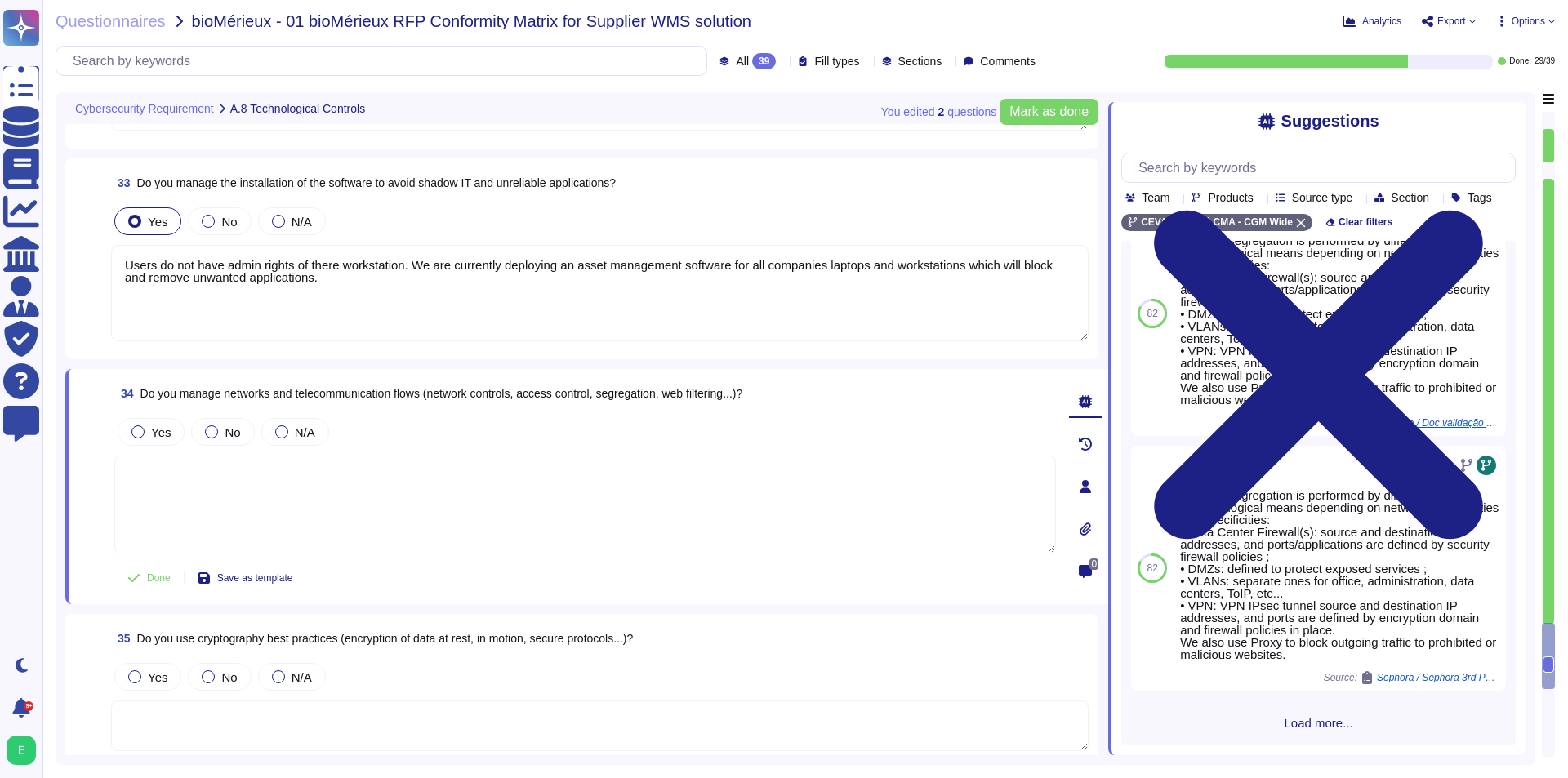
click at [1316, 737] on div "83 80 Network segregation is performed by different physical/logical means depe…" at bounding box center [1318, 493] width 394 height 505
click at [1316, 729] on span "Load more..." at bounding box center [1318, 723] width 394 height 12
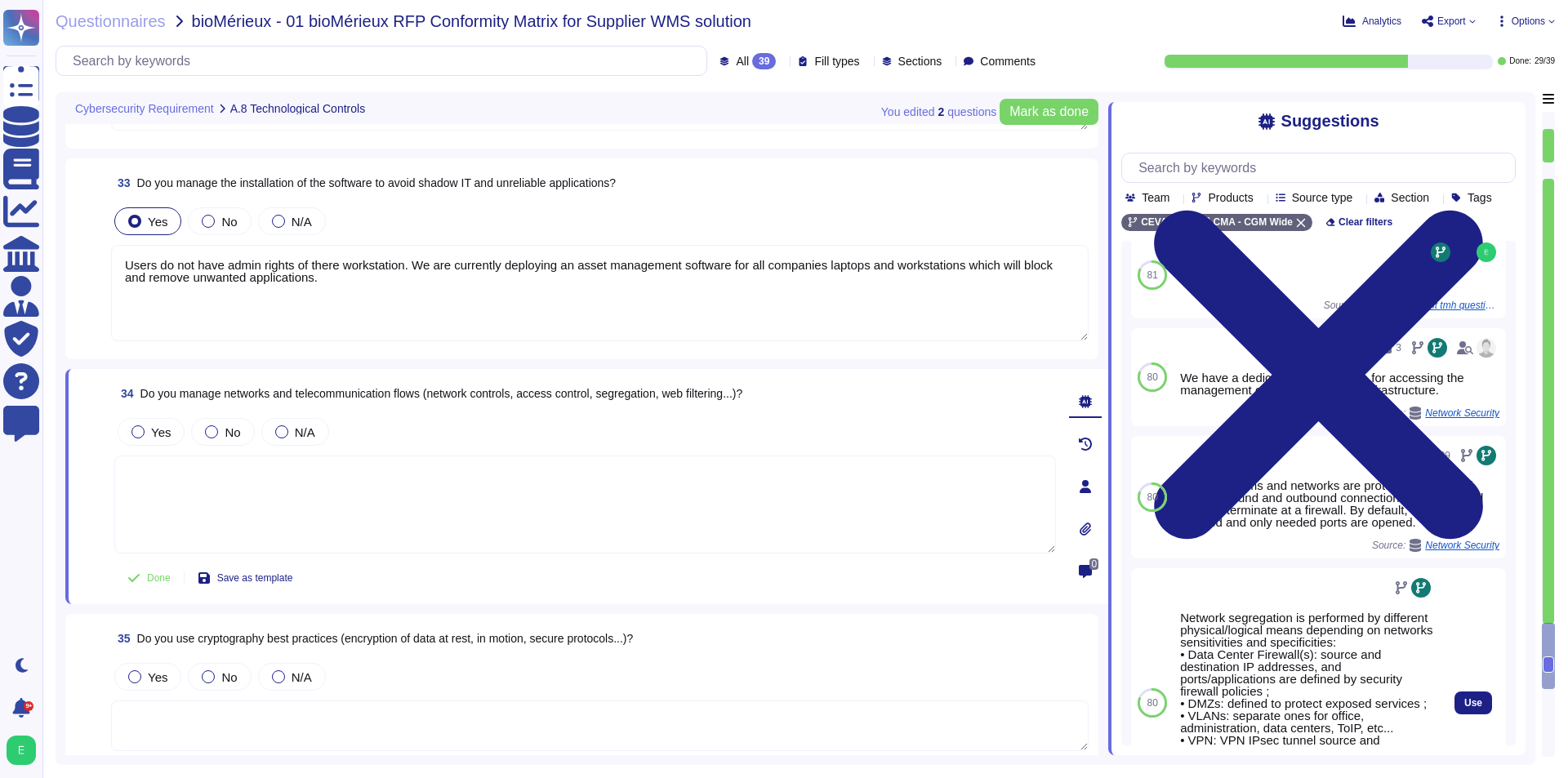
scroll to position [1859, 0]
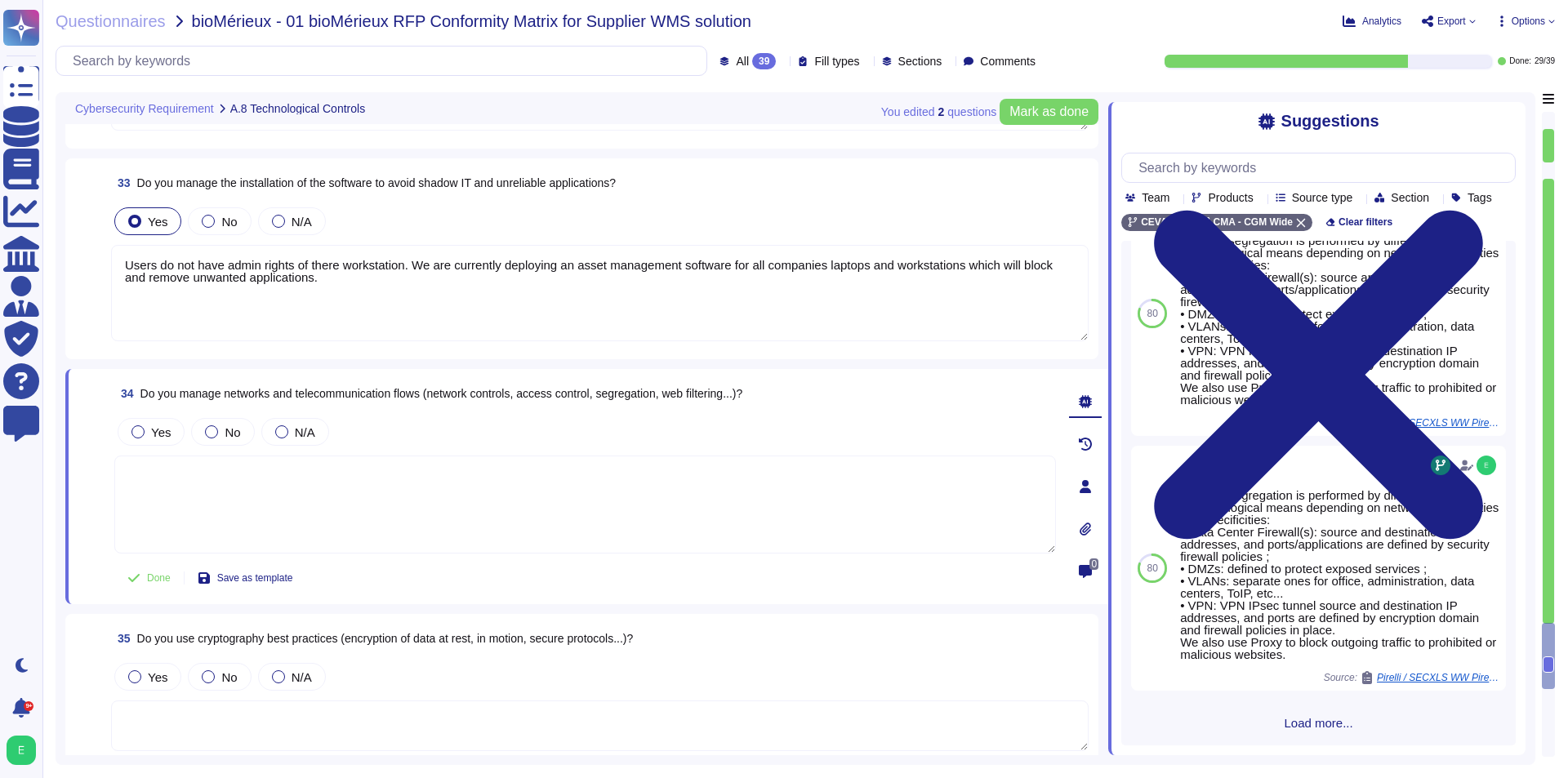
click at [1319, 733] on div "83 80 Network segregation is performed by different physical/logical means depe…" at bounding box center [1318, 493] width 394 height 505
click at [1318, 718] on span "Load more..." at bounding box center [1318, 723] width 394 height 12
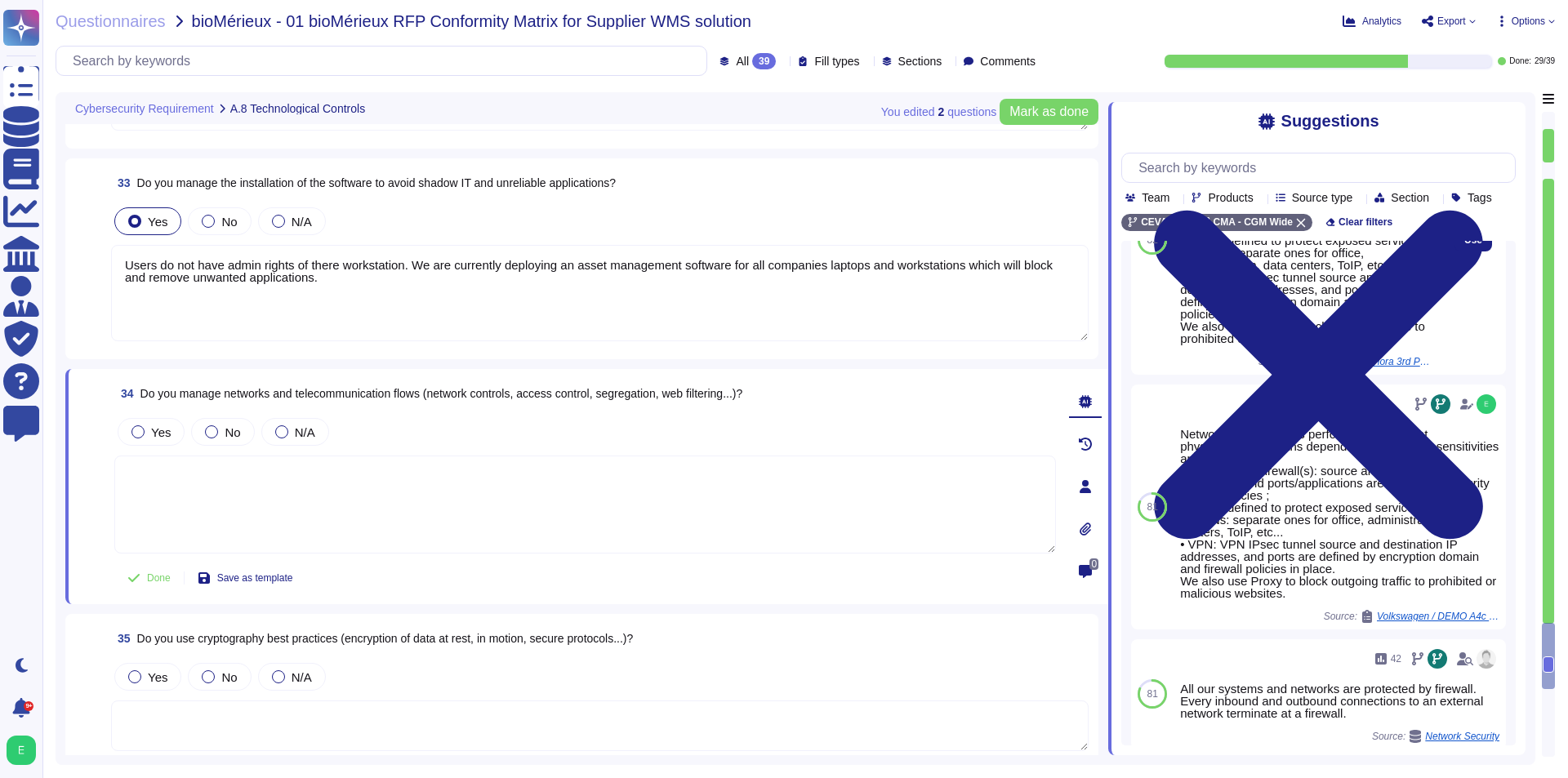
scroll to position [0, 0]
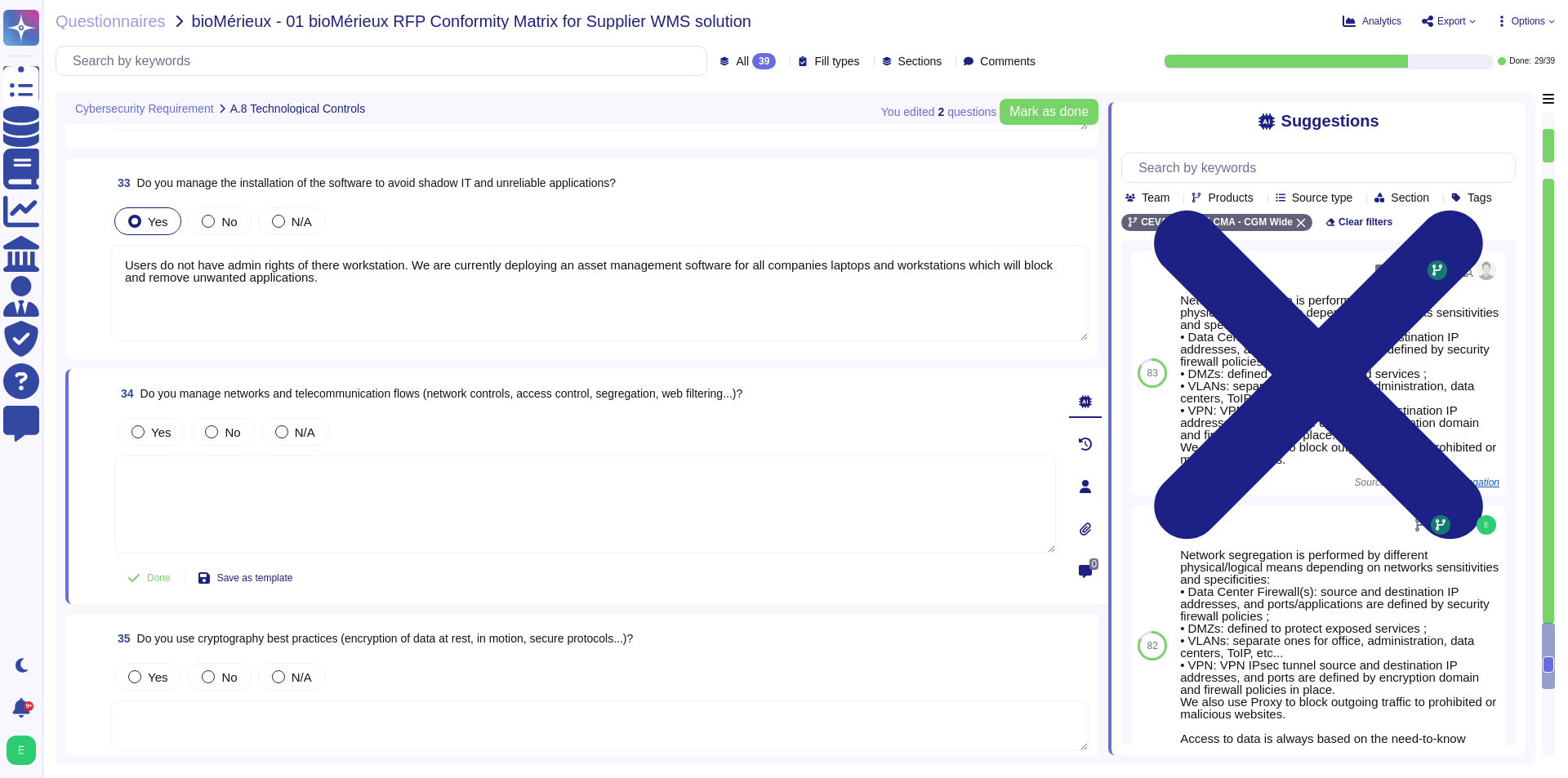
drag, startPoint x: 1266, startPoint y: 651, endPoint x: 1247, endPoint y: 294, distance: 357.5
click at [323, 509] on textarea at bounding box center [585, 504] width 941 height 98
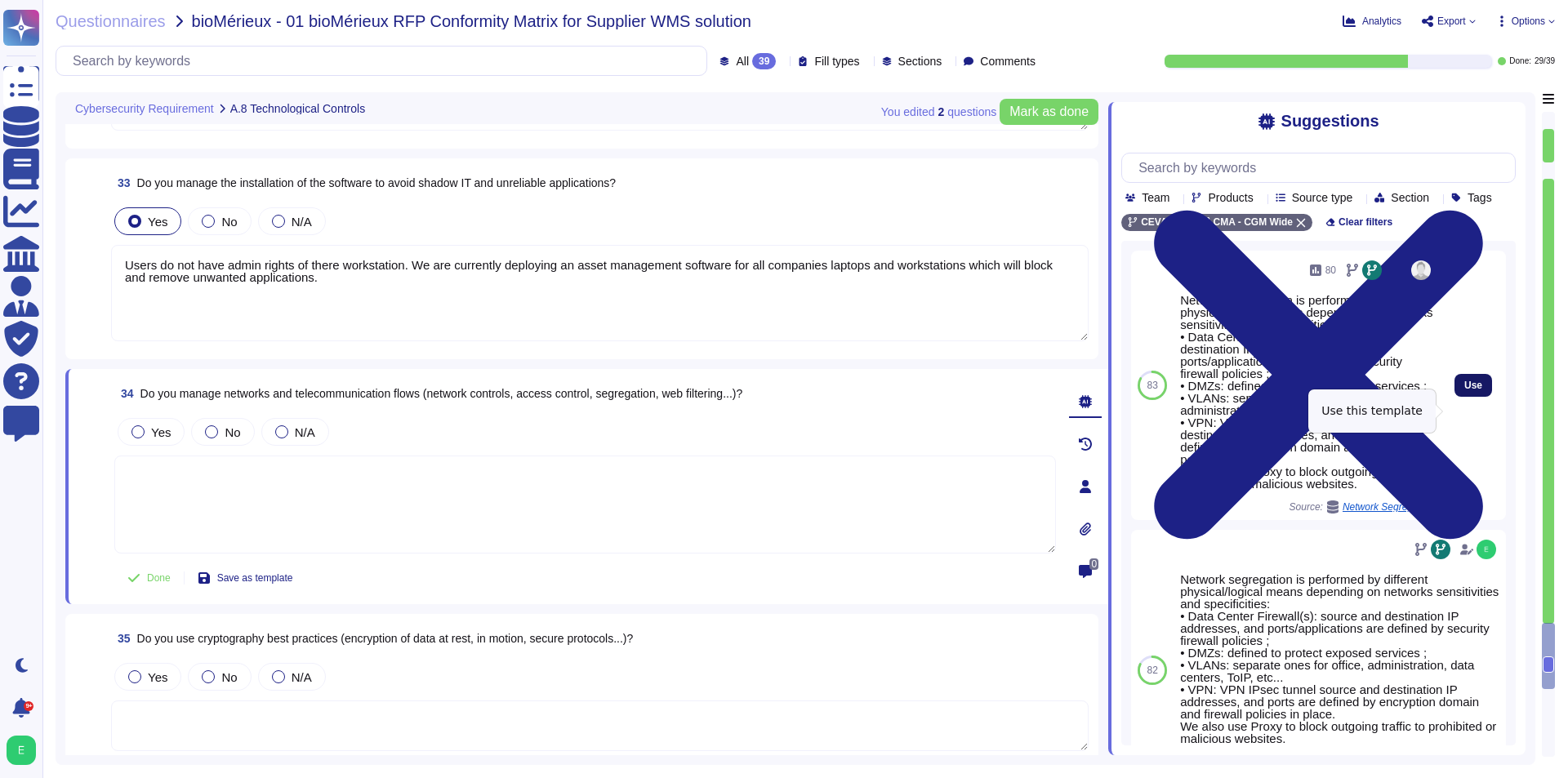
click at [1454, 397] on button "Use" at bounding box center [1473, 385] width 37 height 23
type textarea "Network segregation is performed by different physical/logical means depending …"
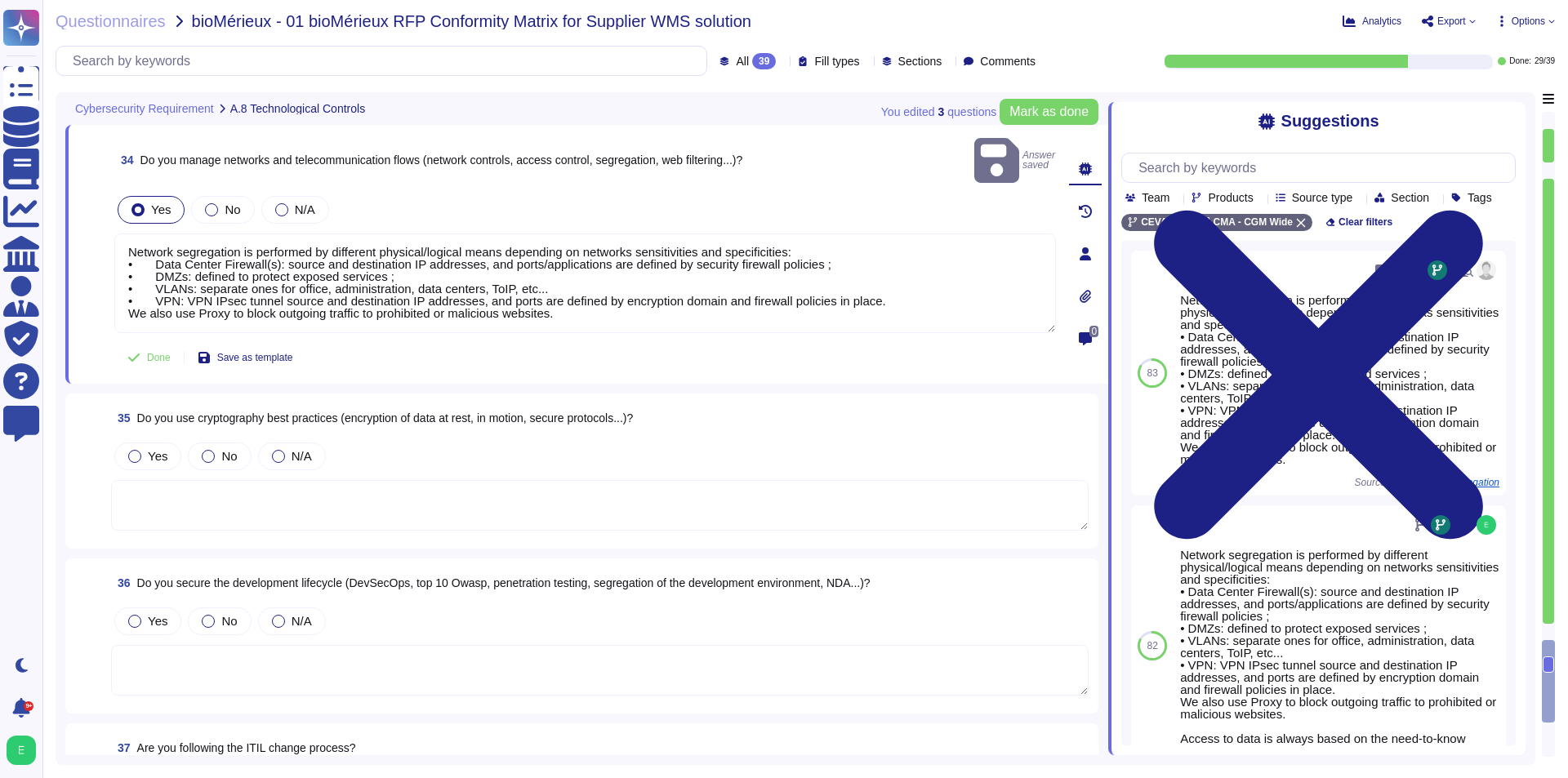
scroll to position [6200, 0]
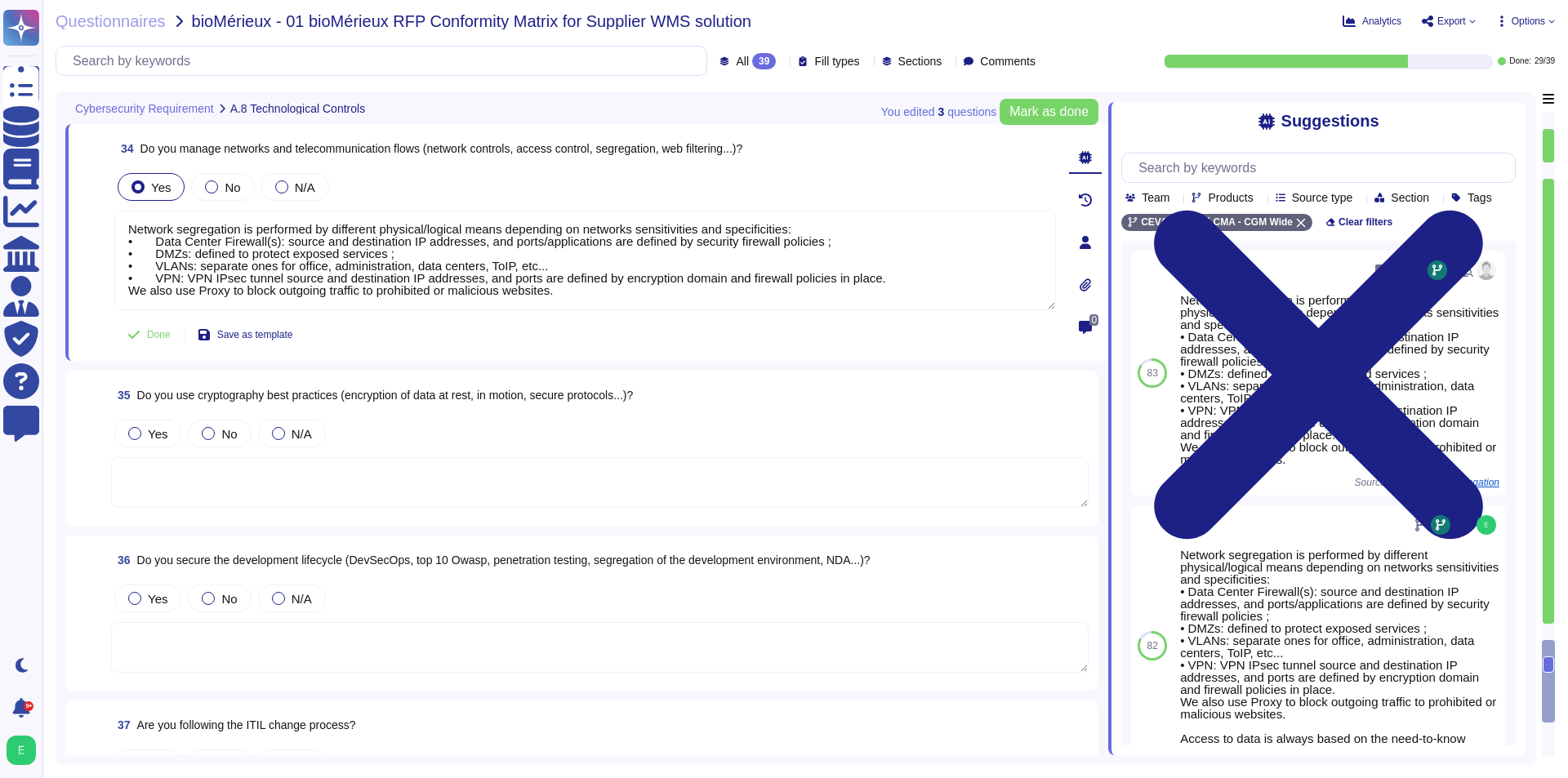
click at [567, 488] on textarea at bounding box center [599, 482] width 977 height 50
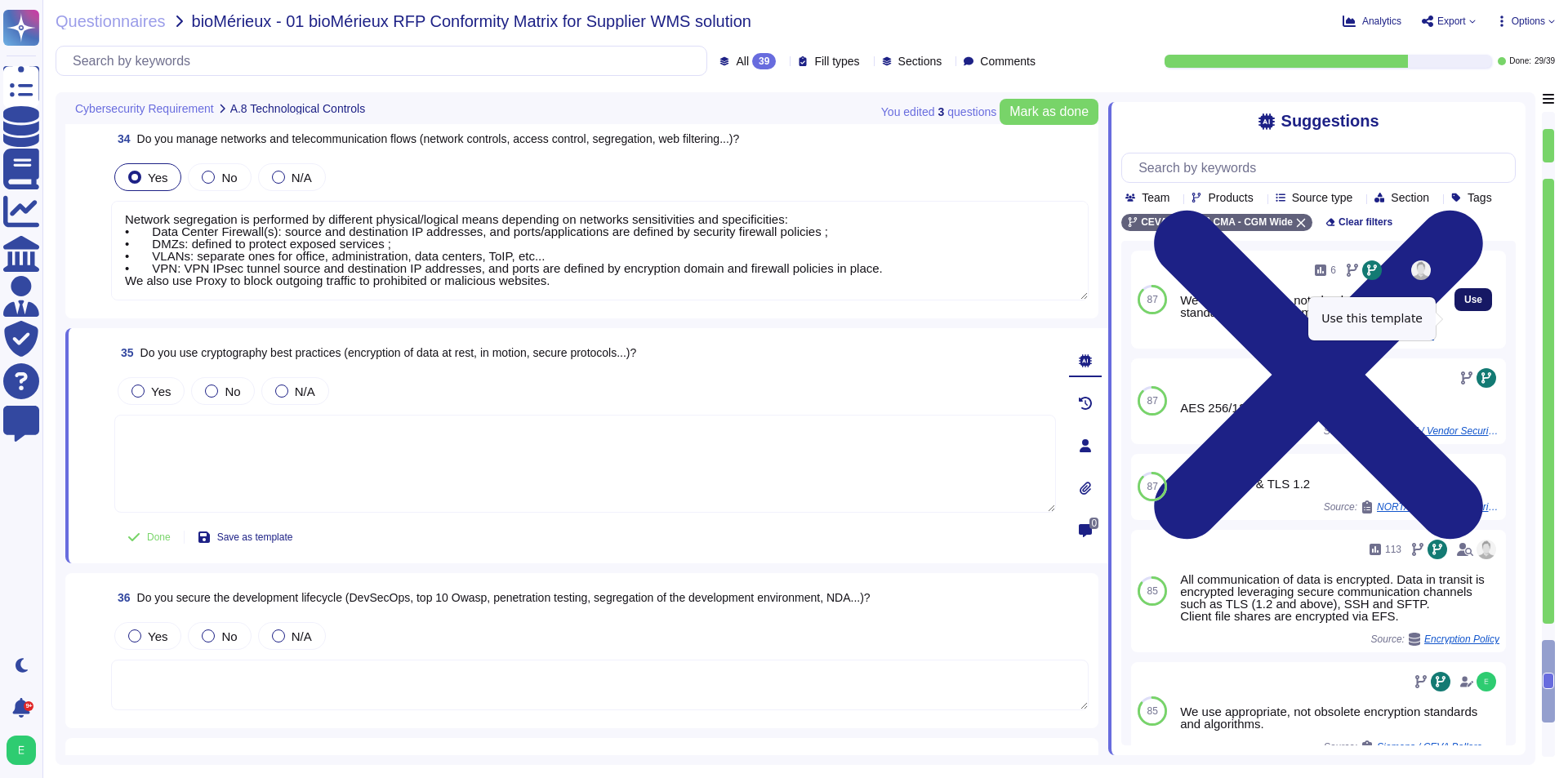
click at [1464, 305] on span "Use" at bounding box center [1473, 300] width 18 height 10
type textarea "We use appropriate, not obsolete encryption standards and algorithms."
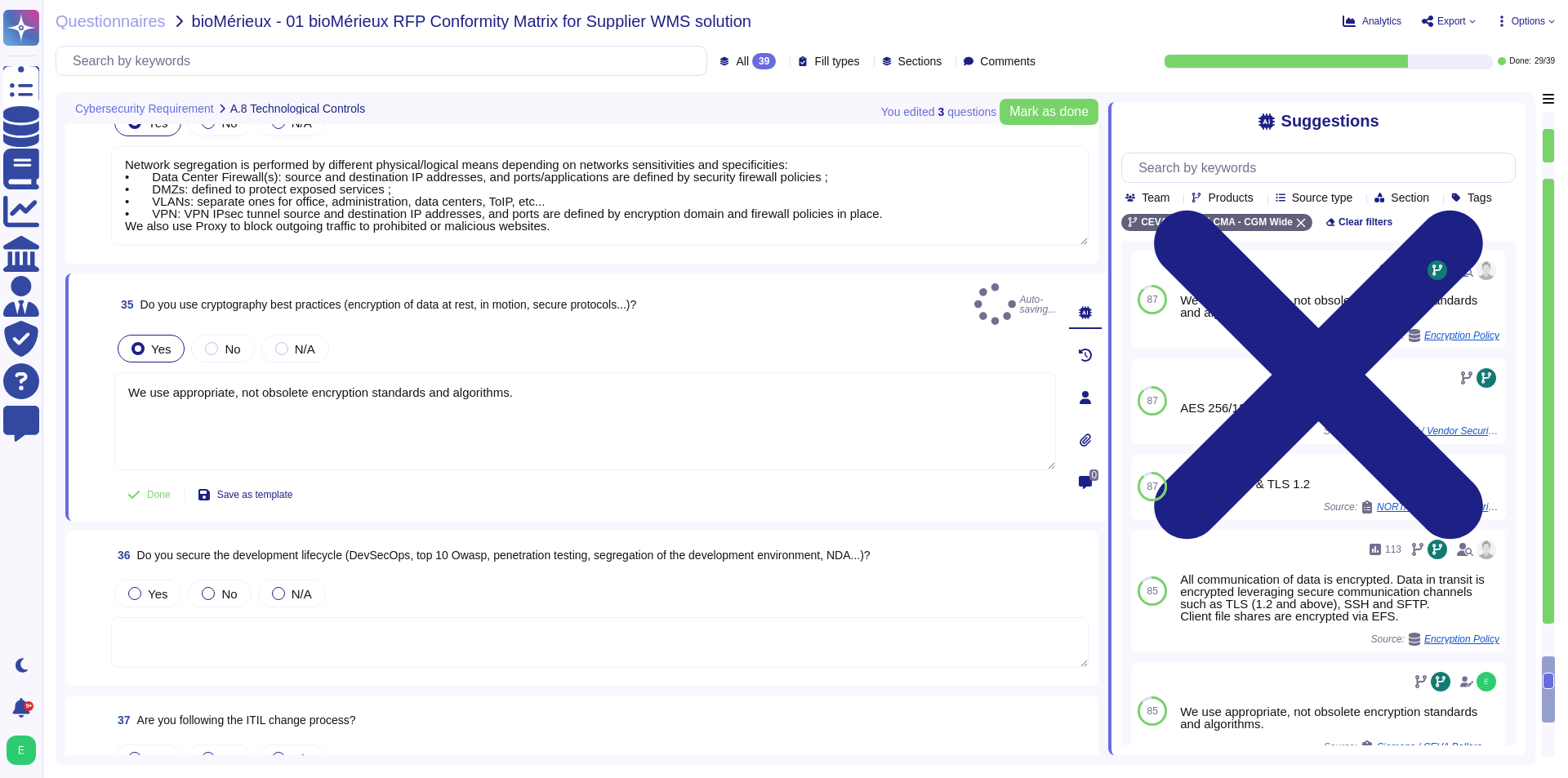
scroll to position [6364, 0]
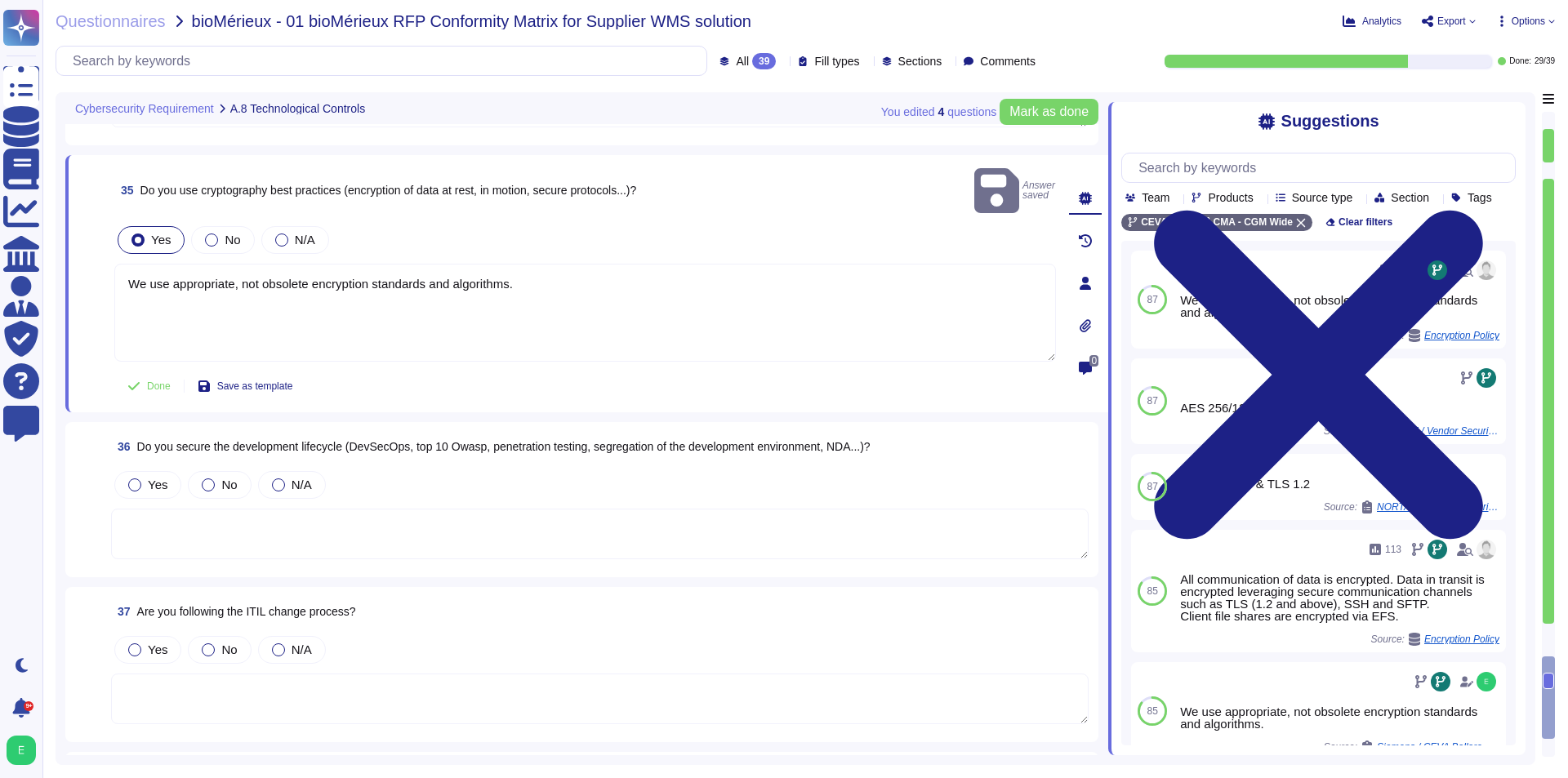
click at [392, 518] on textarea at bounding box center [599, 534] width 977 height 50
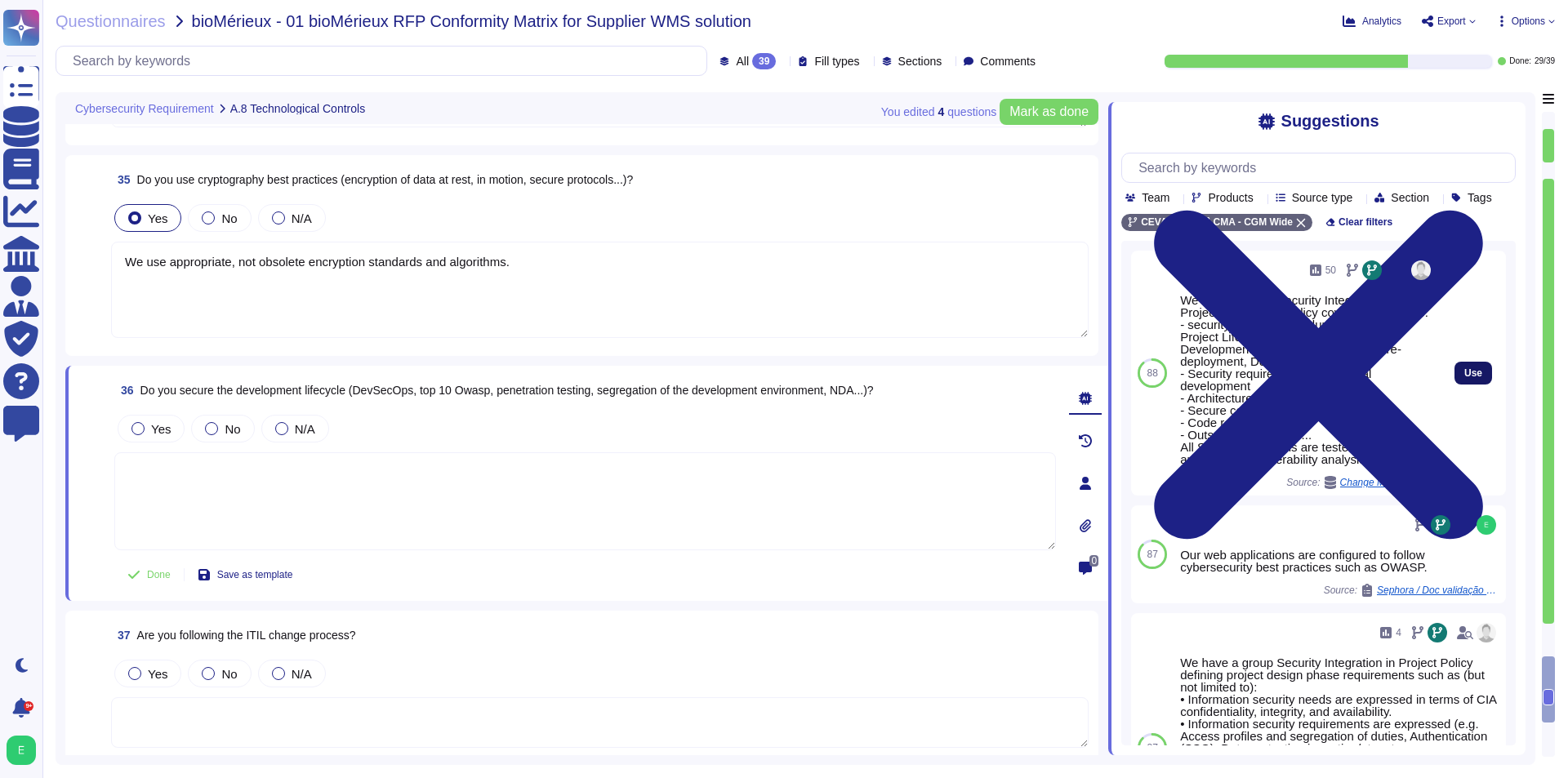
click at [1464, 378] on span "Use" at bounding box center [1473, 374] width 18 height 10
type textarea "We have a group Security Integration in Project Policy. This policy covers for …"
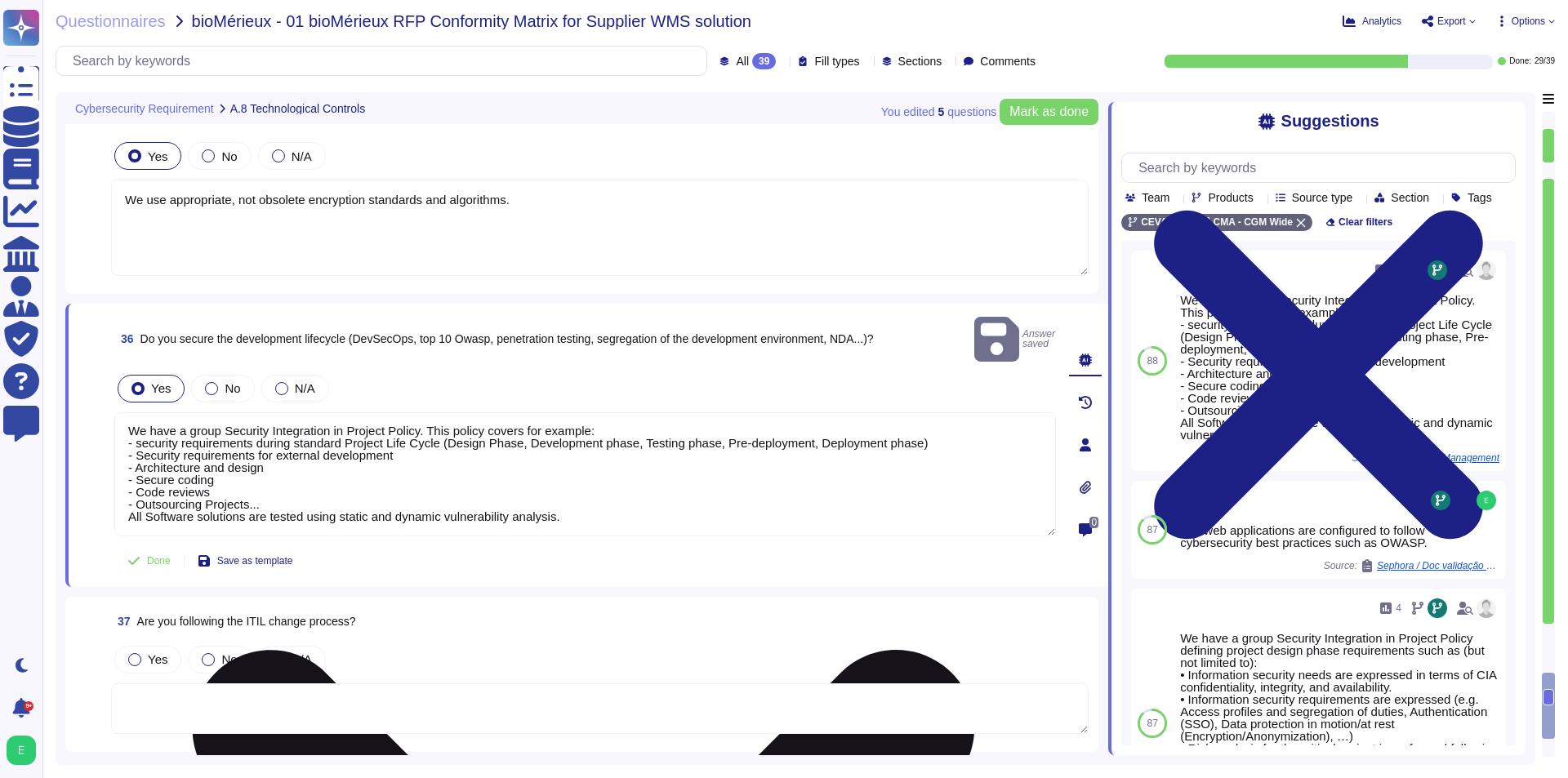
scroll to position [6527, 0]
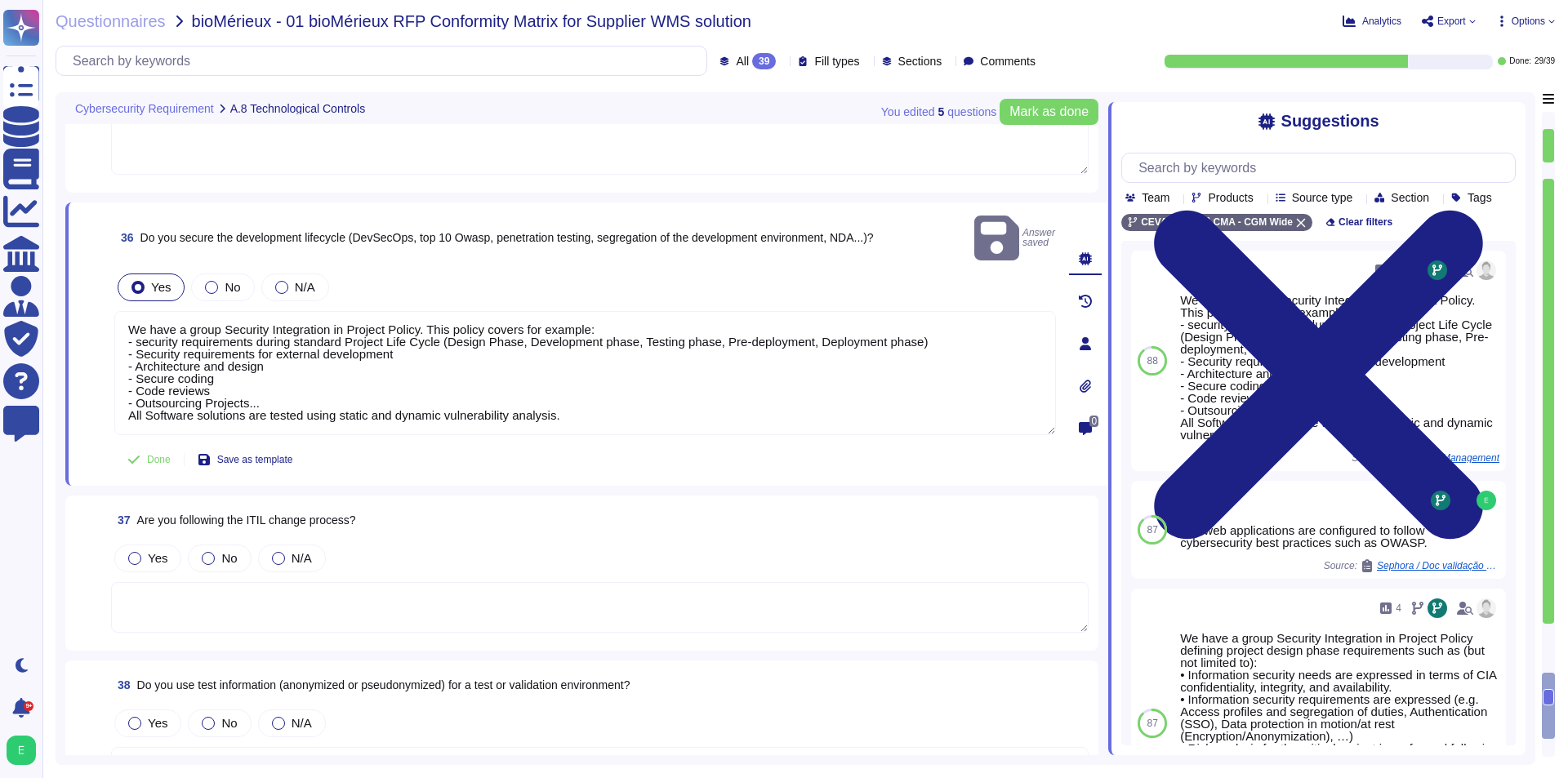
click at [480, 592] on textarea at bounding box center [599, 607] width 977 height 50
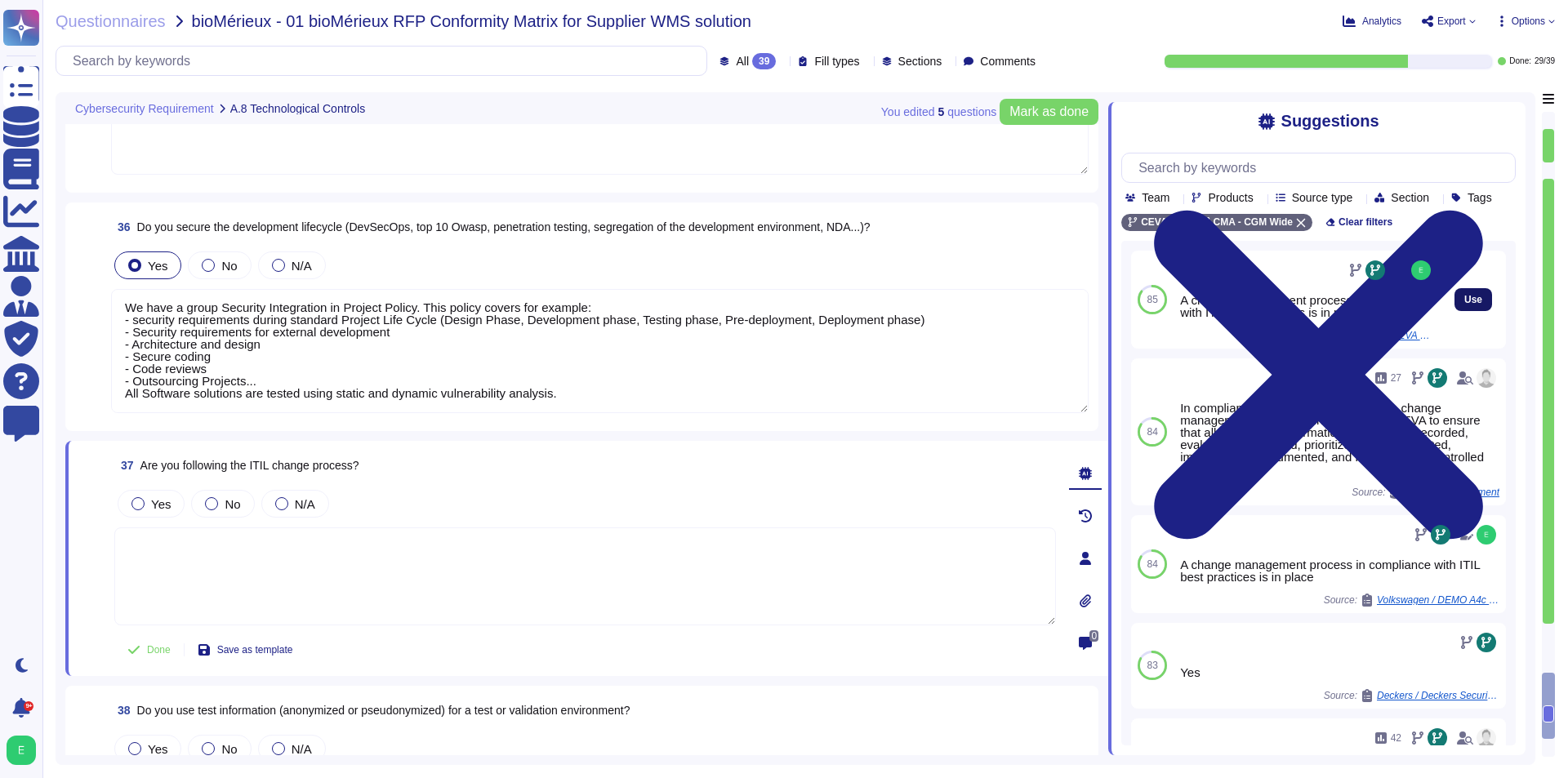
click at [1464, 305] on span "Use" at bounding box center [1473, 300] width 18 height 10
type textarea "A change management process in compliance with ITIL best practices is in place"
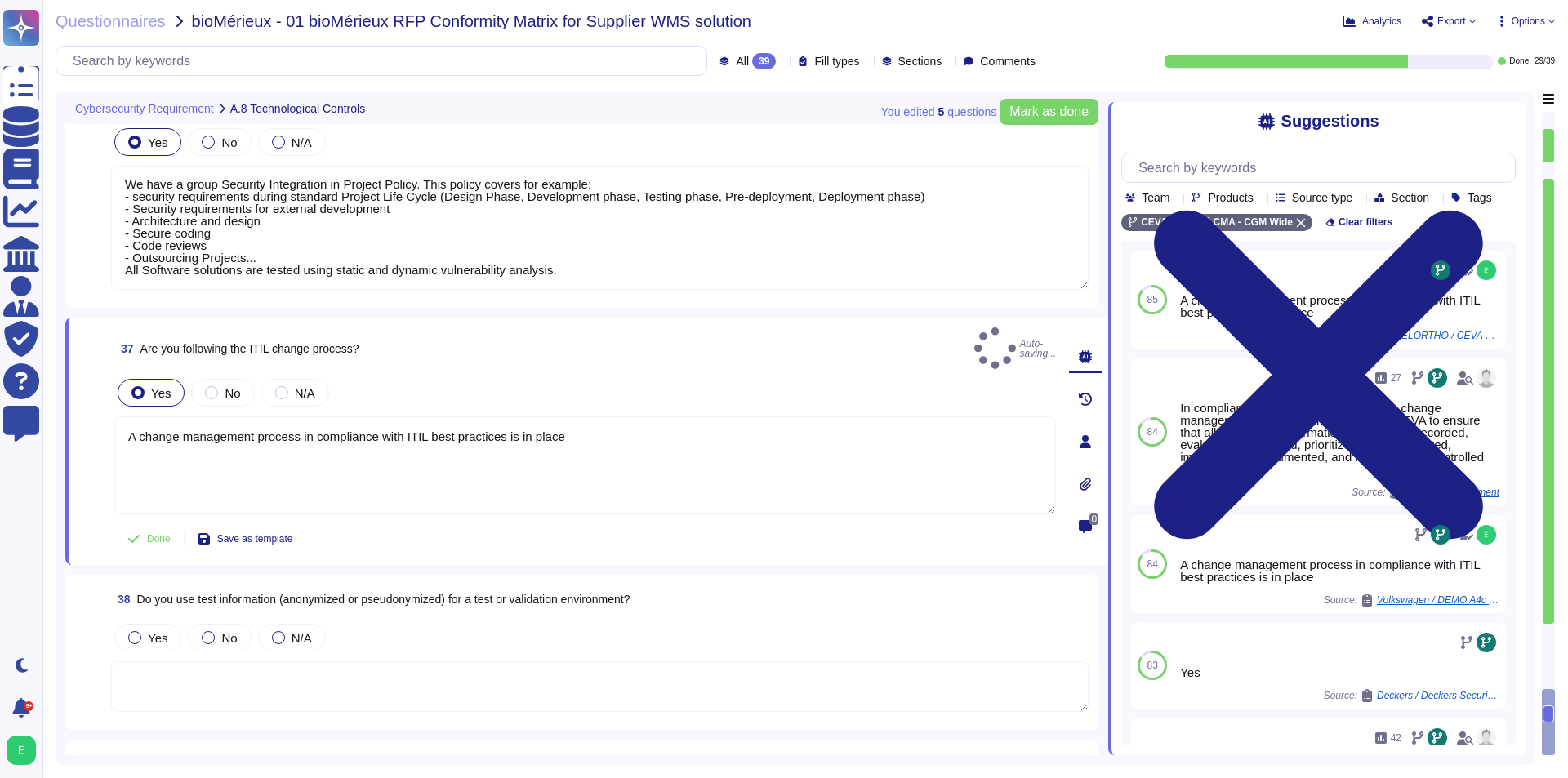
scroll to position [6758, 0]
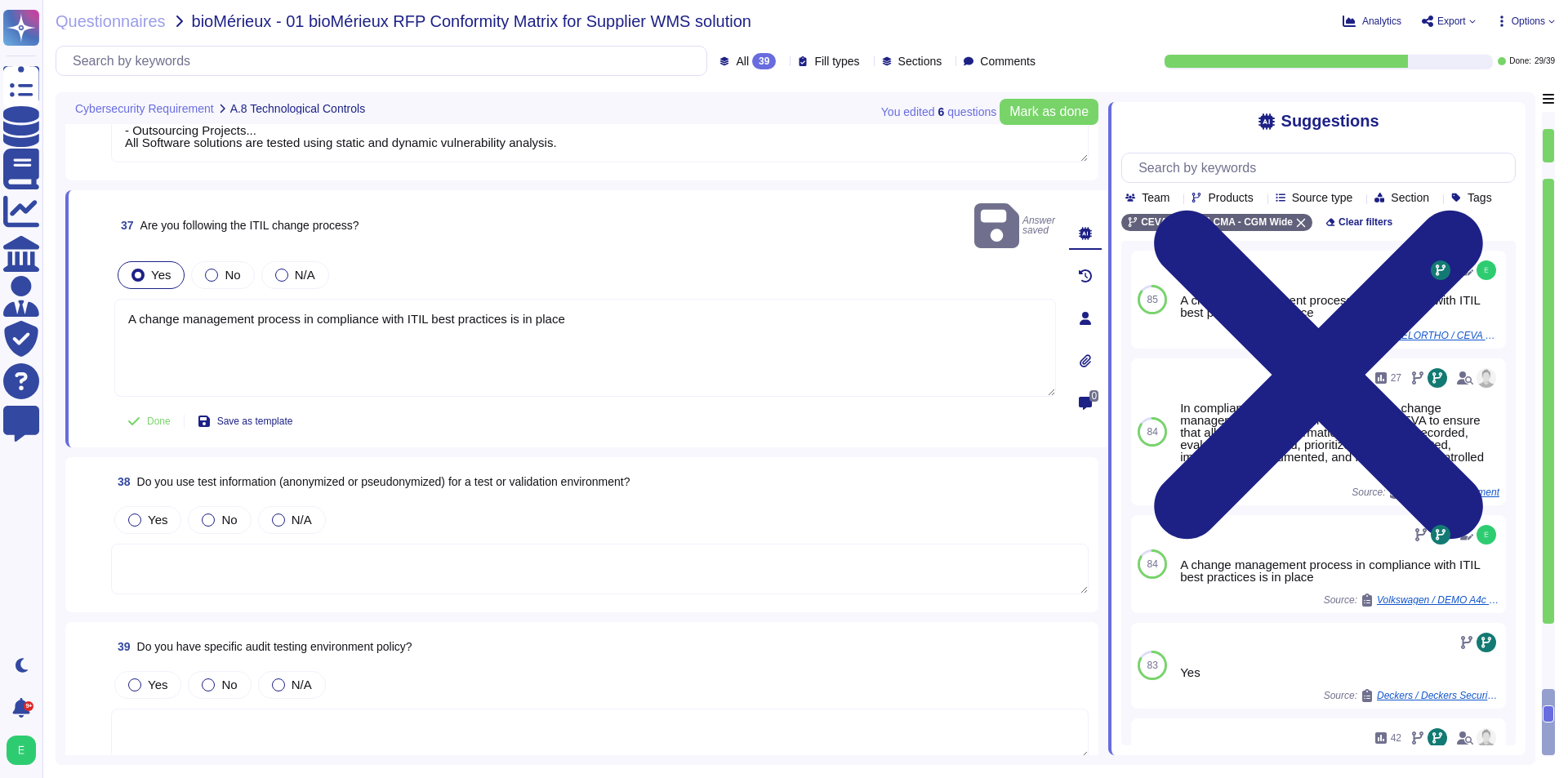
click at [506, 544] on textarea at bounding box center [599, 569] width 977 height 50
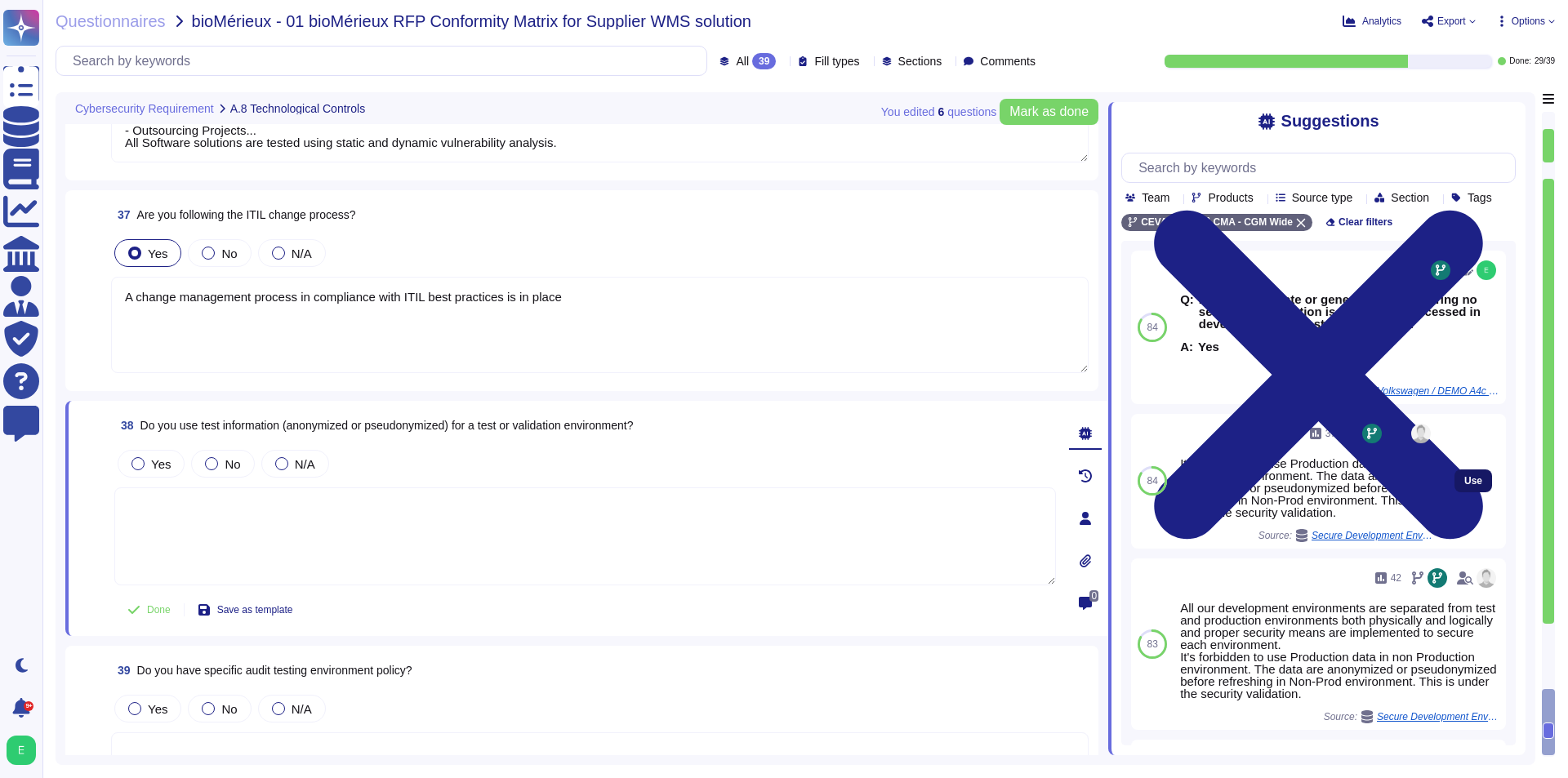
click at [1454, 492] on button "Use" at bounding box center [1473, 481] width 37 height 23
type textarea "It's forbidden to use Production data in non Production environment. The data a…"
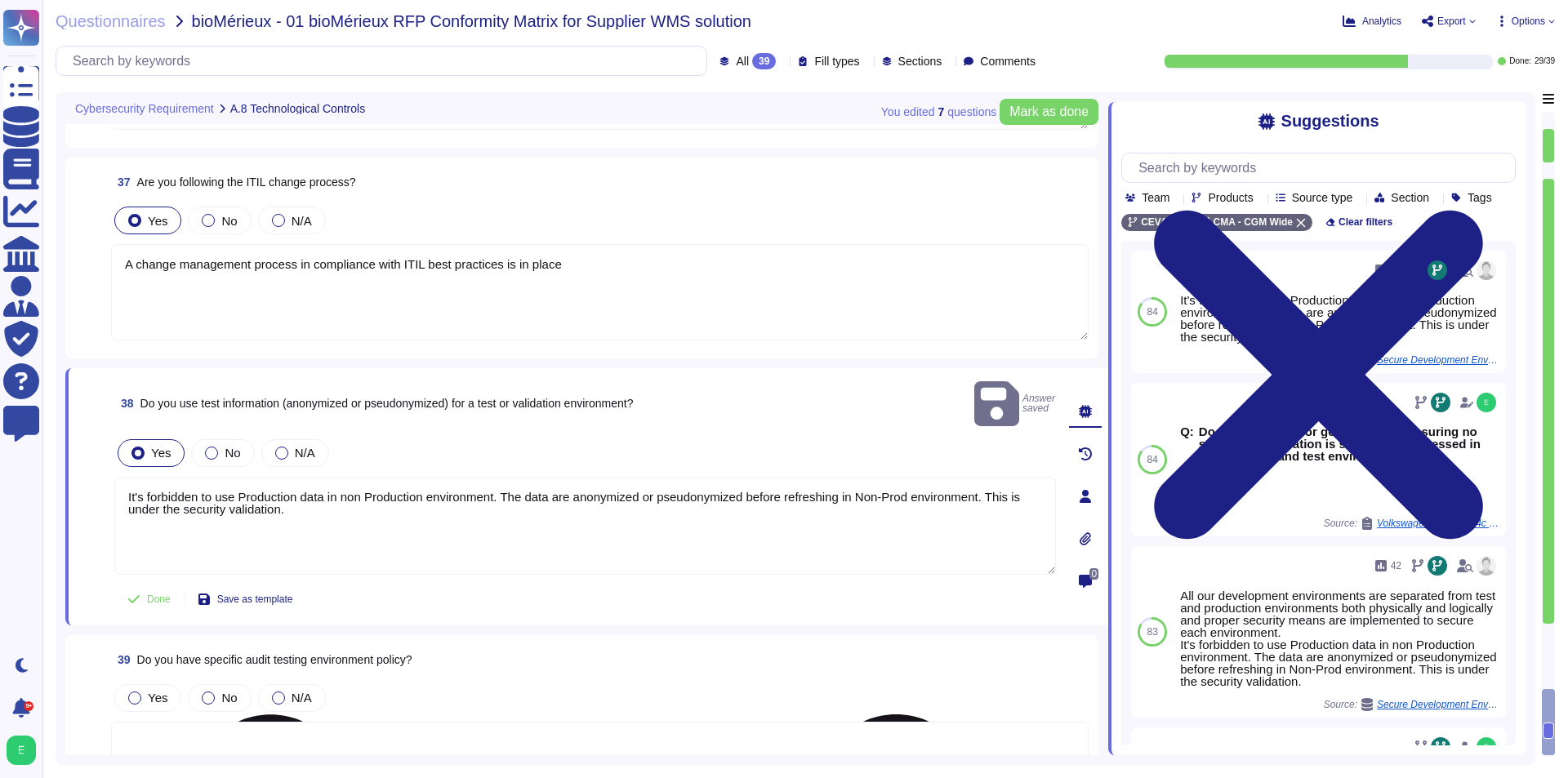
scroll to position [6804, 0]
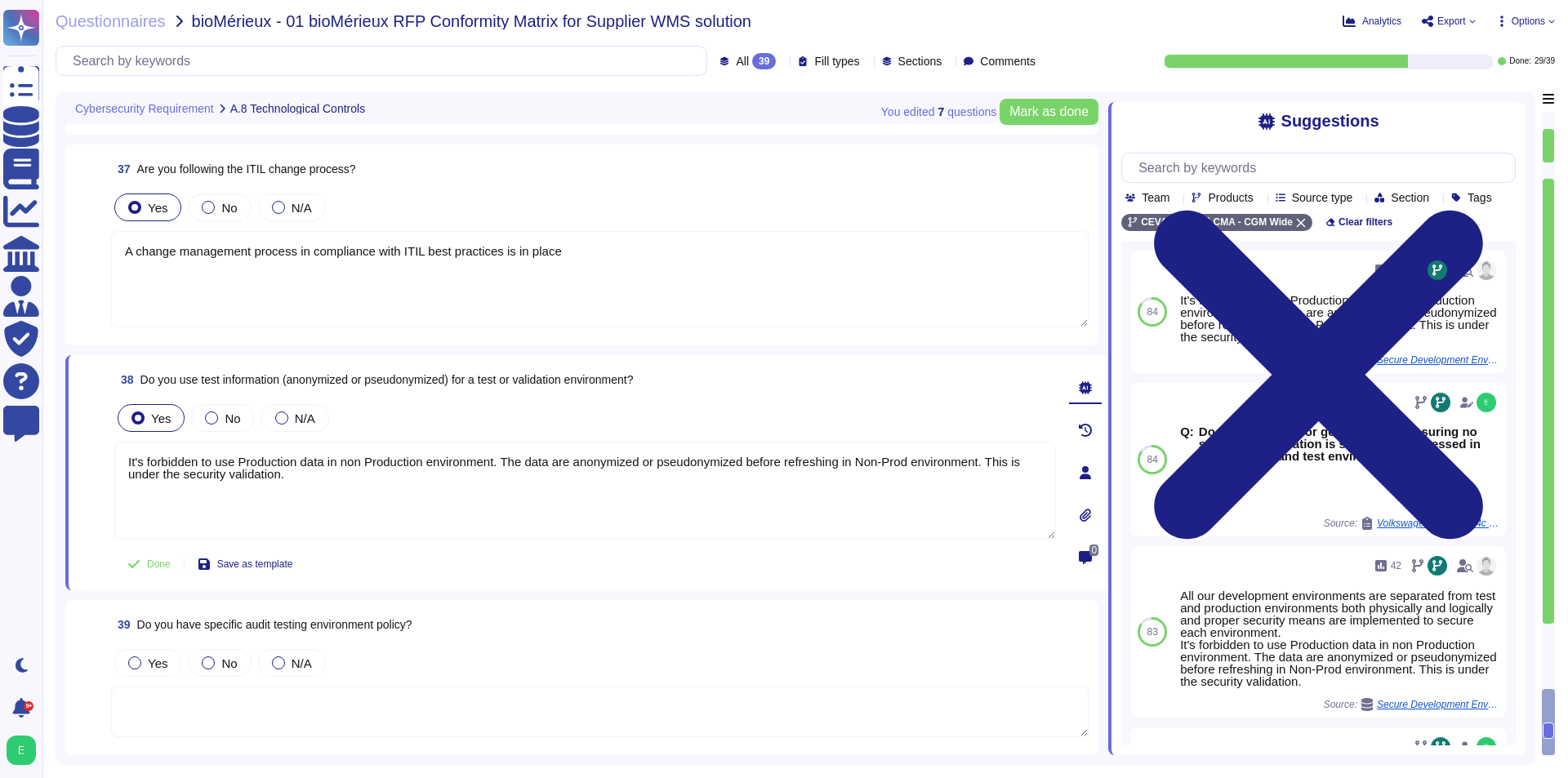
click at [483, 708] on textarea at bounding box center [599, 712] width 977 height 50
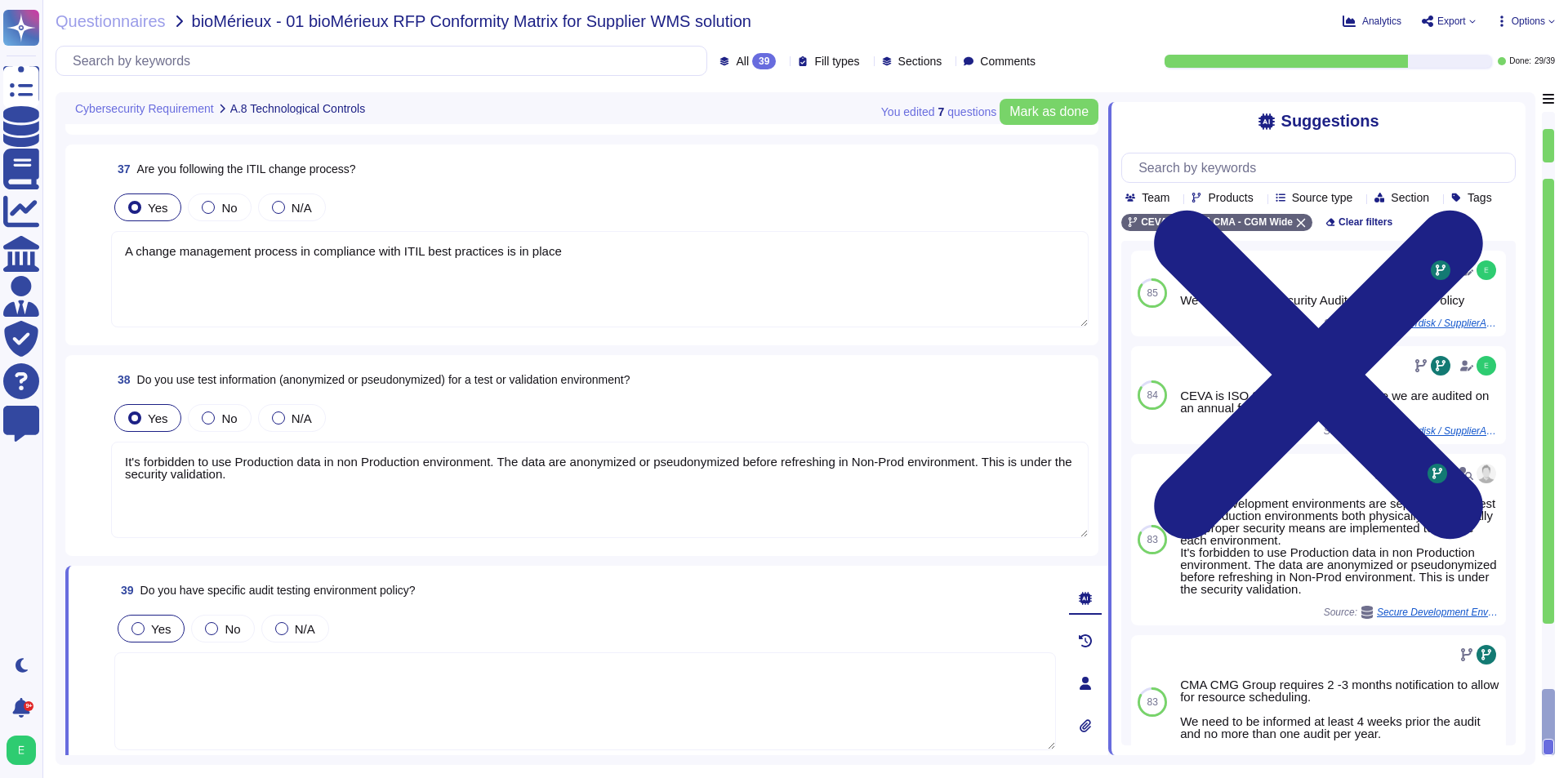
click at [160, 632] on span "Yes" at bounding box center [160, 629] width 20 height 14
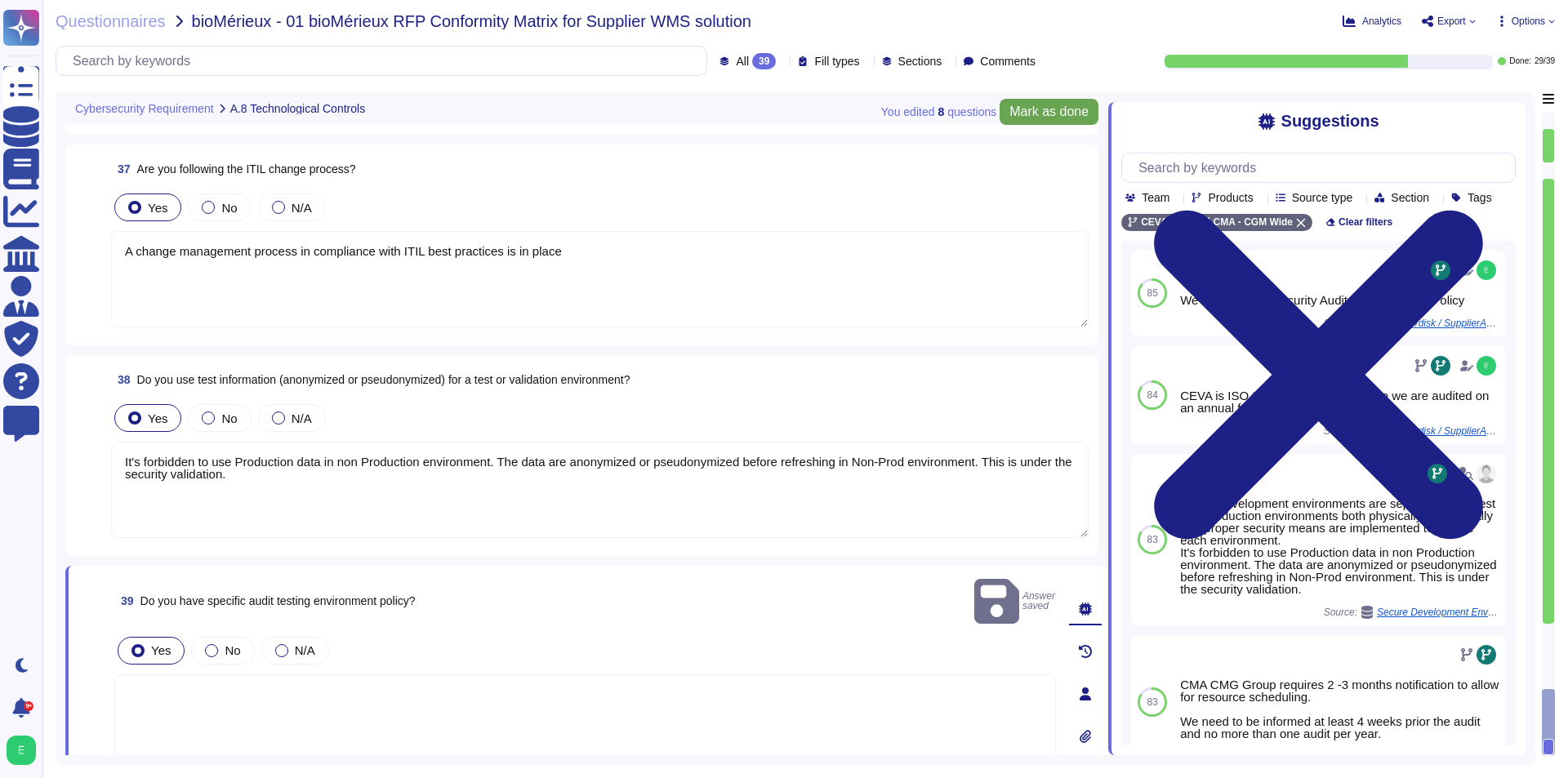
click at [1056, 116] on span "Mark as done" at bounding box center [1049, 112] width 79 height 13
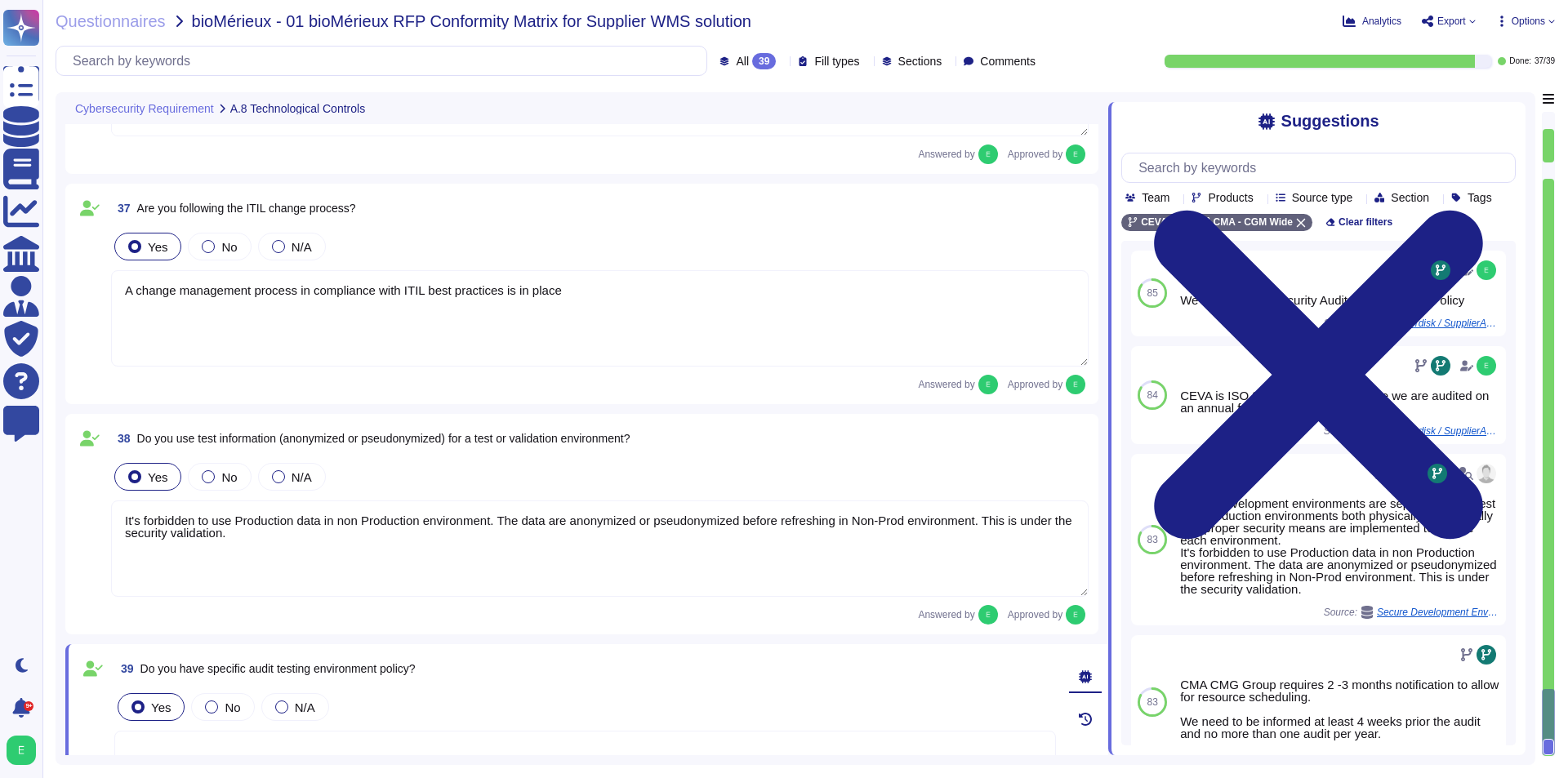
drag, startPoint x: 1549, startPoint y: 717, endPoint x: 1542, endPoint y: 605, distance: 112.2
click at [1542, 605] on div at bounding box center [1548, 434] width 13 height 645
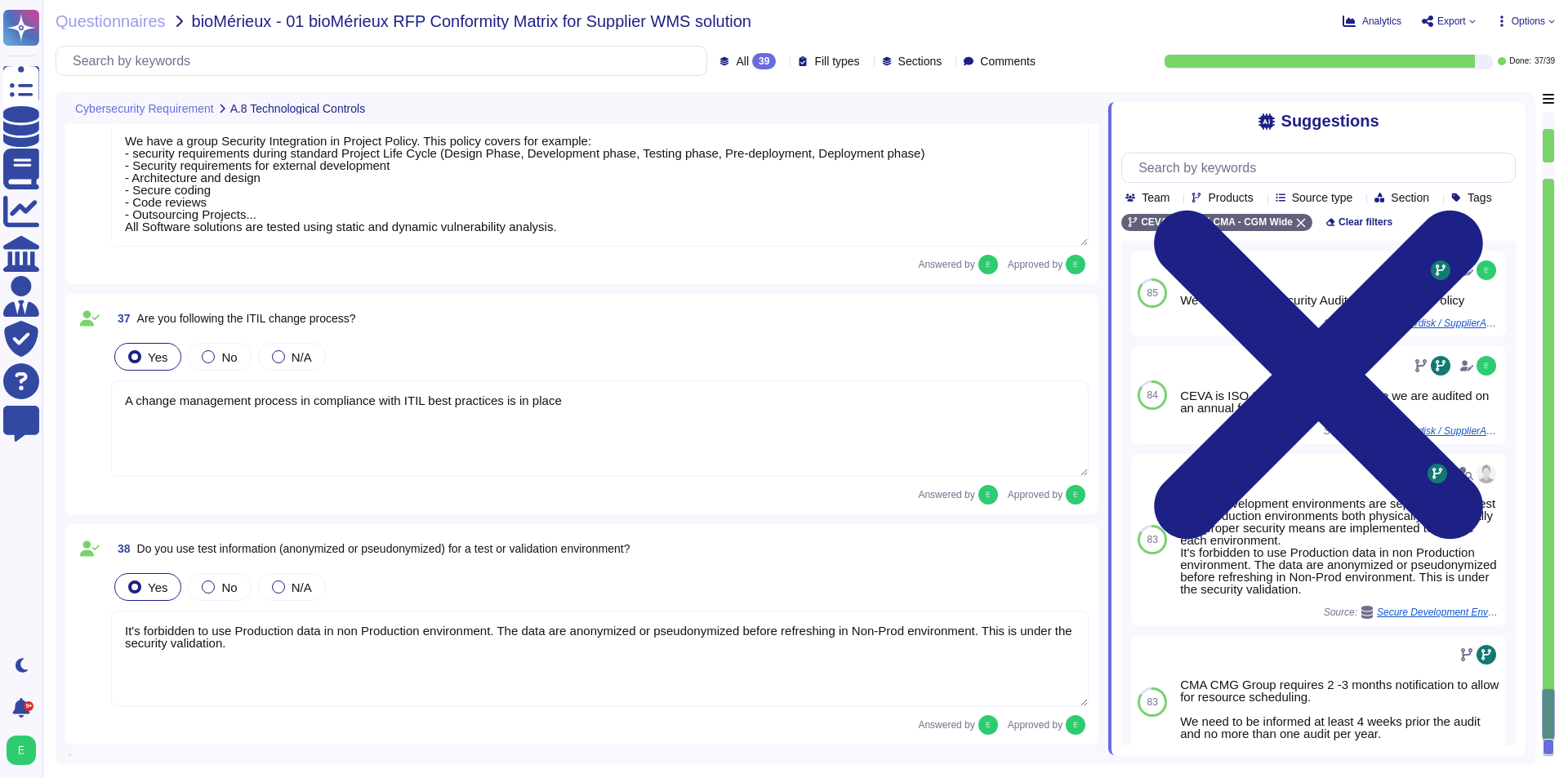
type textarea "Network segregation is performed by different physical/logical means depending …"
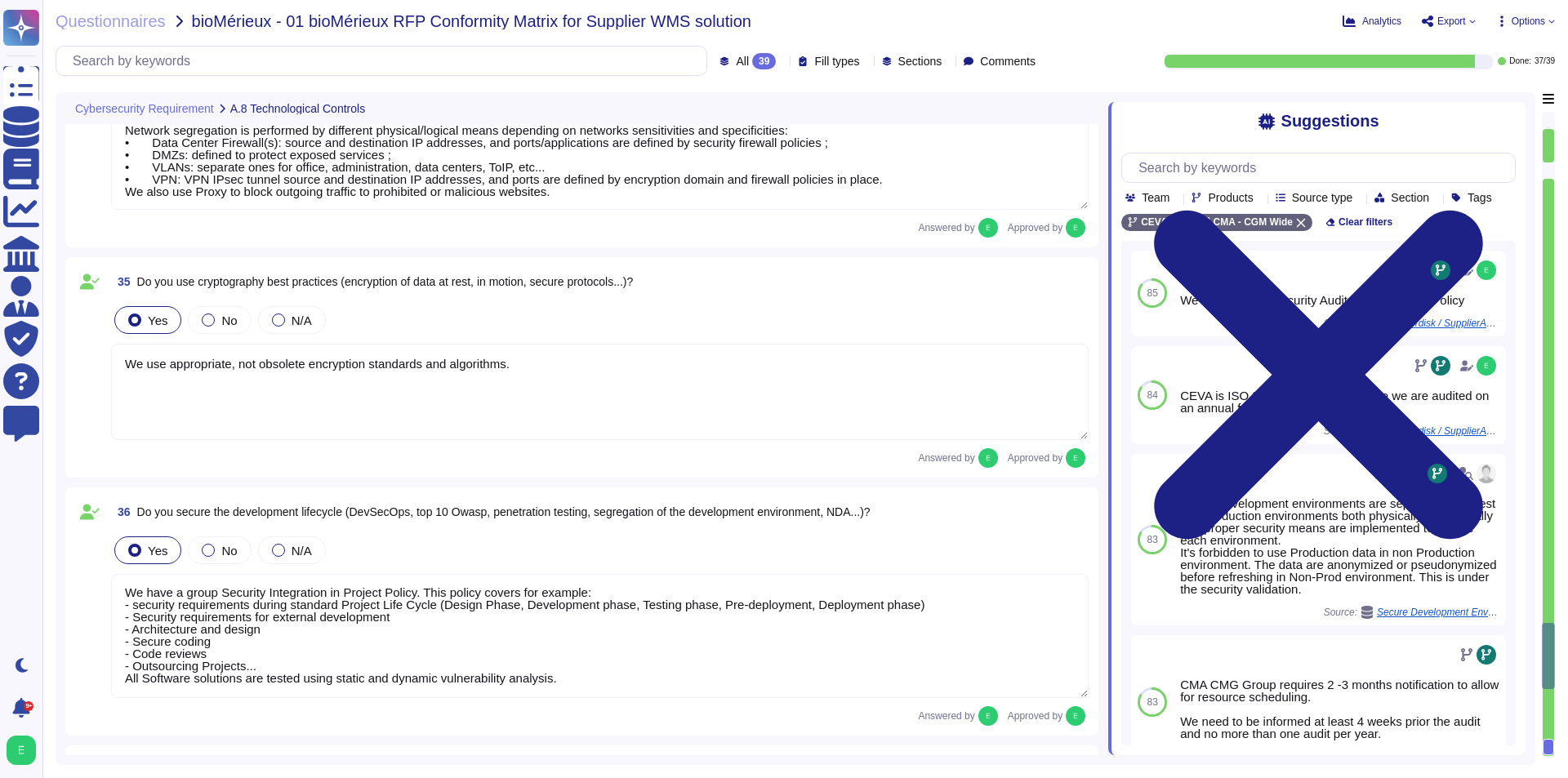
type textarea "The group SOC/SIEM is used to collect and analyze centrally all our logs. It is…"
type textarea "Utility programs used to perform administrative tasks (network monitoring, remo…"
type textarea "Users do not have admin rights of there workstation. We are currently deploying…"
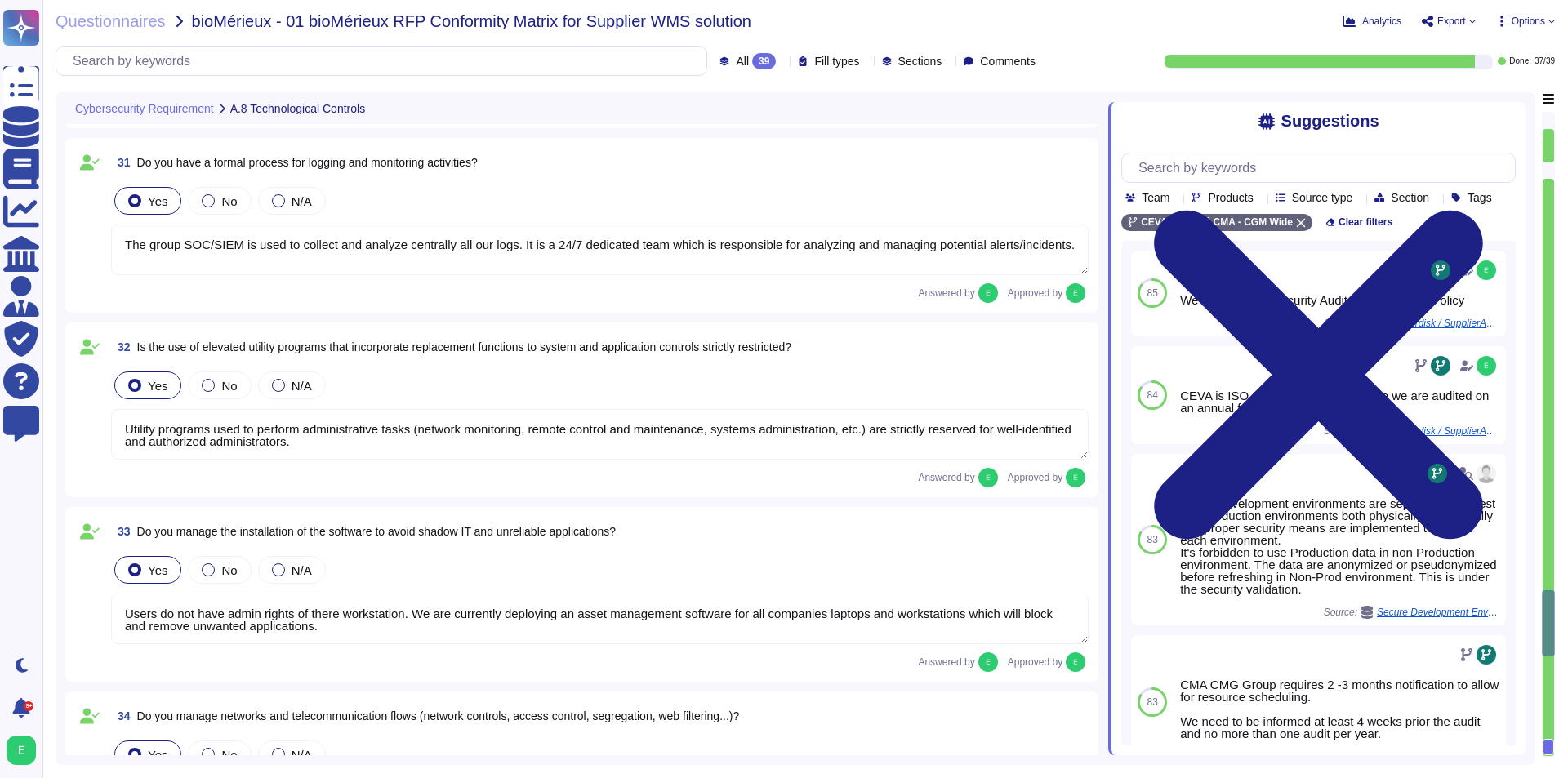
type textarea "Workstations, laptops and servers are equipped with advanced anti-malware and E…"
type textarea "No DLP tool implemented as such, however there are controls preventing data lea…"
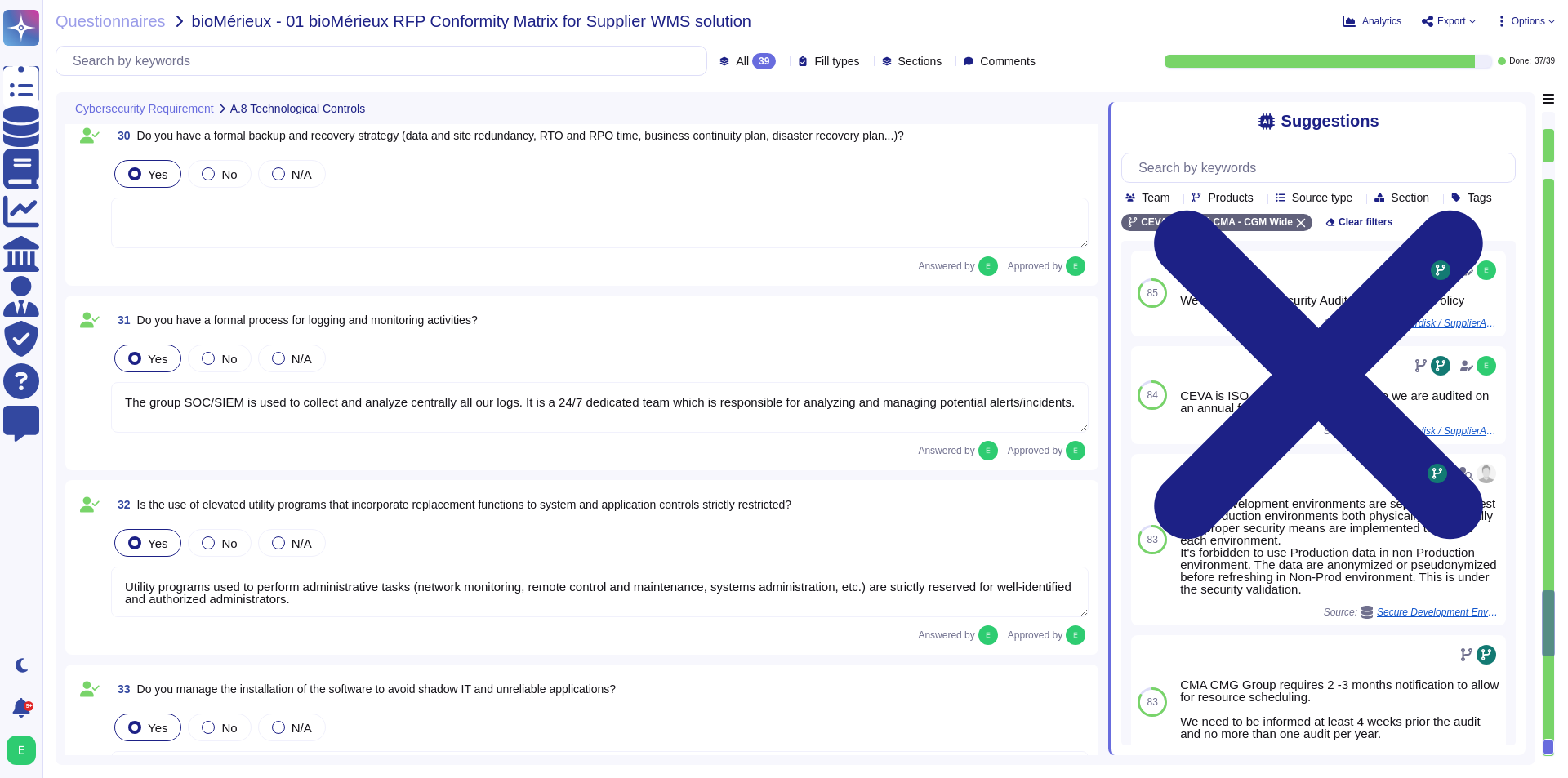
click at [1552, 751] on div at bounding box center [1548, 747] width 11 height 16
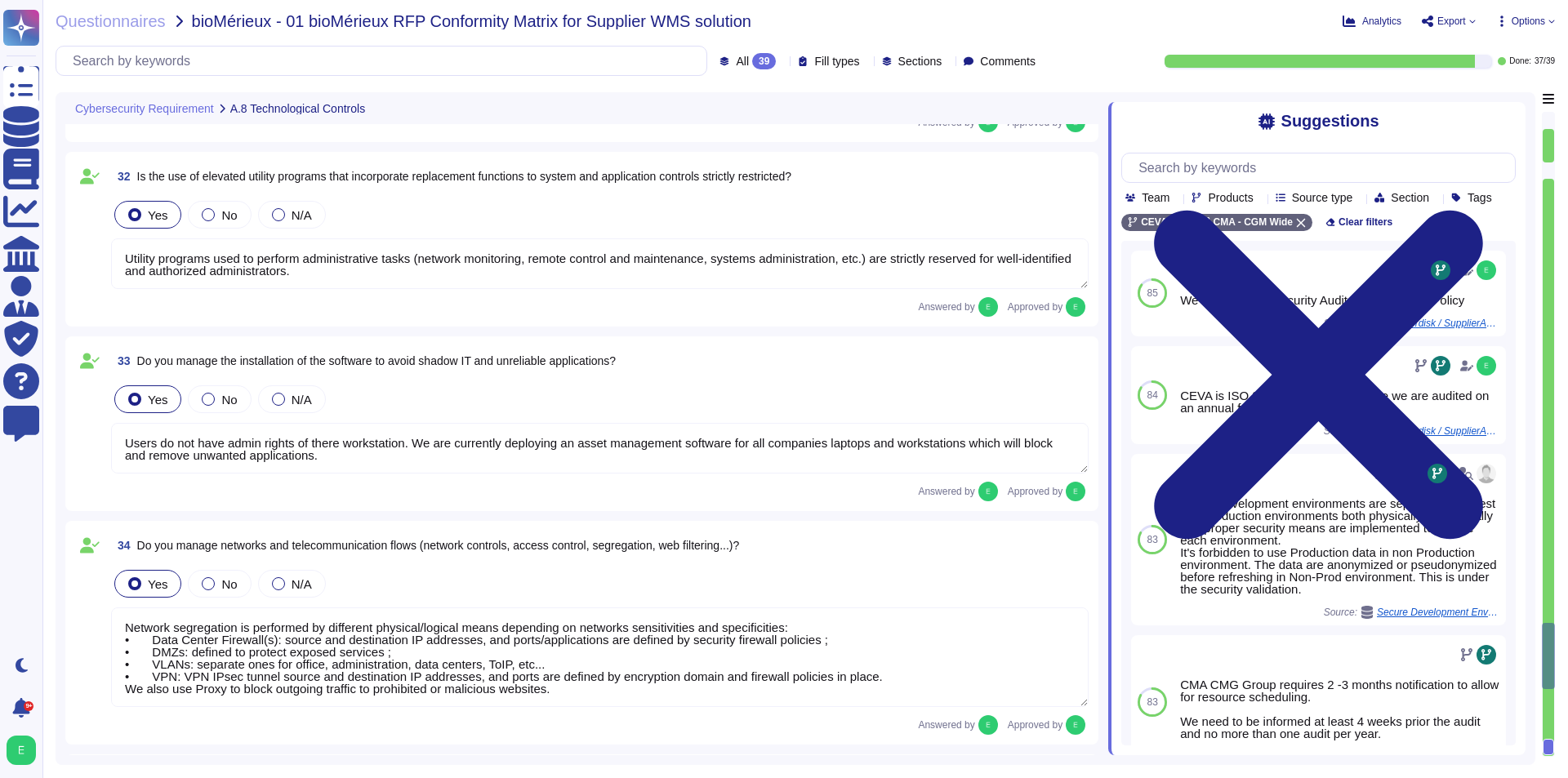
type textarea "We have a group Security Integration in Project Policy. This policy covers for …"
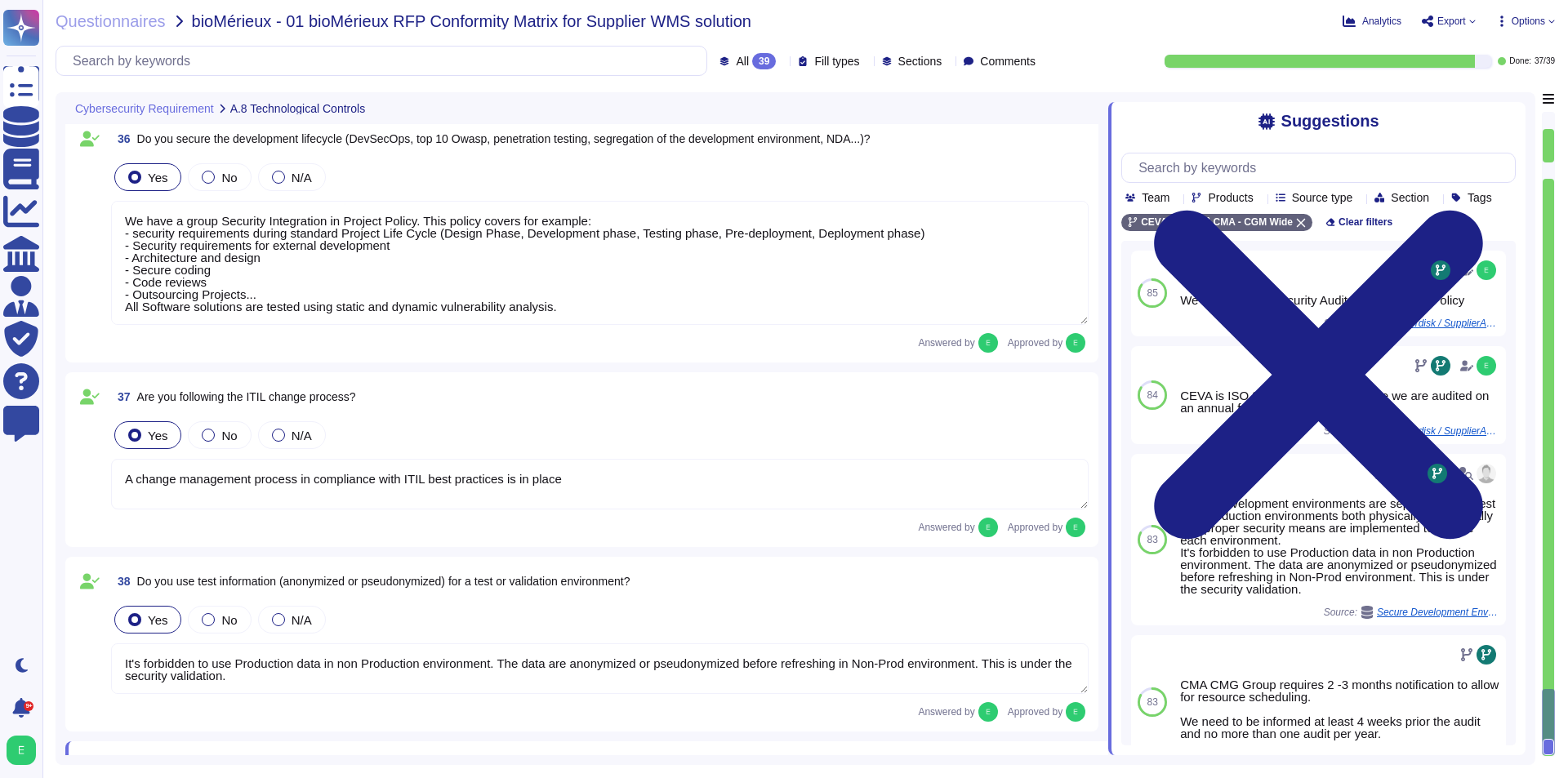
type textarea "A change management process in compliance with ITIL best practices is in place"
type textarea "It's forbidden to use Production data in non Production environment. The data a…"
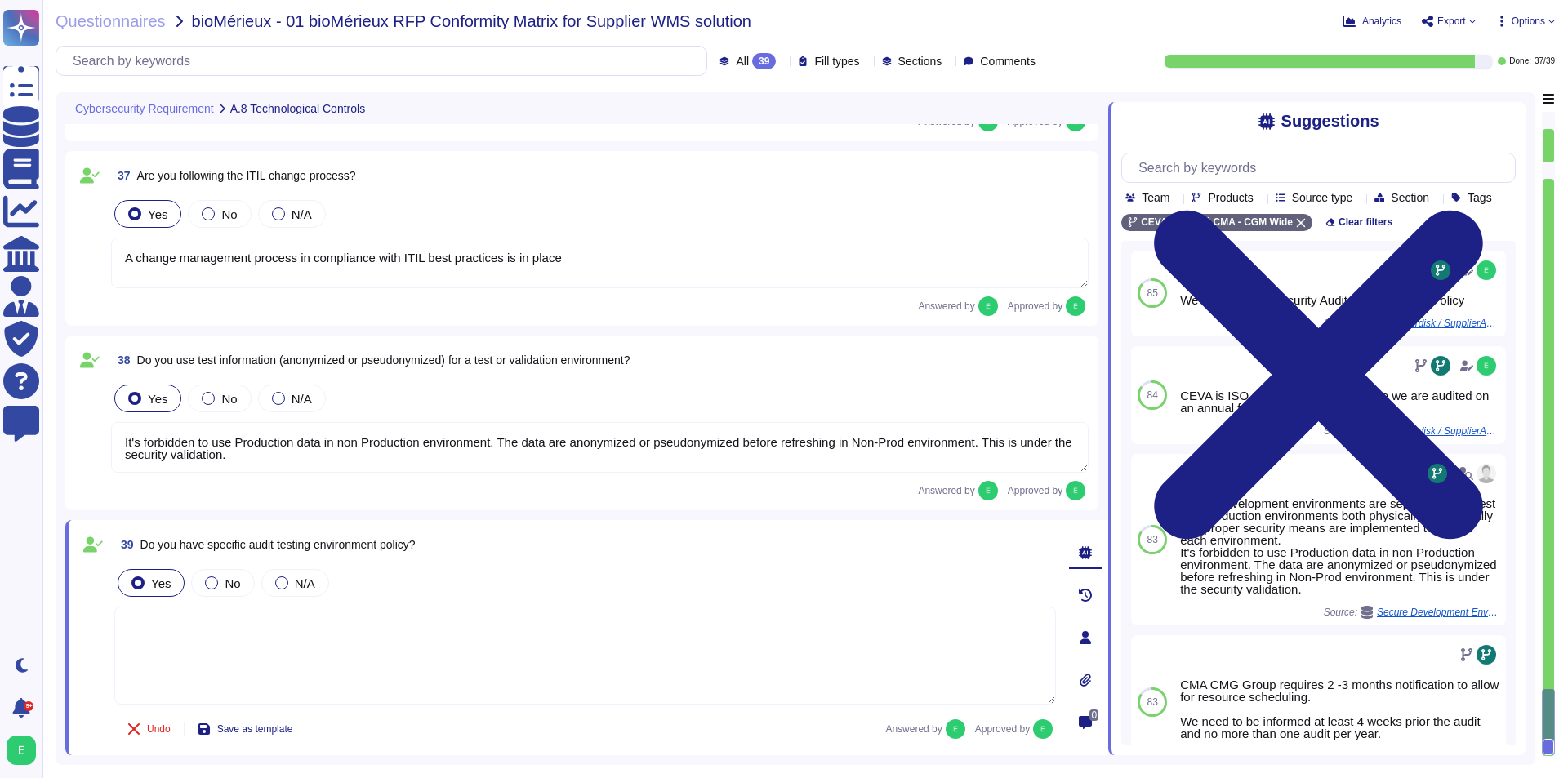
click at [433, 560] on div "39 Do you have specific audit testing environment policy? Yes No N/A Undo Save …" at bounding box center [567, 638] width 977 height 215
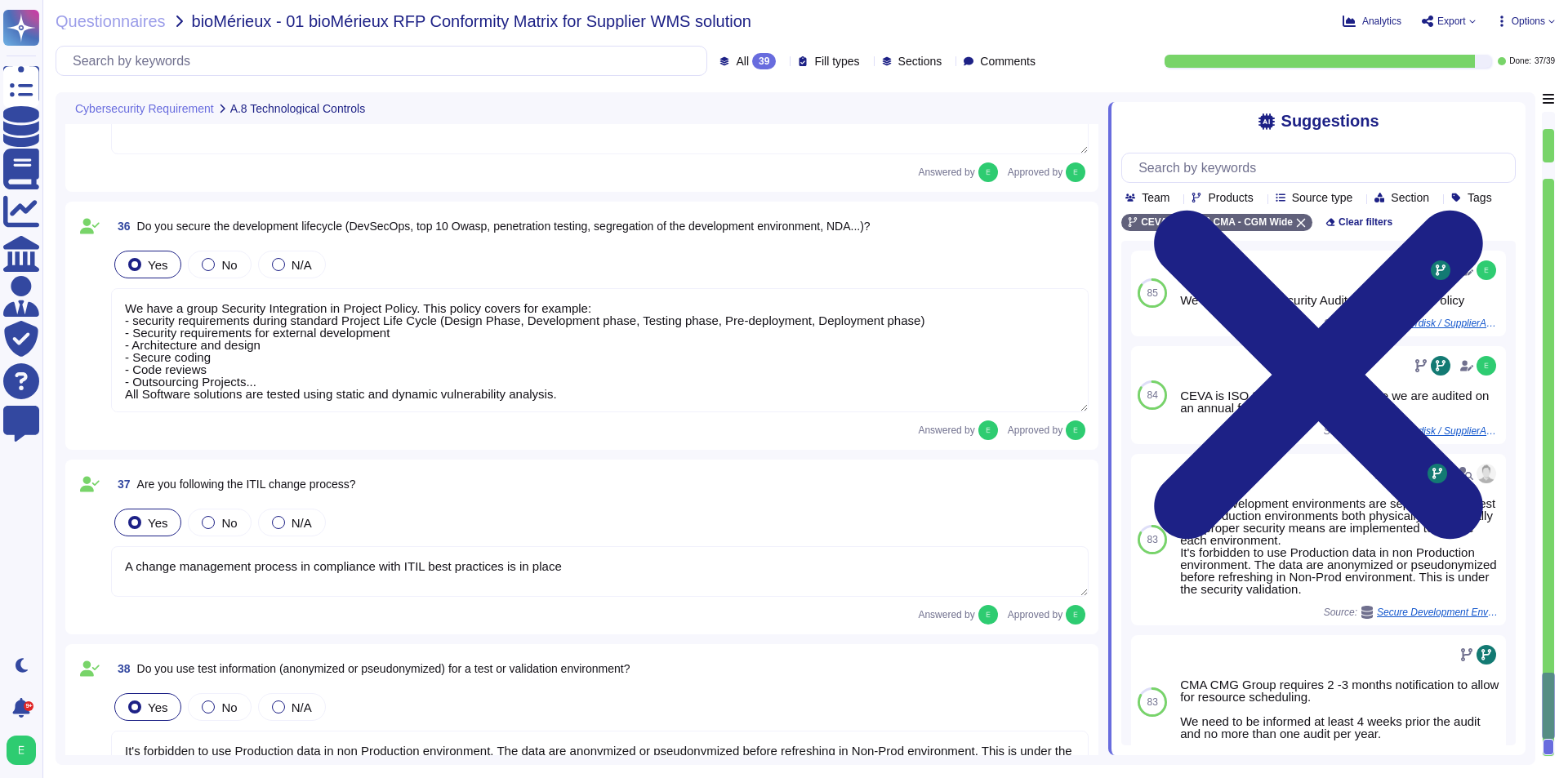
scroll to position [6372, 0]
type textarea "Network segregation is performed by different physical/logical means depending …"
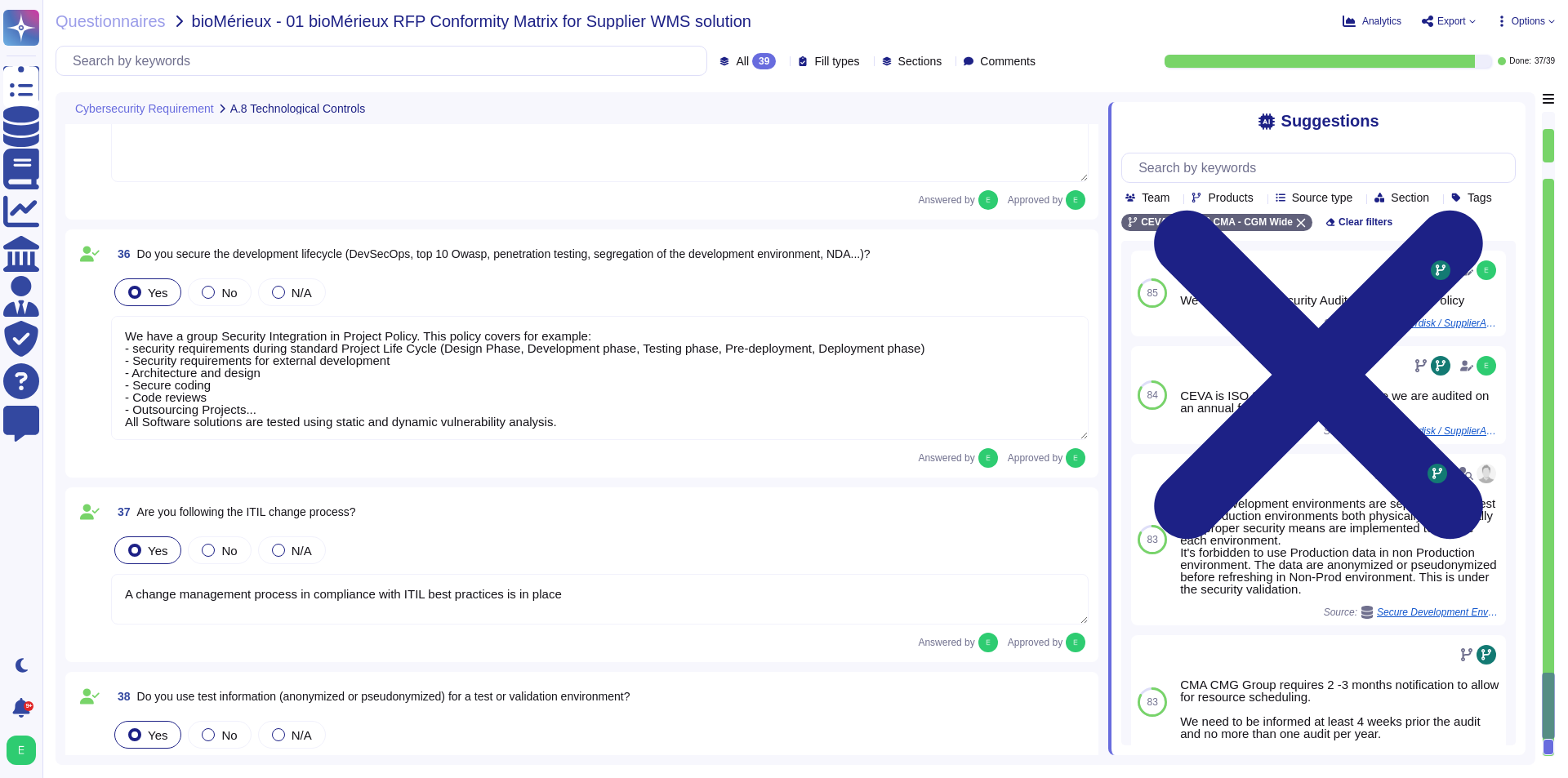
click at [1552, 174] on div at bounding box center [1548, 170] width 11 height 16
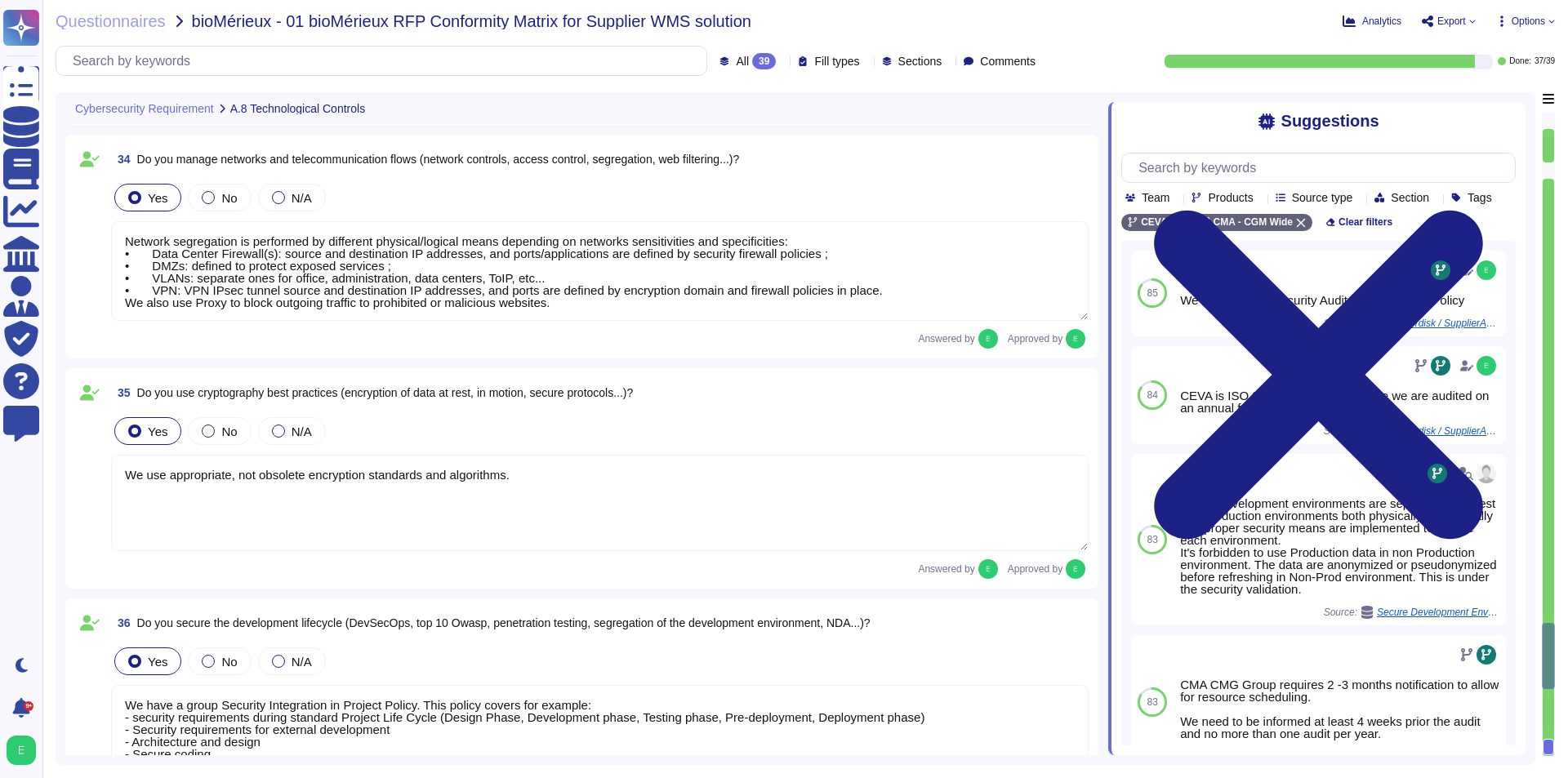
type textarea "The group SOC/SIEM is used to collect and analyze centrally all our logs. It is…"
type textarea "Utility programs used to perform administrative tasks (network monitoring, remo…"
type textarea "Users do not have admin rights of there workstation. We are currently deploying…"
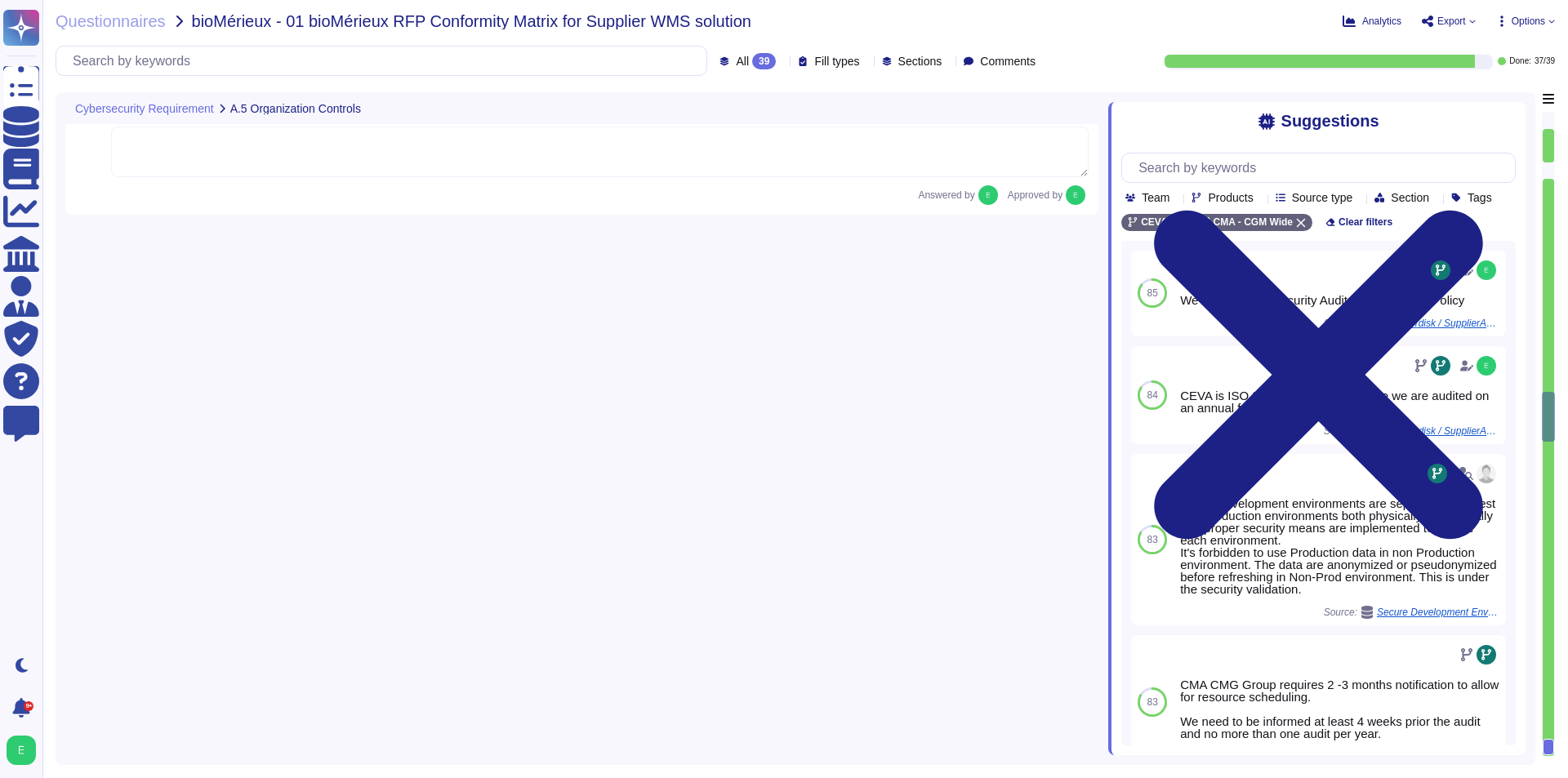
type textarea "We carefully assess cybersecurity expectations with our subcontractors, request…"
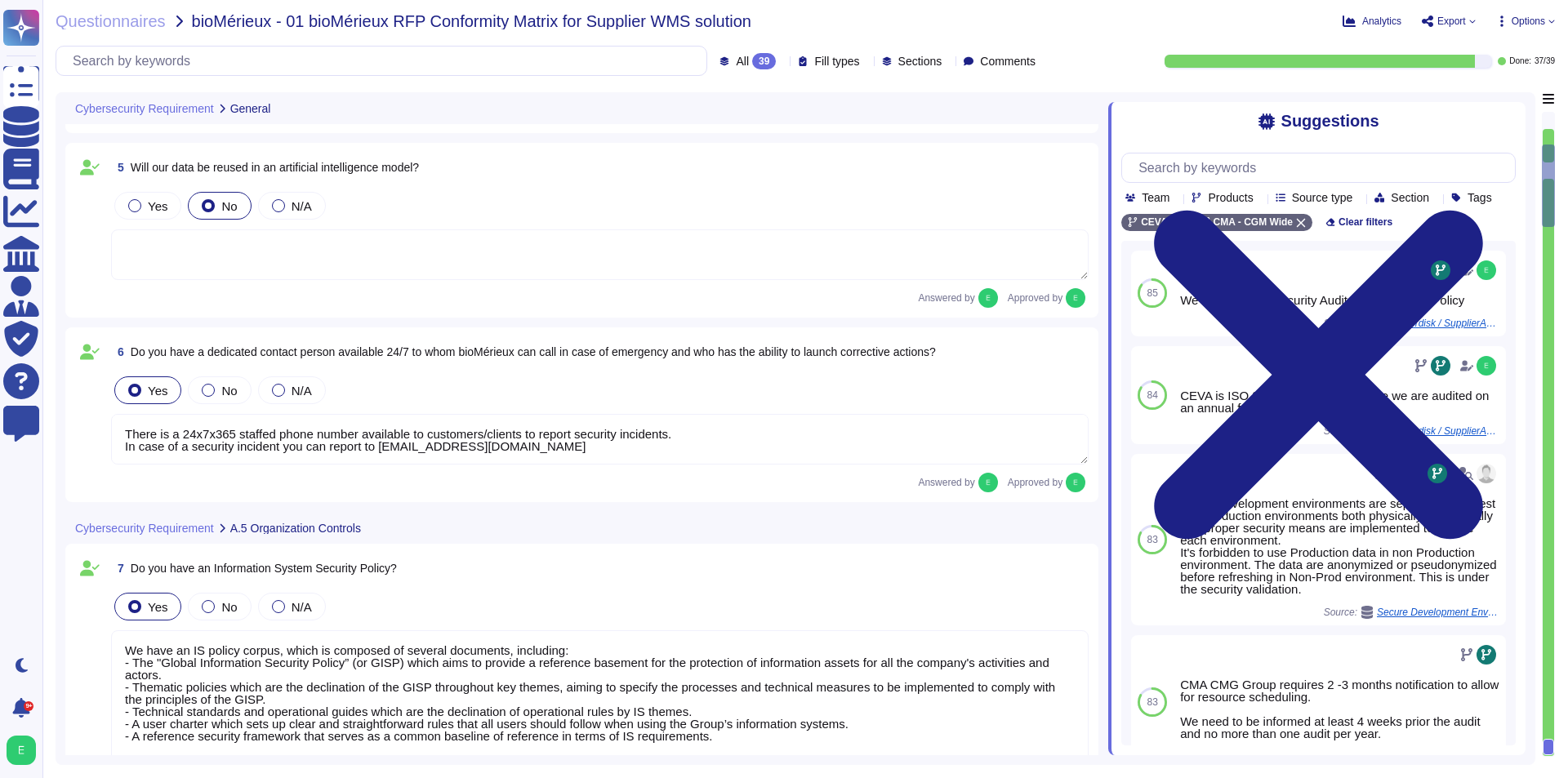
type textarea "CEVA IS ISO 27001 certified but not on this contract scope (WMS [GEOGRAPHIC_DAT…"
type textarea "Our Cyber Security practices are based on the NIST framework including the SDLC."
type textarea "There is a 24x7x365 staffed phone number available to customers/clients to repo…"
type textarea "We have an IS policy corpus, which is composed of several documents, including:…"
type textarea "We have a group Security Integration in Project Policy defining project design …"
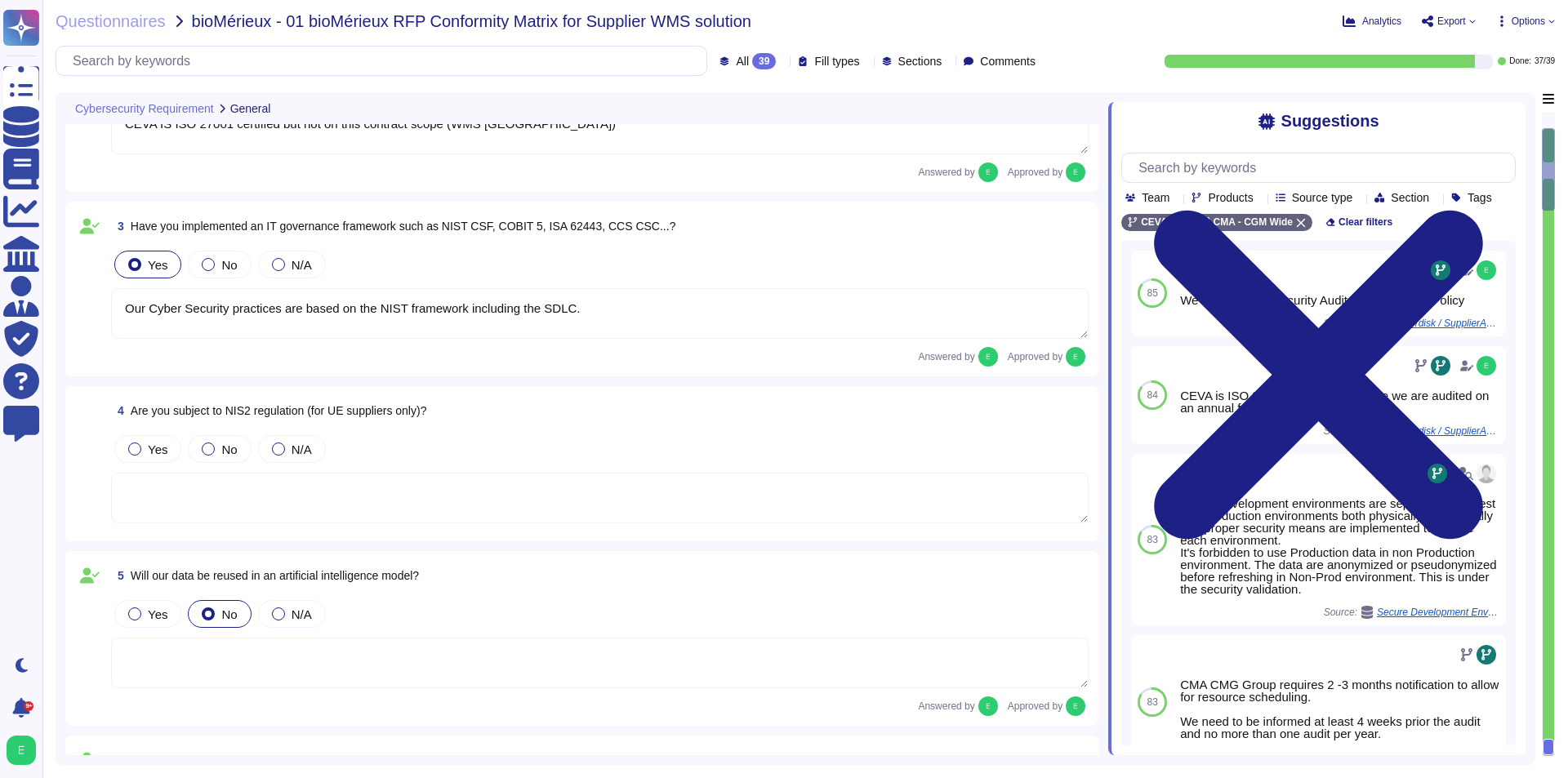
scroll to position [250, 0]
click at [242, 416] on span "Are you subject to NIS2 regulation (for UE suppliers only)?" at bounding box center [278, 413] width 296 height 13
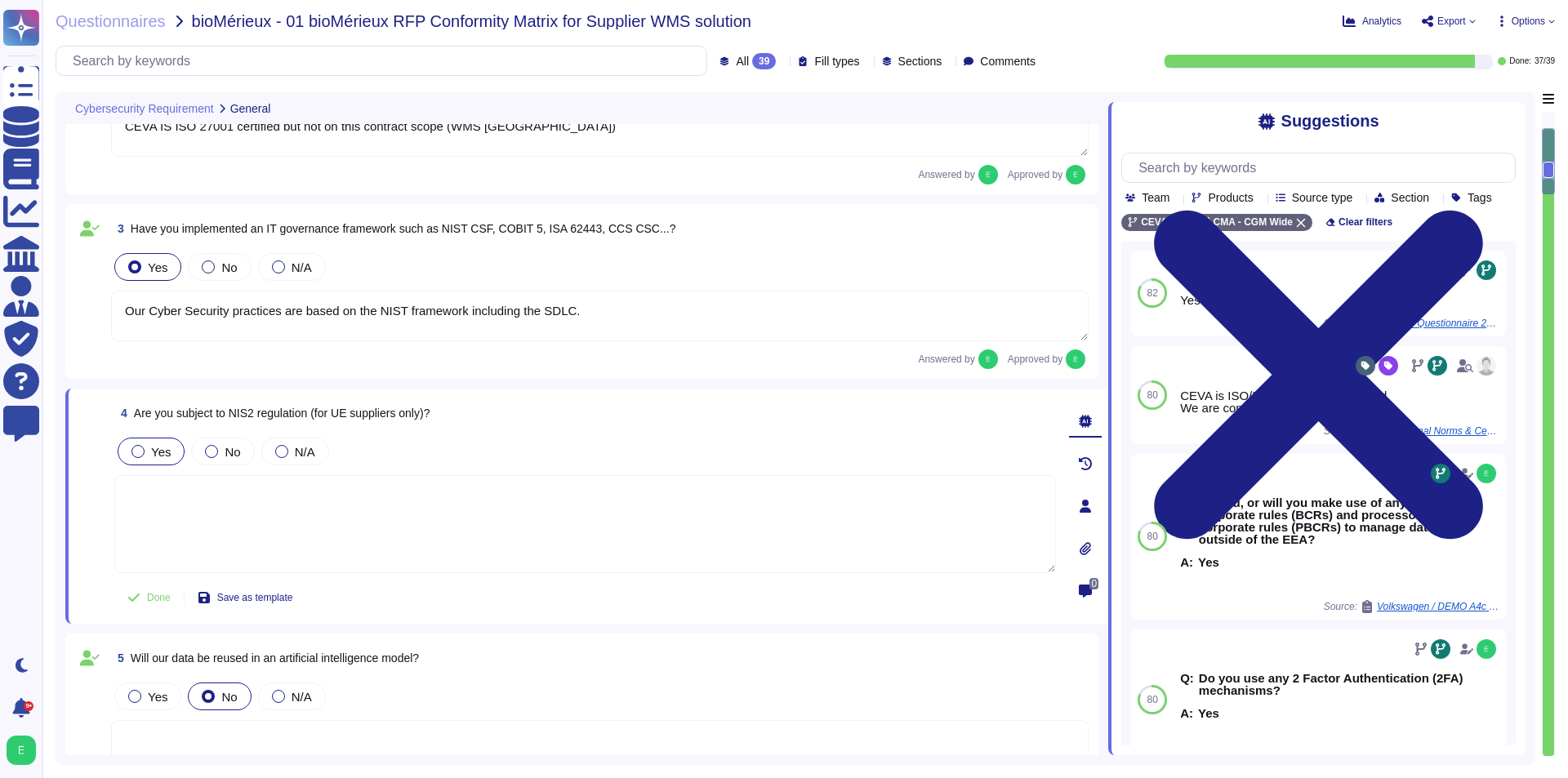
click at [149, 461] on div "Yes" at bounding box center [151, 451] width 67 height 28
click at [1033, 106] on span "Mark as done" at bounding box center [1049, 112] width 79 height 13
drag, startPoint x: 1552, startPoint y: 183, endPoint x: 1559, endPoint y: 295, distance: 112.2
click at [1559, 295] on div "Questionnaires bioMérieux - 01 bioMérieux RFP Conformity Matrix for Supplier WM…" at bounding box center [805, 389] width 1525 height 778
click at [1554, 297] on div "Questionnaires bioMérieux - 01 bioMérieux RFP Conformity Matrix for Supplier WM…" at bounding box center [805, 389] width 1525 height 778
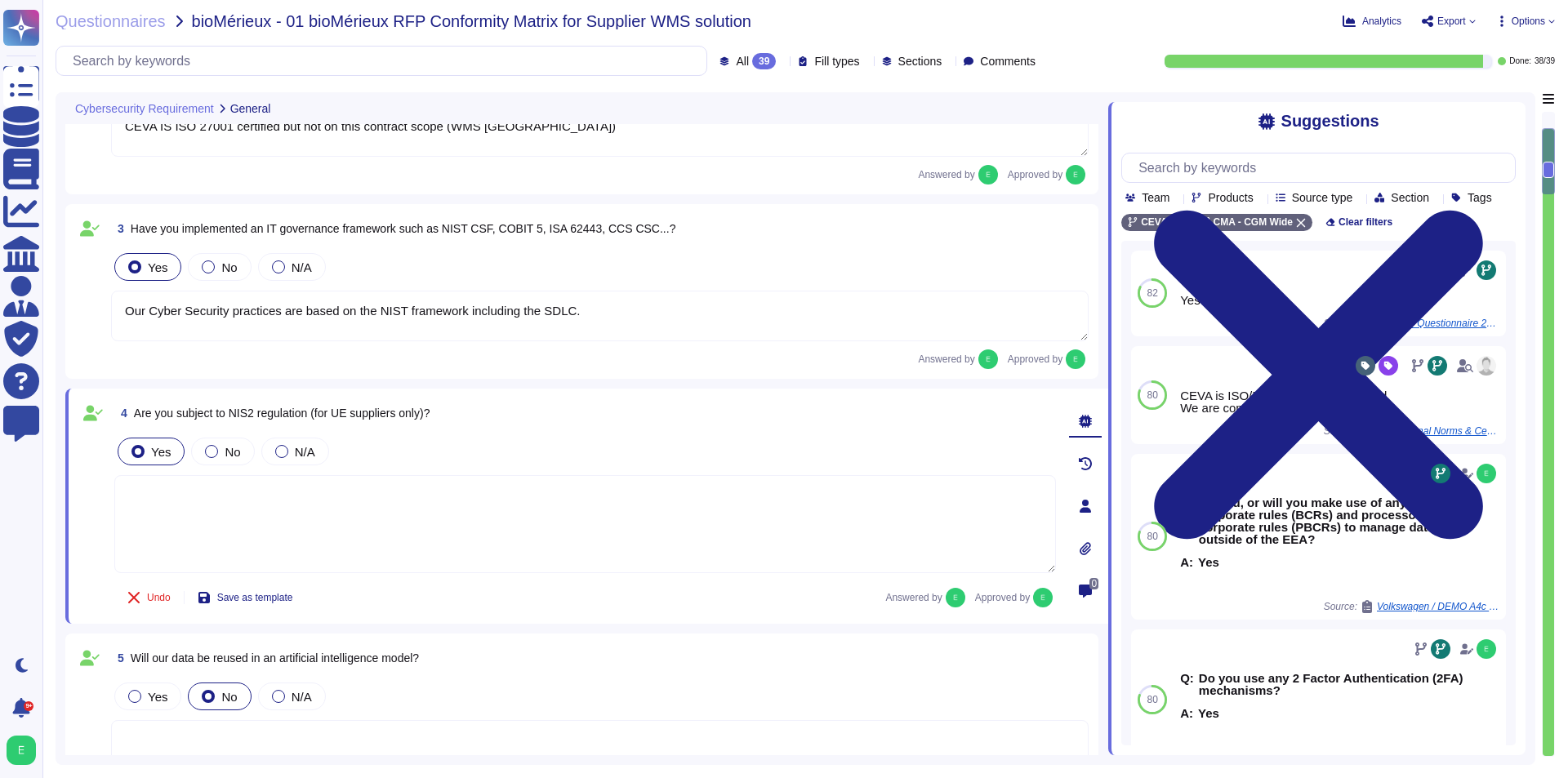
drag, startPoint x: 1550, startPoint y: 195, endPoint x: 1552, endPoint y: 259, distance: 64.0
click at [1552, 259] on div at bounding box center [1548, 443] width 11 height 627
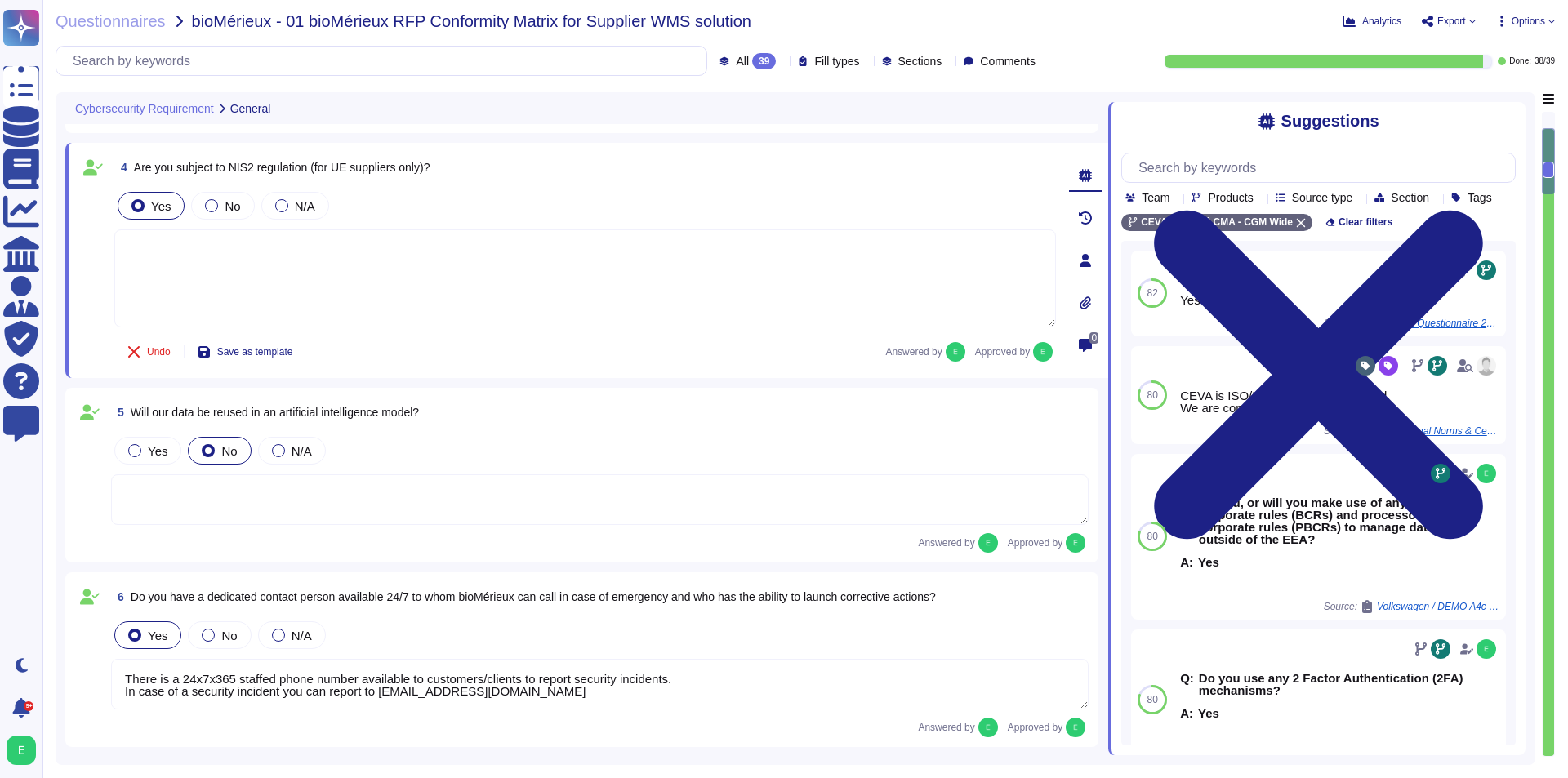
click at [1552, 259] on div at bounding box center [1548, 443] width 11 height 627
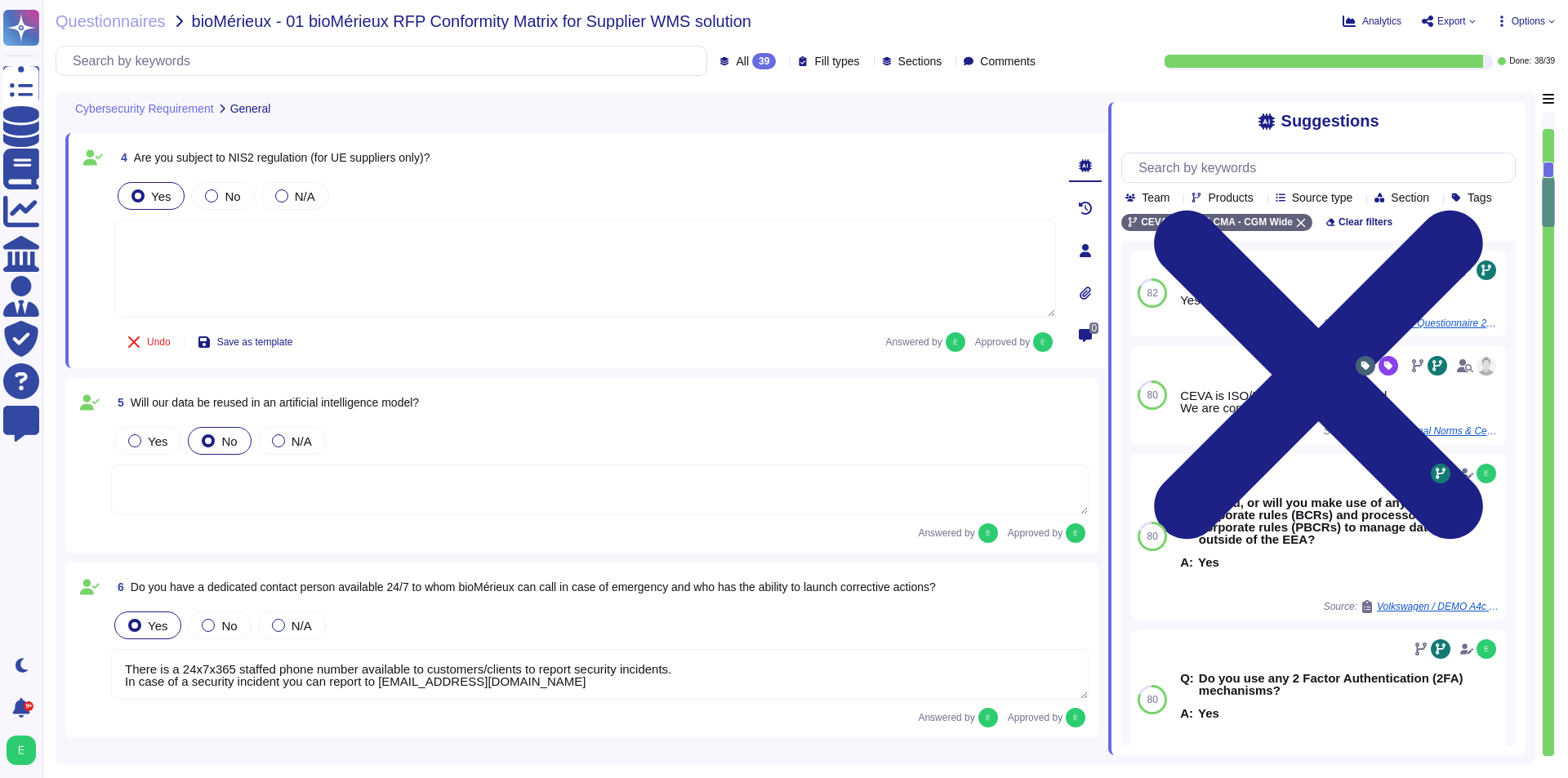
type textarea "We have a group Security Integration in Project Policy defining project design …"
type textarea "All our assets are acquired through a standardized asset acquisition process wh…"
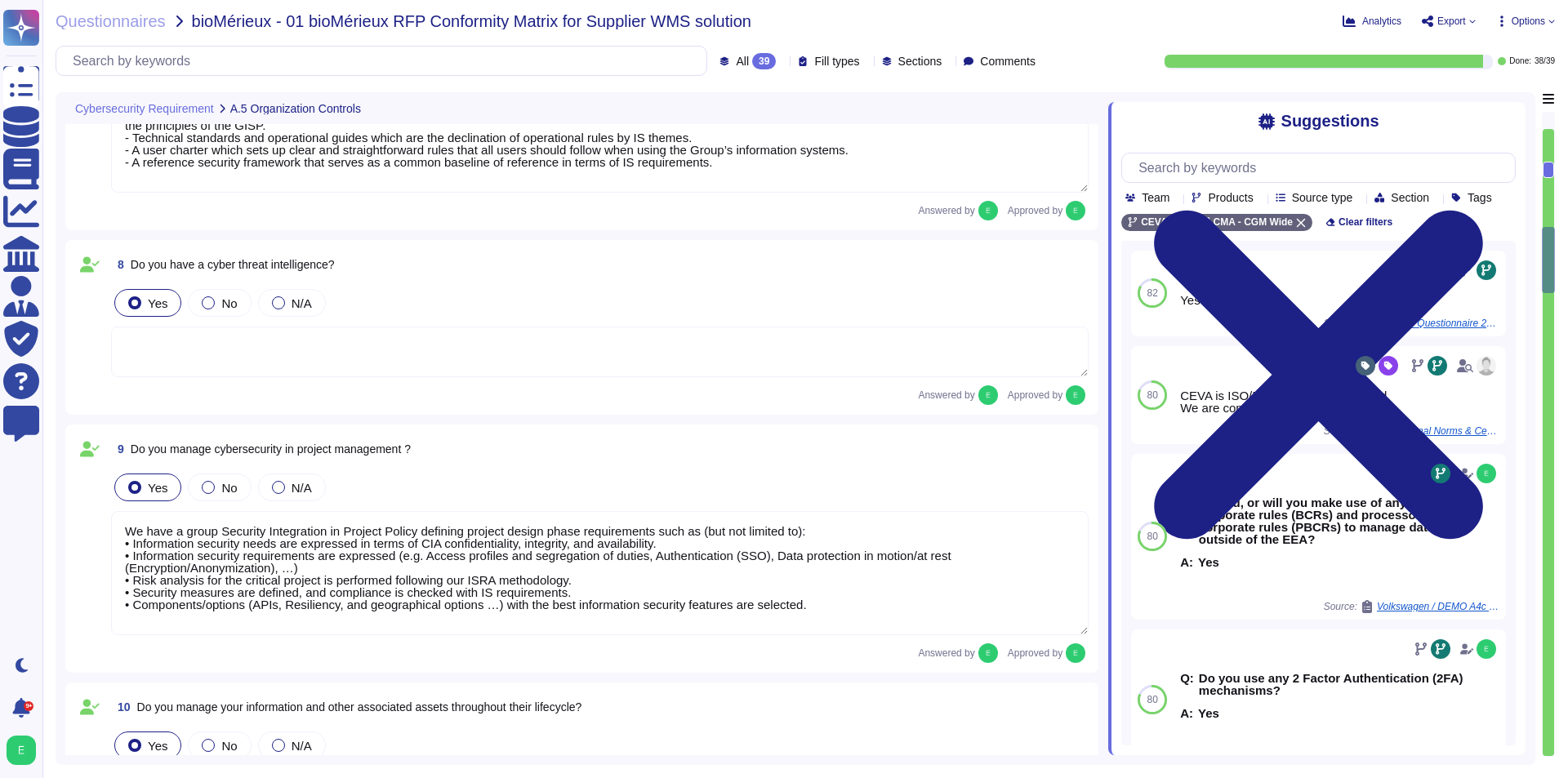
type textarea "Assets, including data, are handled following our Group Asset Management & Clas…"
type textarea "Must be answered by the IT application owner"
type textarea "We carefully assess cybersecurity expectations with our subcontractors, request…"
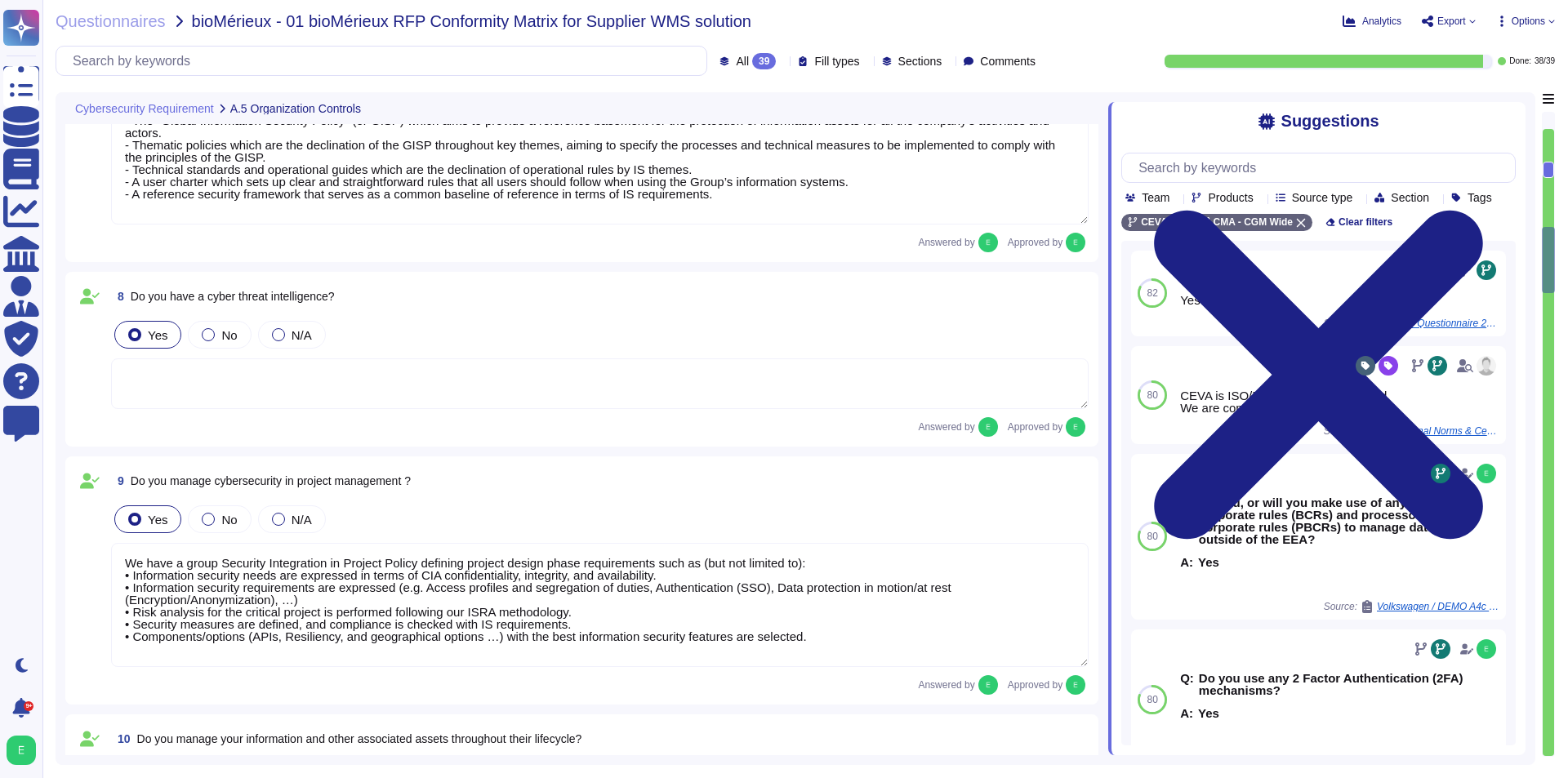
scroll to position [894, 0]
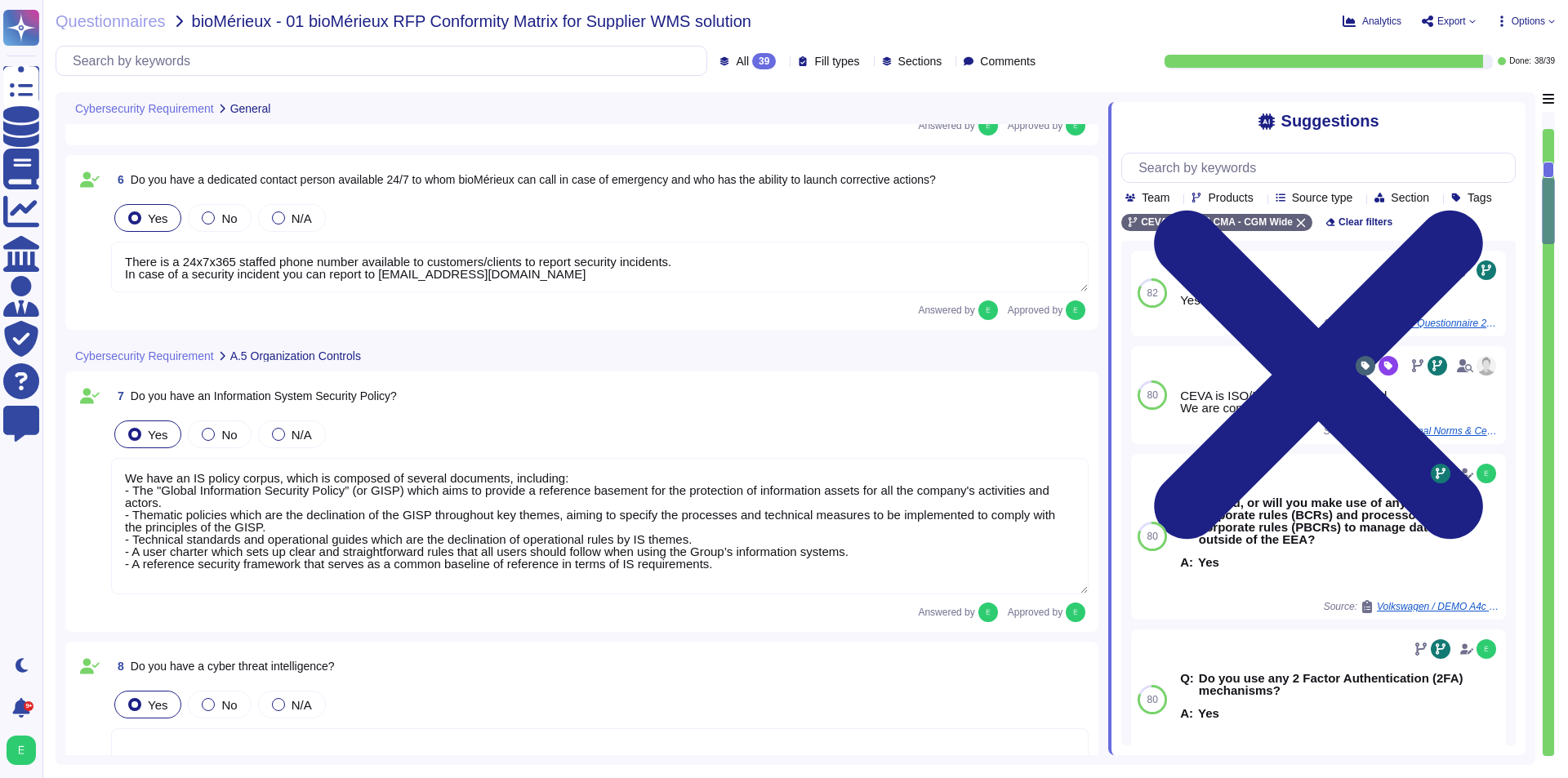
type textarea "There is a 24x7x365 staffed phone number available to customers/clients to repo…"
click at [1451, 25] on span "Export" at bounding box center [1451, 21] width 29 height 10
click at [1479, 99] on p "Download" at bounding box center [1508, 118] width 58 height 40
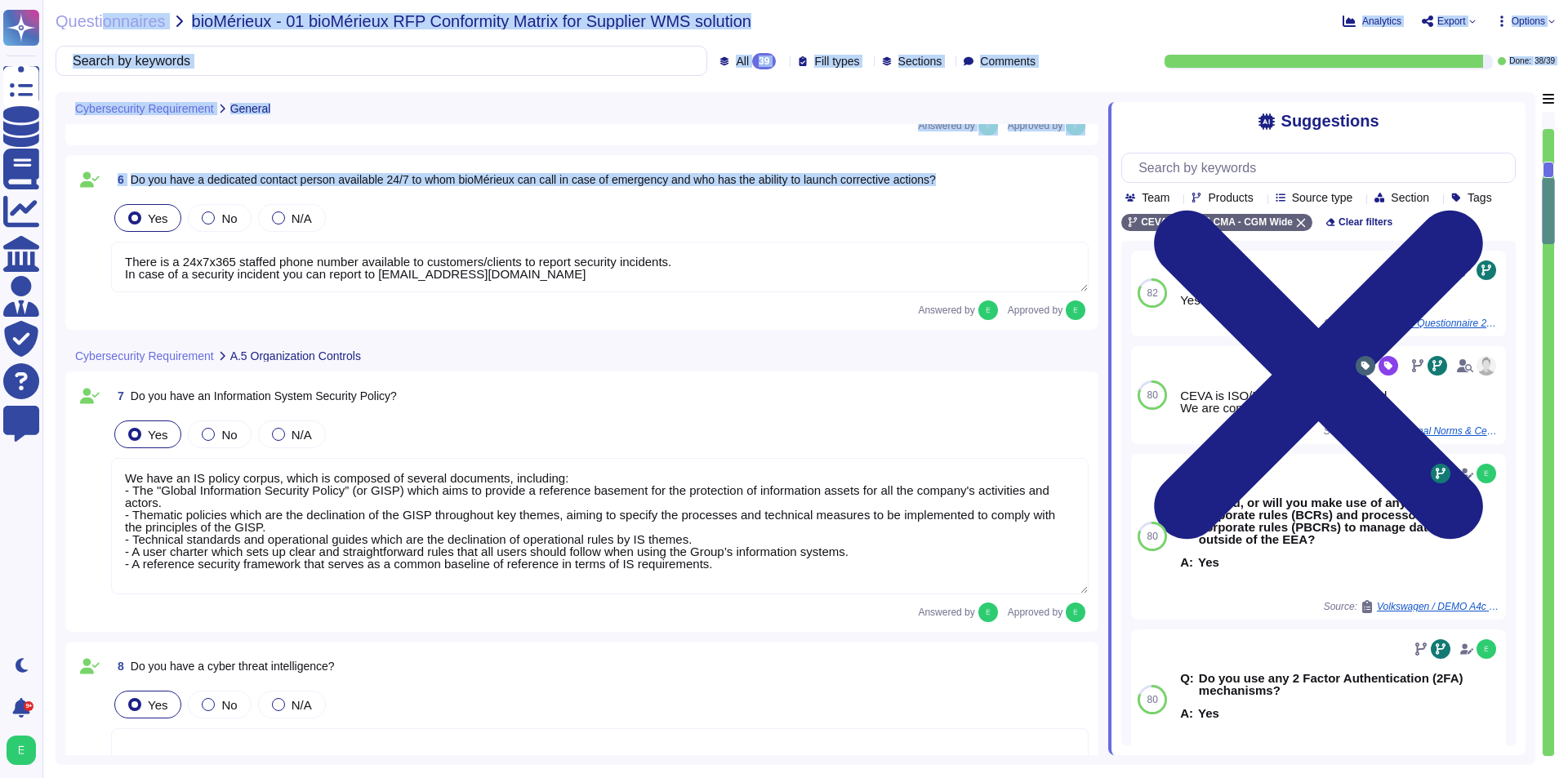
drag, startPoint x: 100, startPoint y: 28, endPoint x: 537, endPoint y: 247, distance: 488.8
click at [537, 247] on div "Questionnaires bioMérieux - 01 bioMérieux RFP Conformity Matrix for Supplier WM…" at bounding box center [805, 389] width 1525 height 778
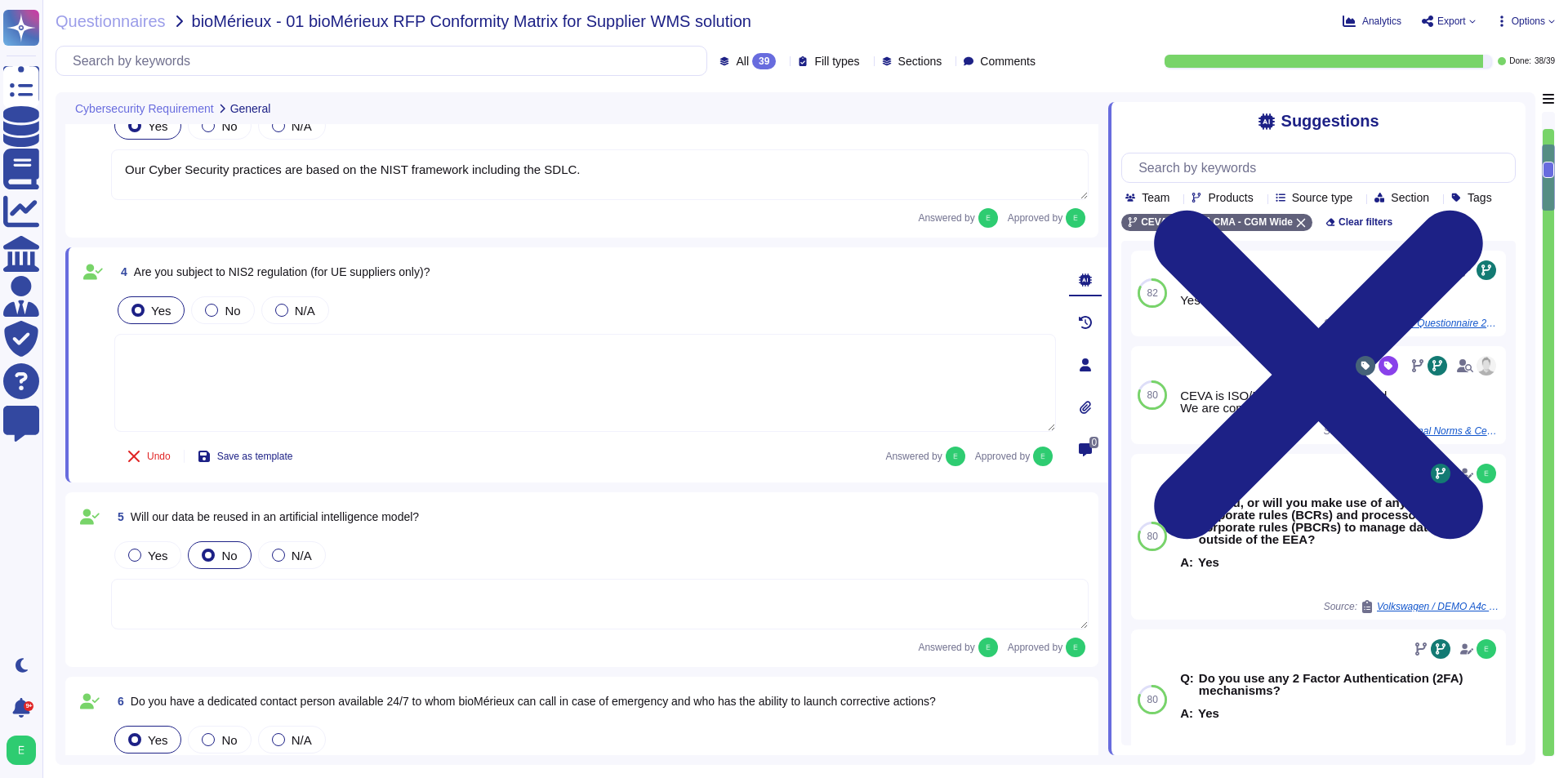
type textarea "CEVA IS ISO 27001 certified but not on this contract scope (WMS [GEOGRAPHIC_DAT…"
type textarea "Our Cyber Security practices are based on the NIST framework including the SDLC."
click at [1534, 61] on span "38 / 39" at bounding box center [1544, 61] width 20 height 9
click at [130, 20] on span "Questionnaires" at bounding box center [110, 20] width 110 height 16
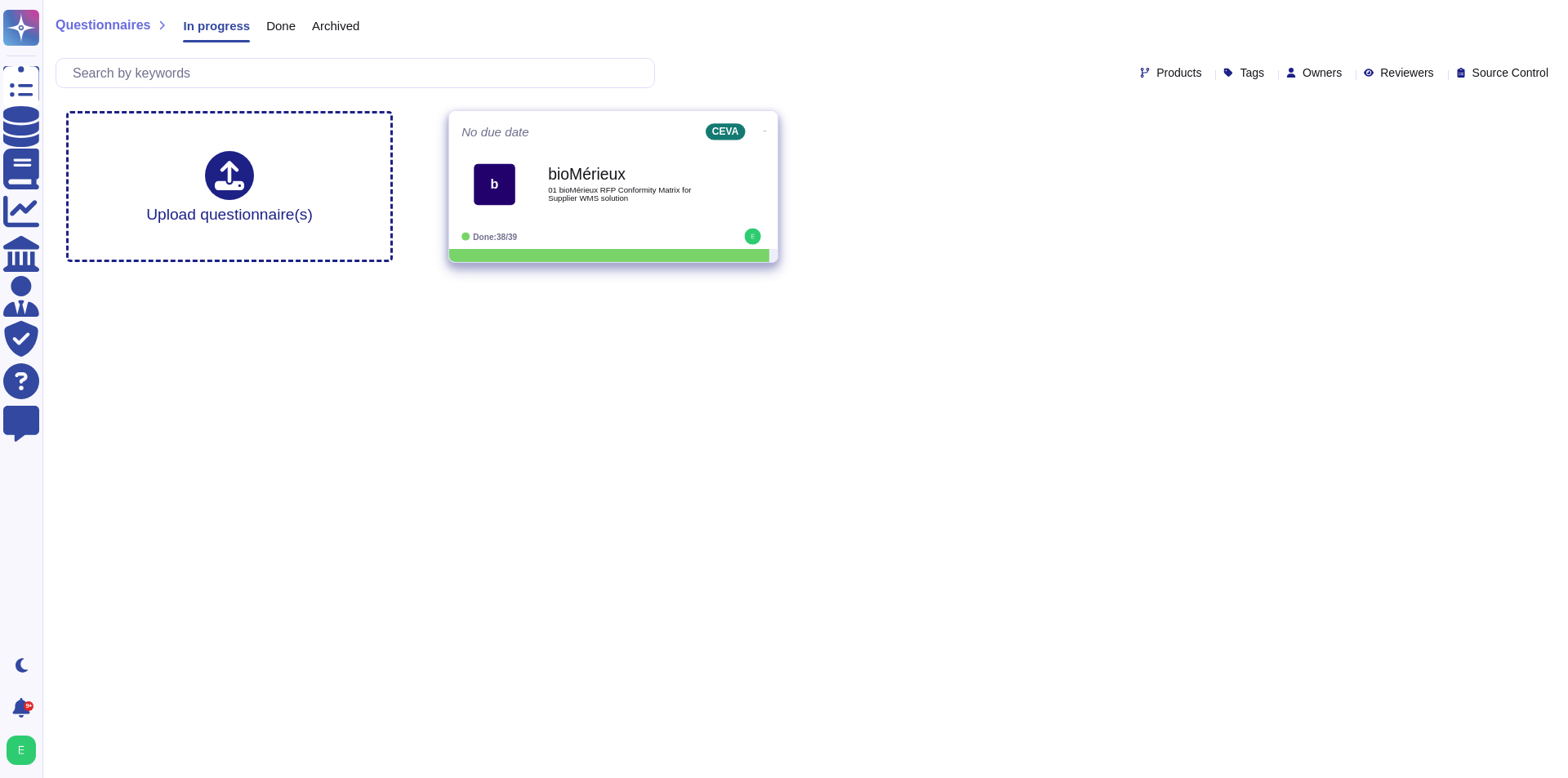
click at [764, 129] on icon at bounding box center [765, 131] width 3 height 4
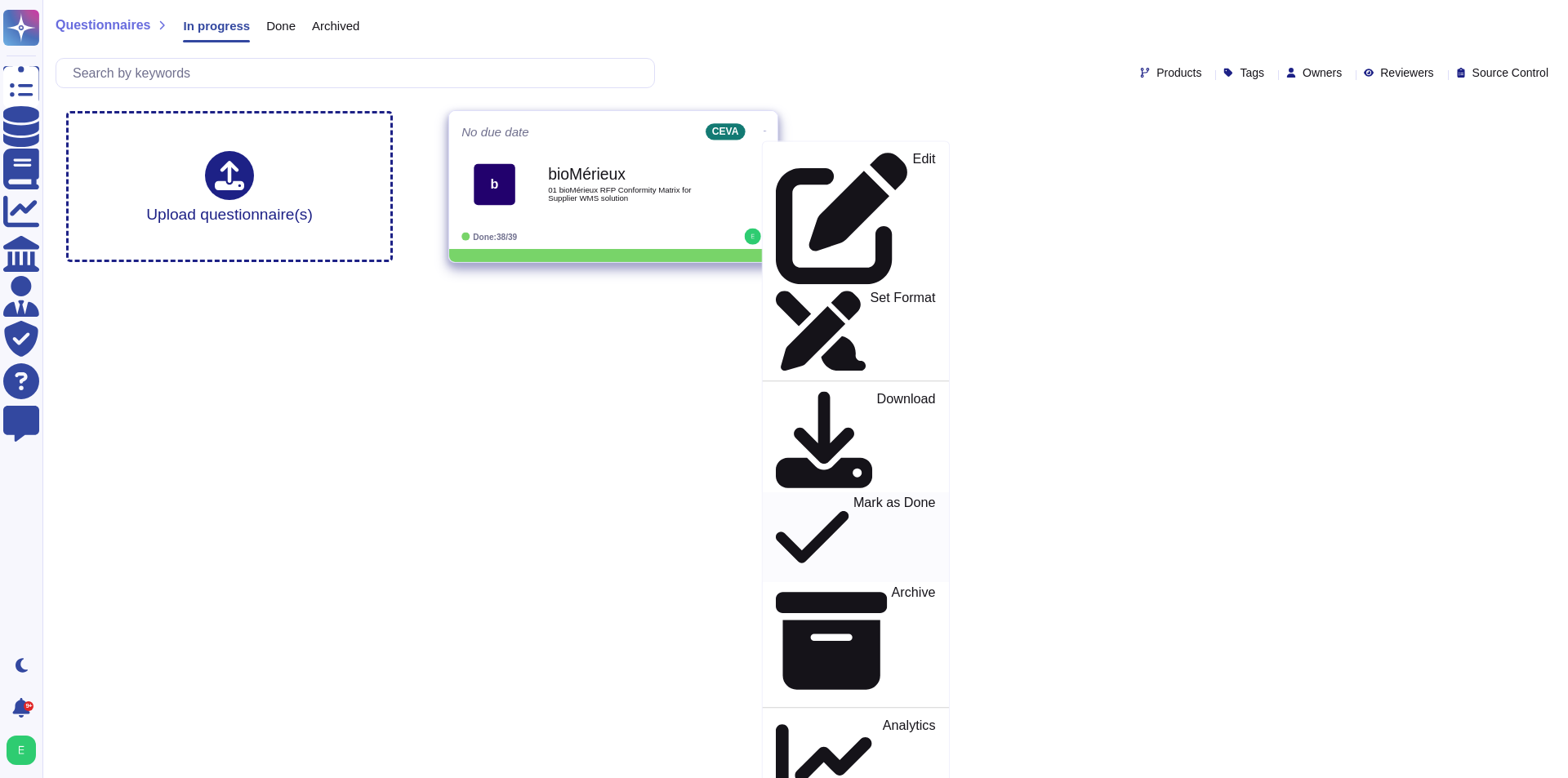
click at [869, 495] on div "Mark as Done" at bounding box center [855, 536] width 159 height 84
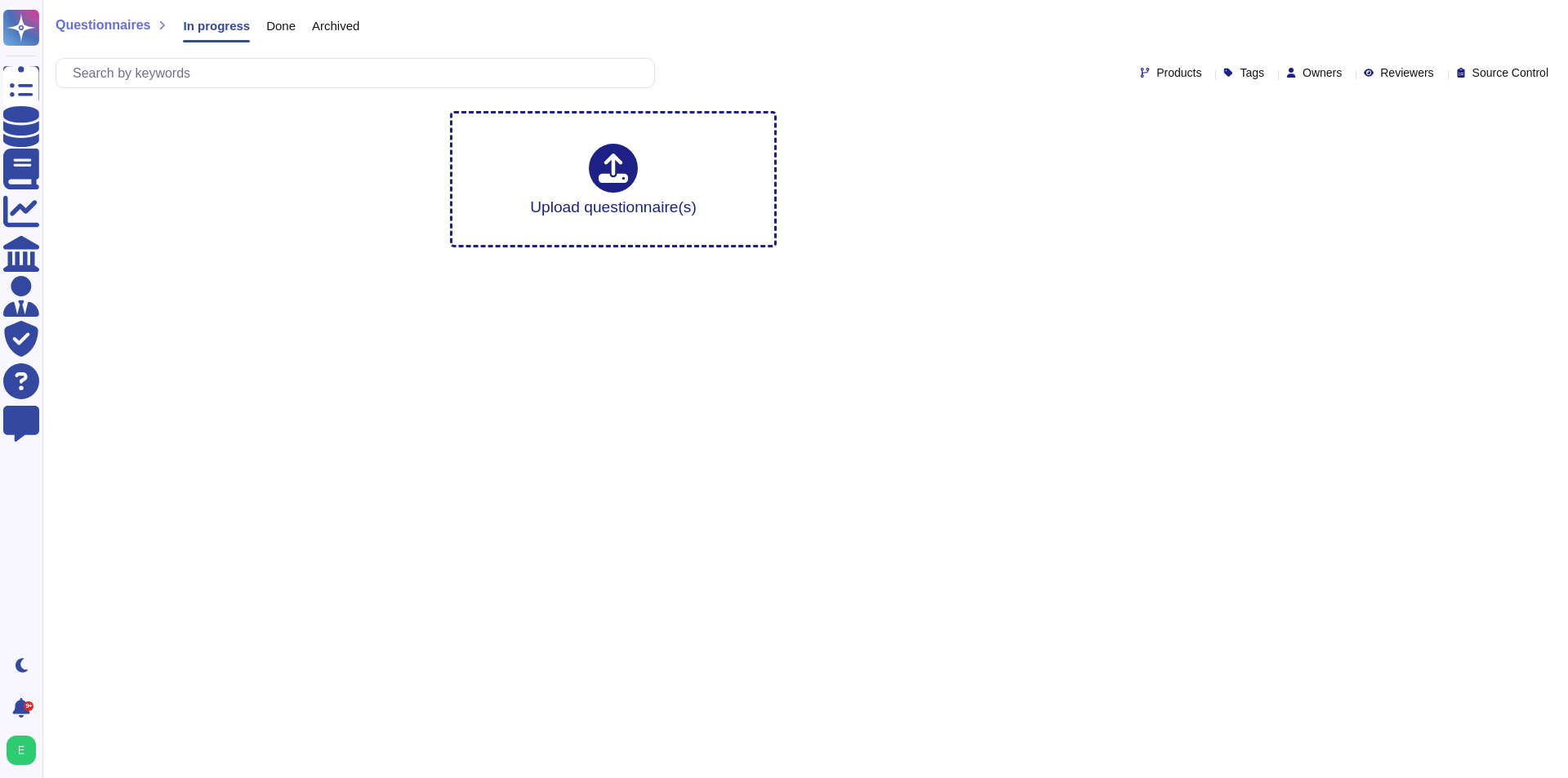
click at [857, 260] on html "Questionnaires Knowledge Base Documents Analytics CAIQ / SIG Admin Trust Center…" at bounding box center [784, 130] width 1568 height 260
